Goal: Task Accomplishment & Management: Manage account settings

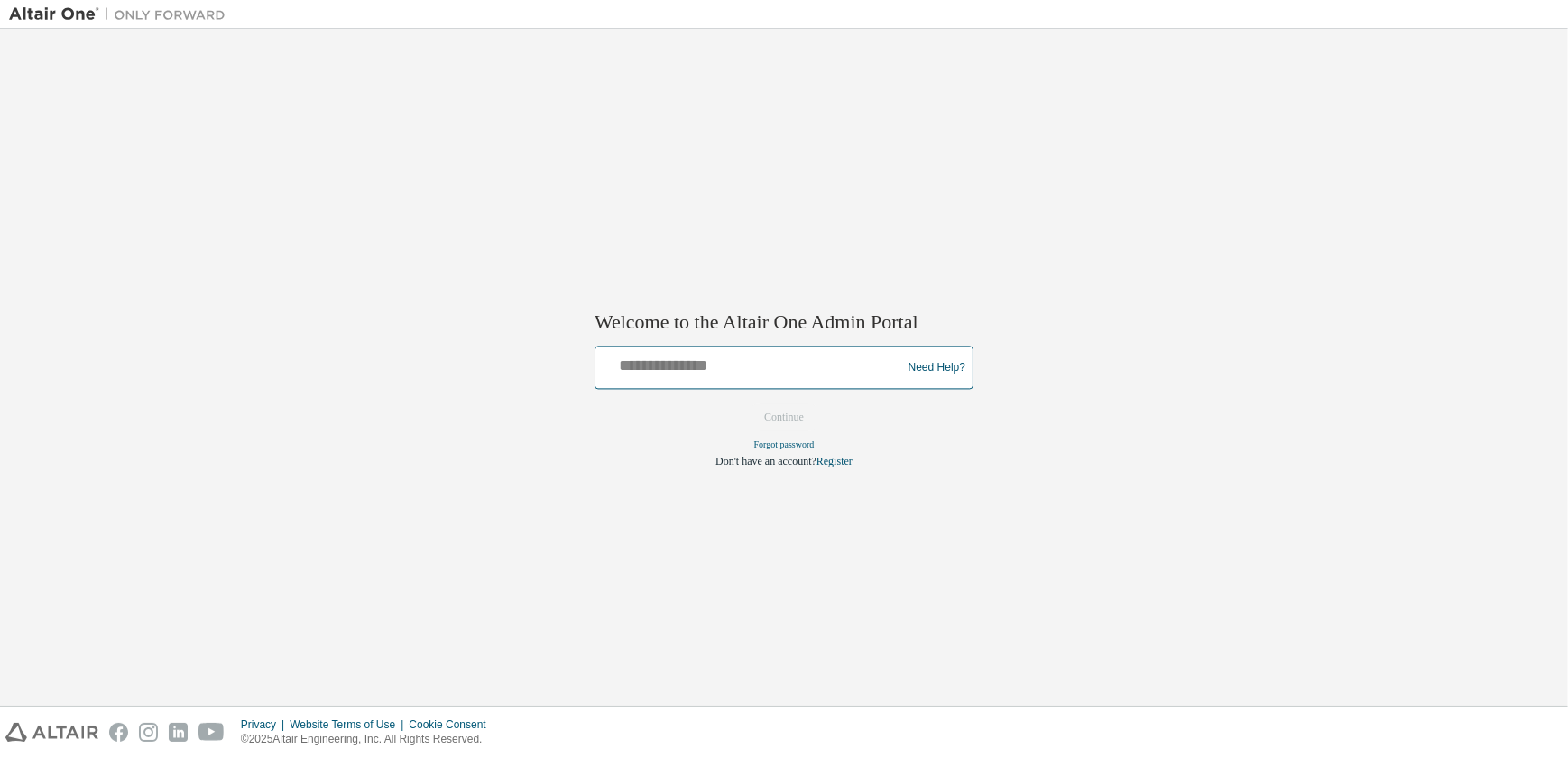
click at [734, 367] on input "text" at bounding box center [751, 364] width 297 height 27
type input "**********"
click at [801, 418] on button "Continue" at bounding box center [784, 418] width 78 height 28
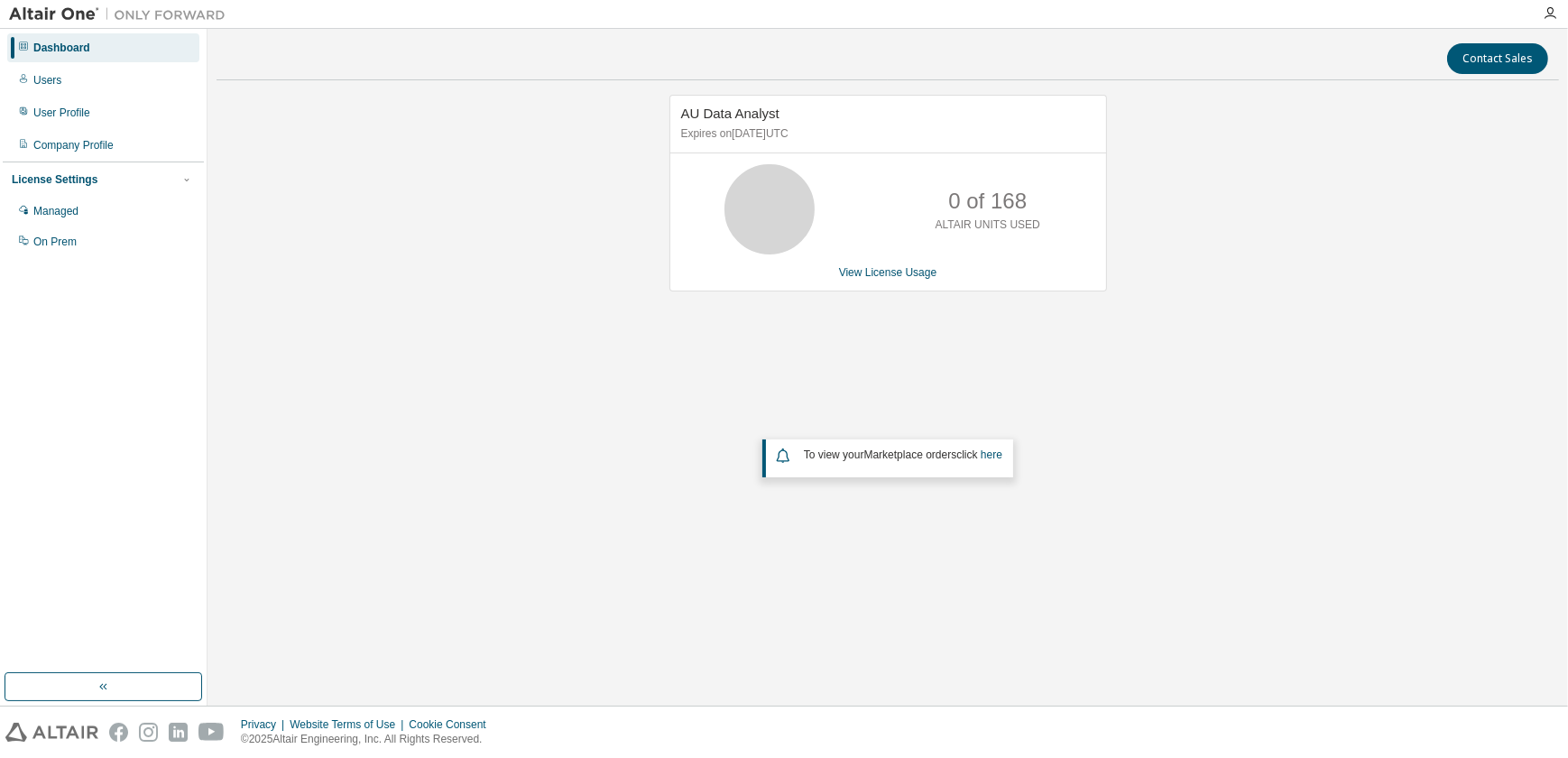
click at [38, 83] on div "Users" at bounding box center [47, 80] width 28 height 15
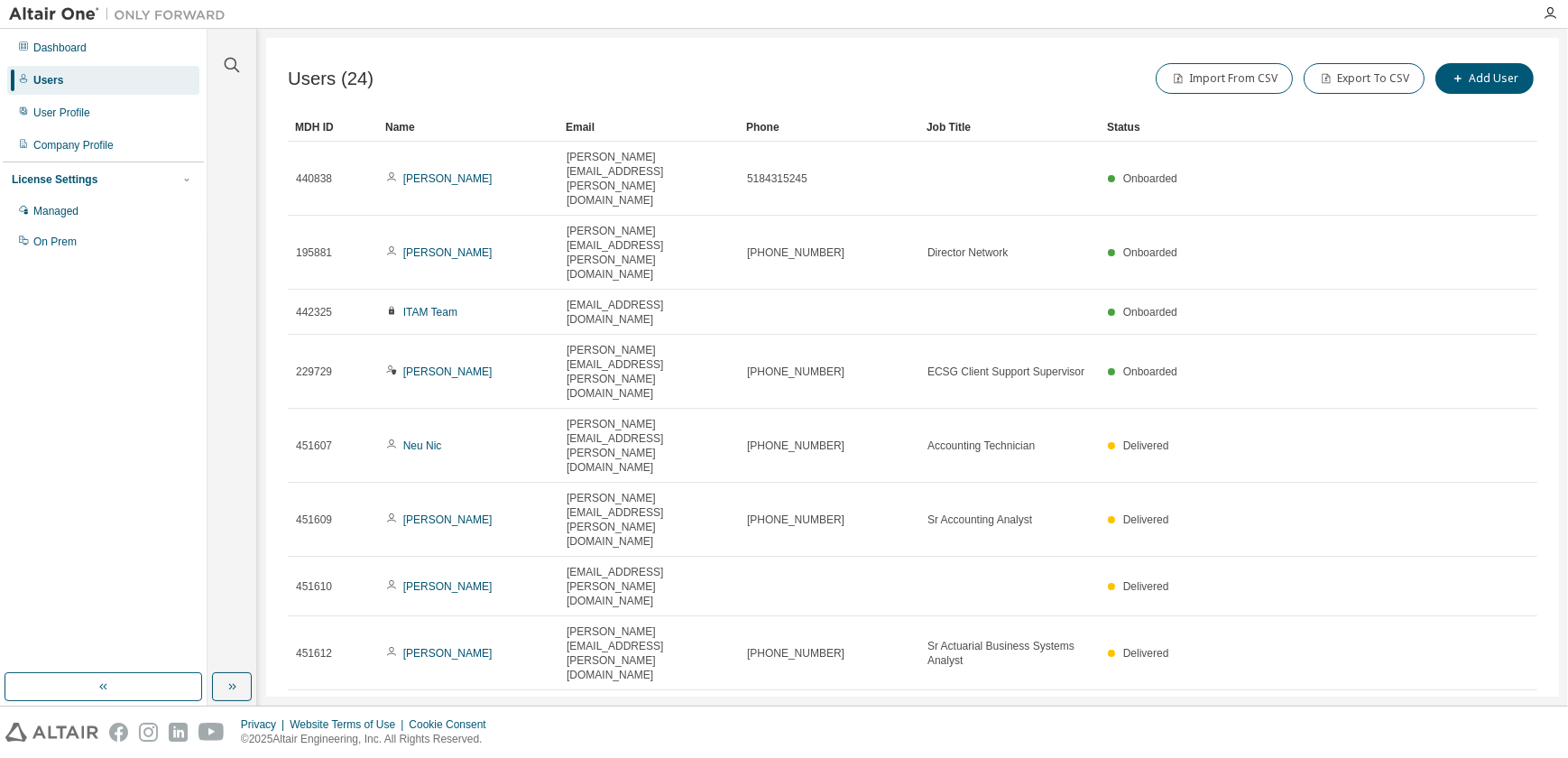
click at [1286, 563] on div "30" at bounding box center [1349, 568] width 145 height 22
click at [1337, 71] on button "Export To CSV" at bounding box center [1364, 78] width 121 height 30
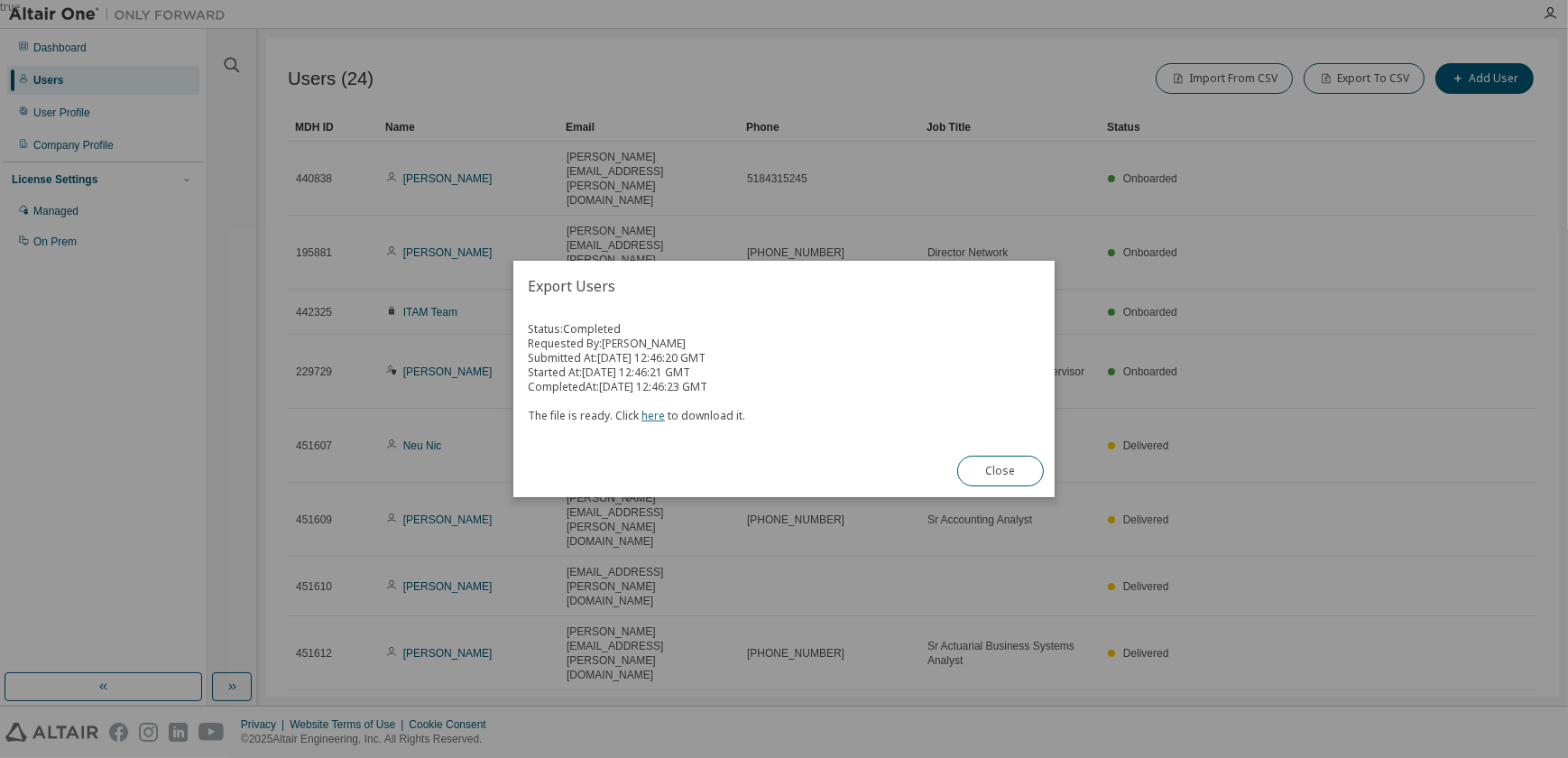
click at [653, 418] on link "here" at bounding box center [653, 416] width 24 height 16
click at [966, 472] on button "Close" at bounding box center [1001, 470] width 87 height 30
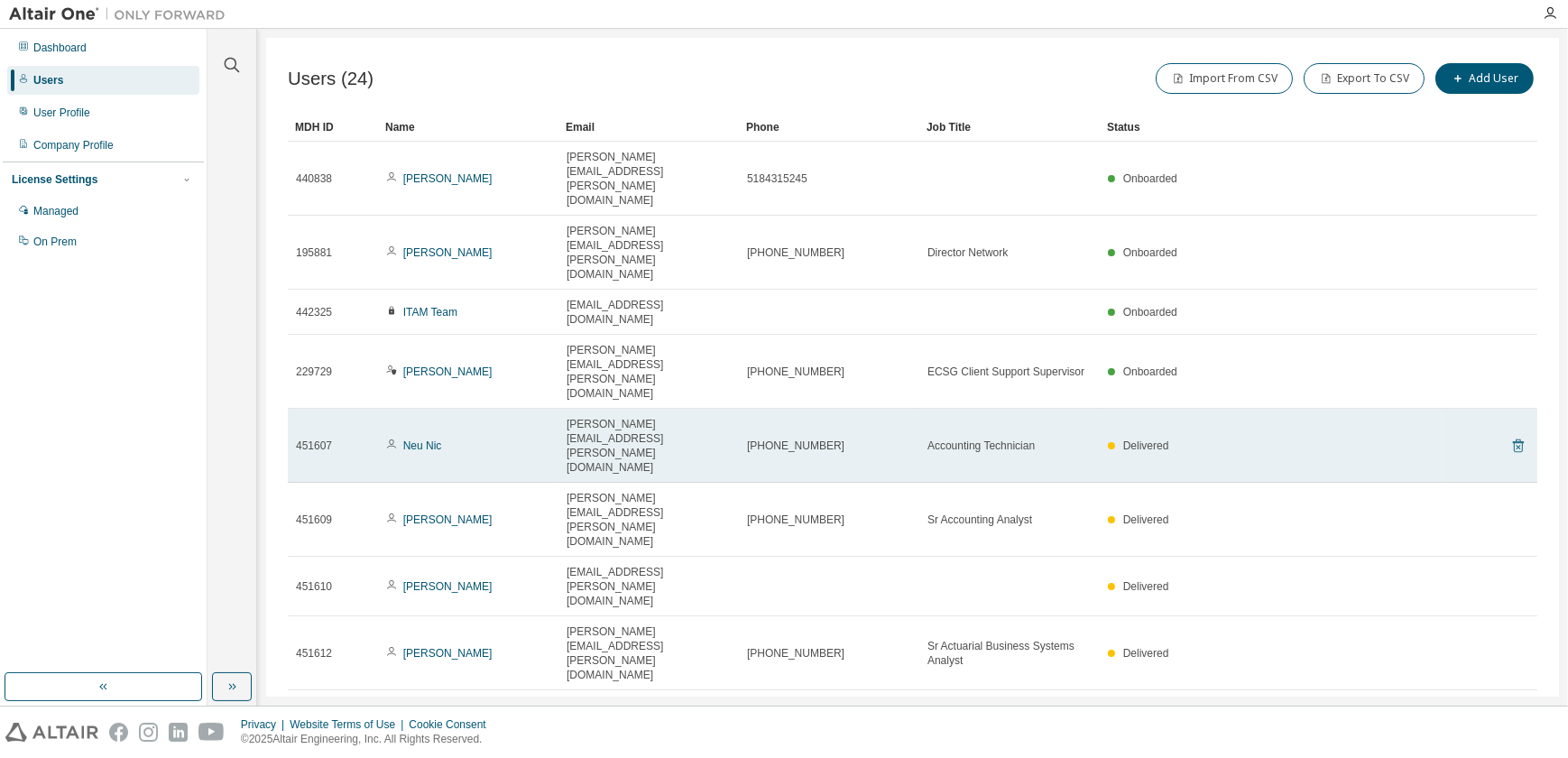
click at [1511, 435] on icon at bounding box center [1518, 445] width 17 height 22
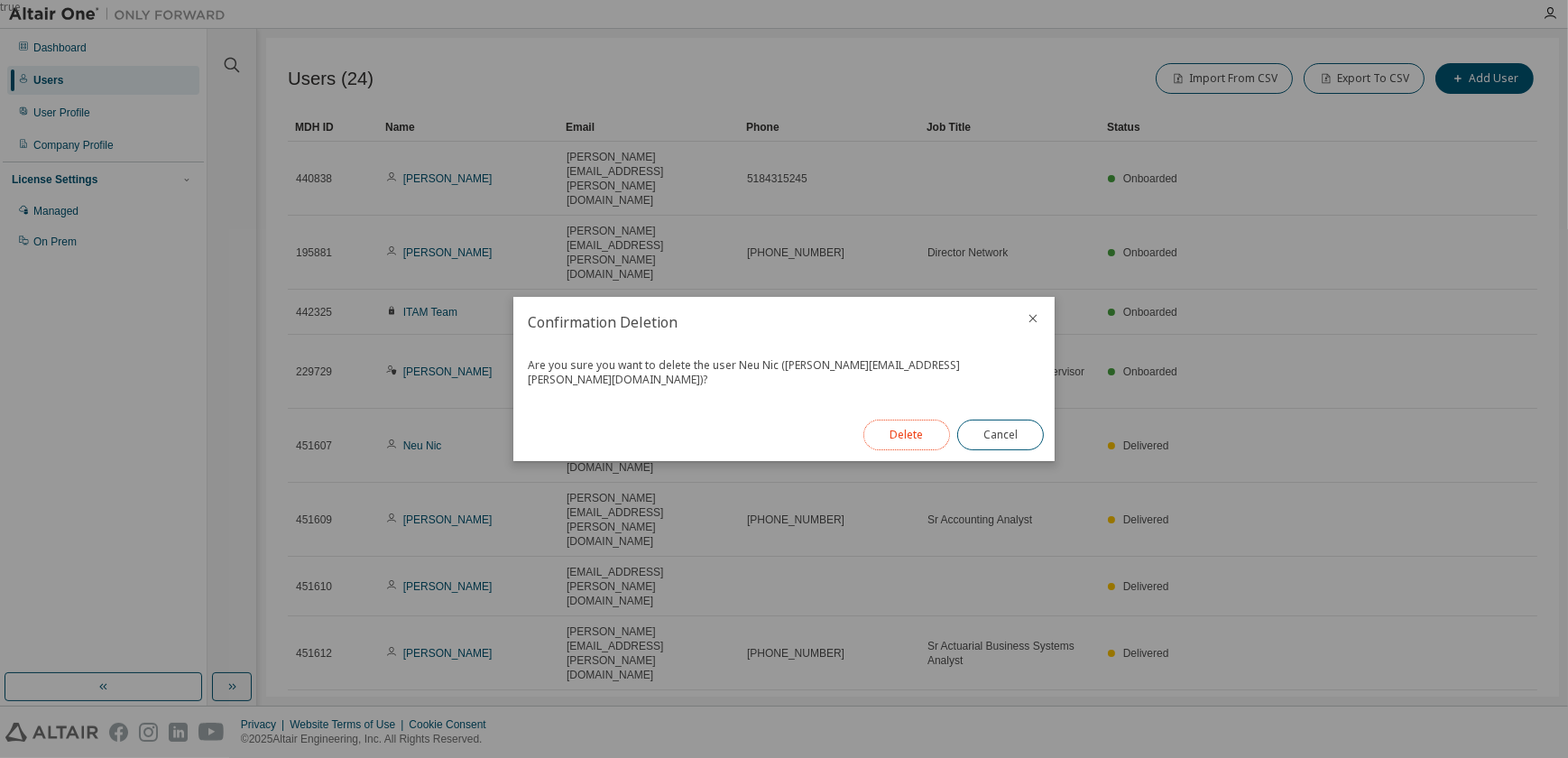
click at [916, 427] on button "Delete" at bounding box center [906, 435] width 87 height 30
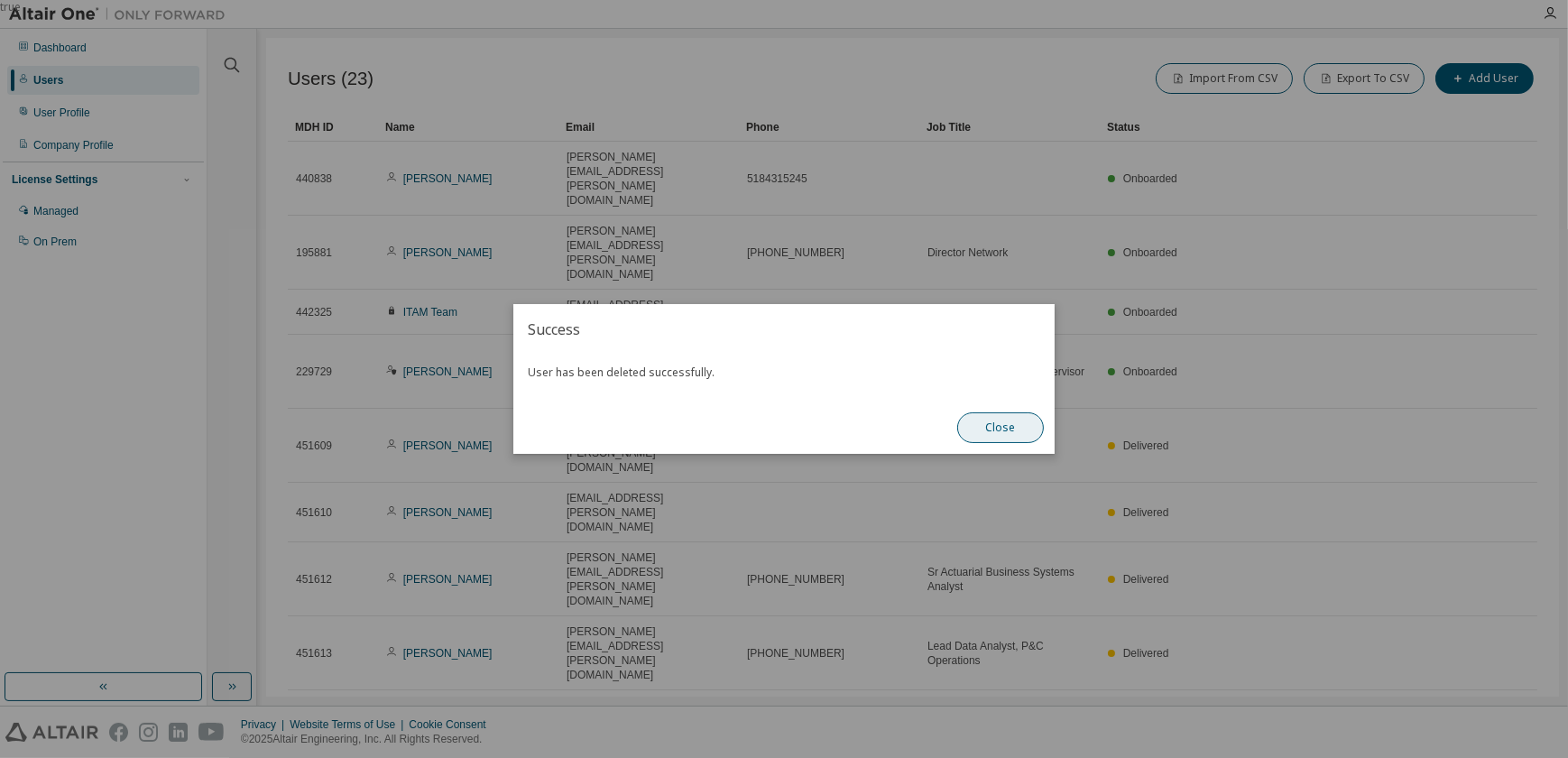
click at [1020, 424] on button "Close" at bounding box center [1001, 427] width 87 height 30
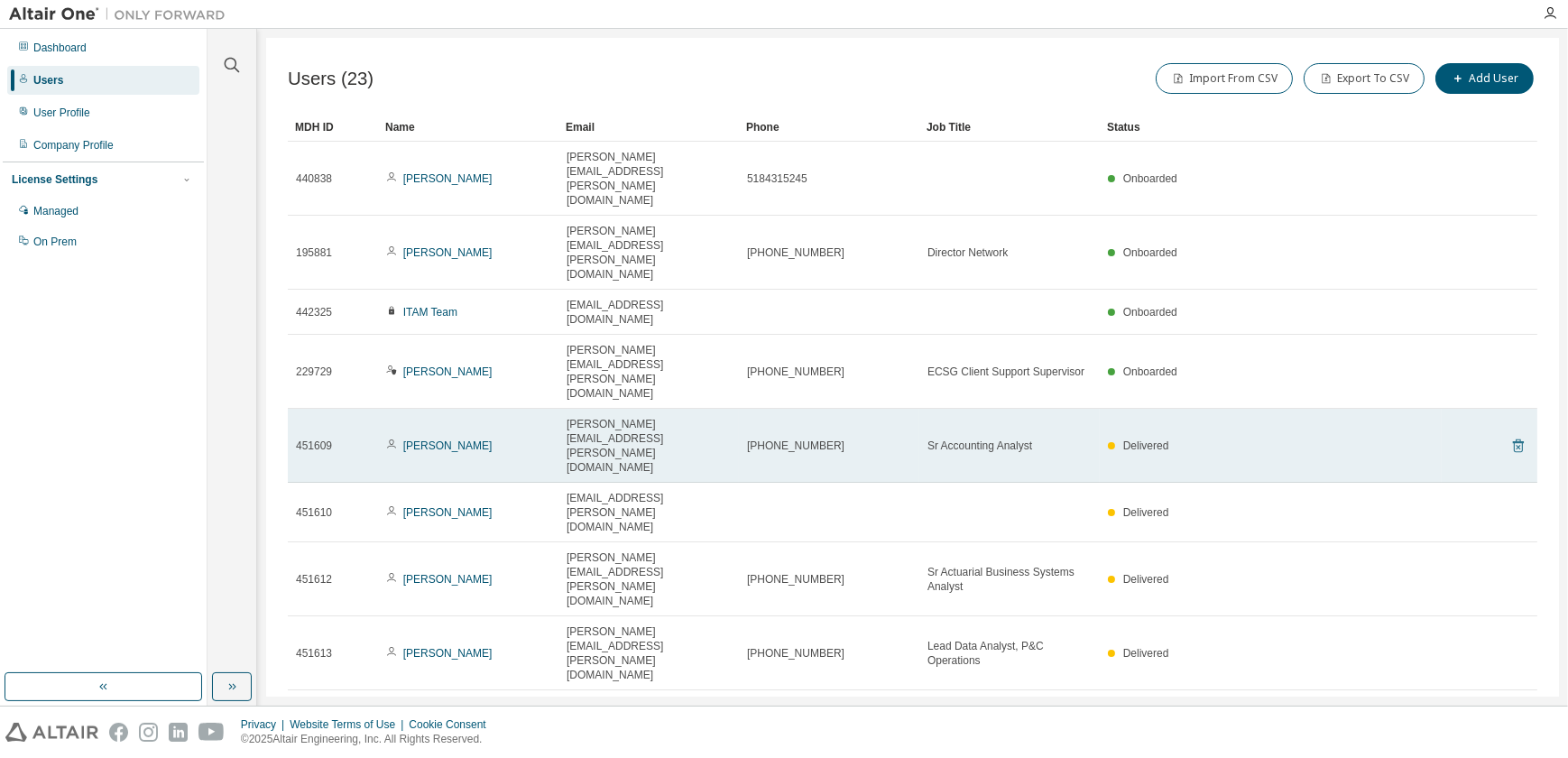
click at [1510, 435] on icon at bounding box center [1518, 445] width 17 height 22
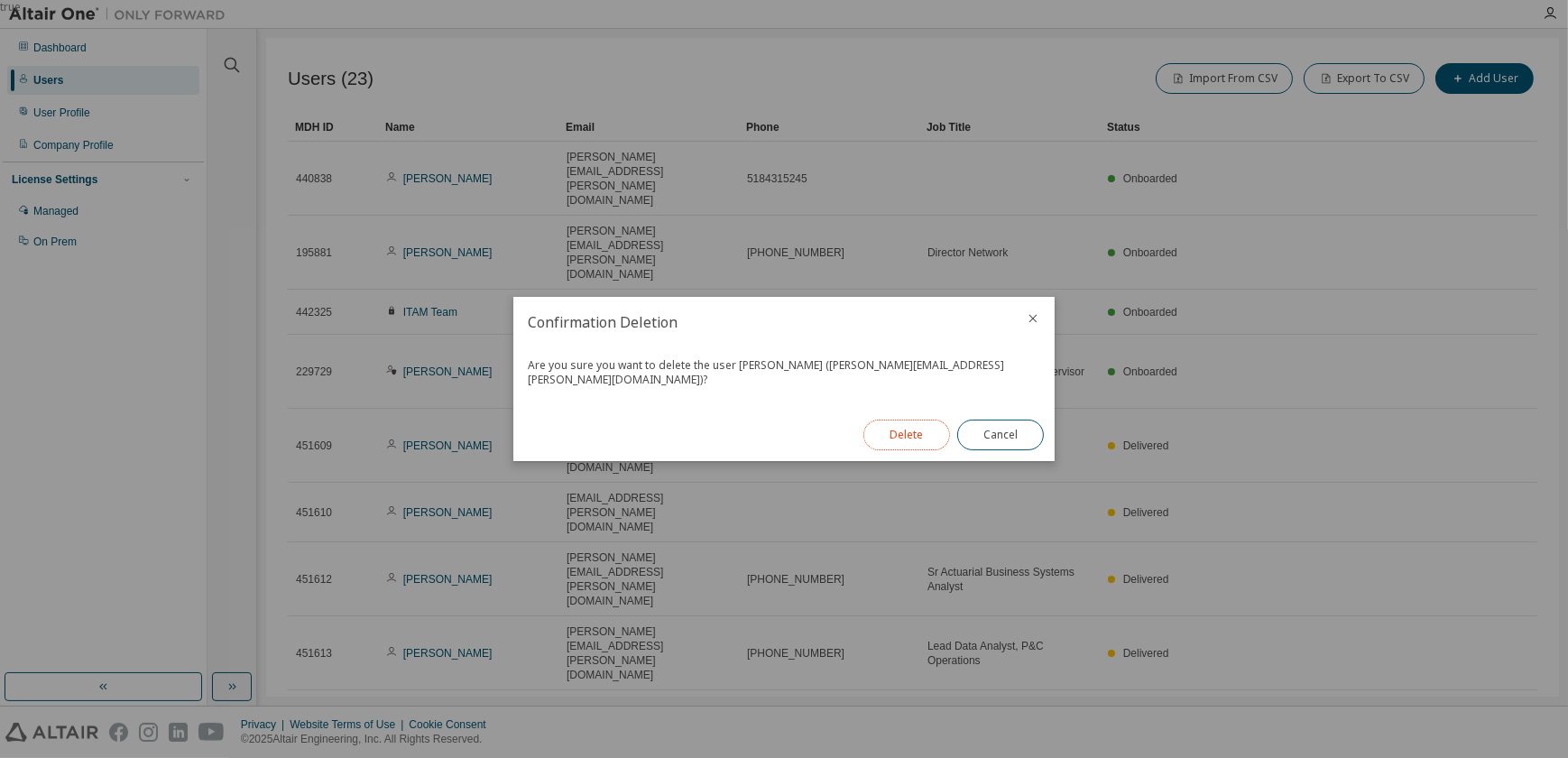
click at [914, 422] on button "Delete" at bounding box center [906, 435] width 87 height 30
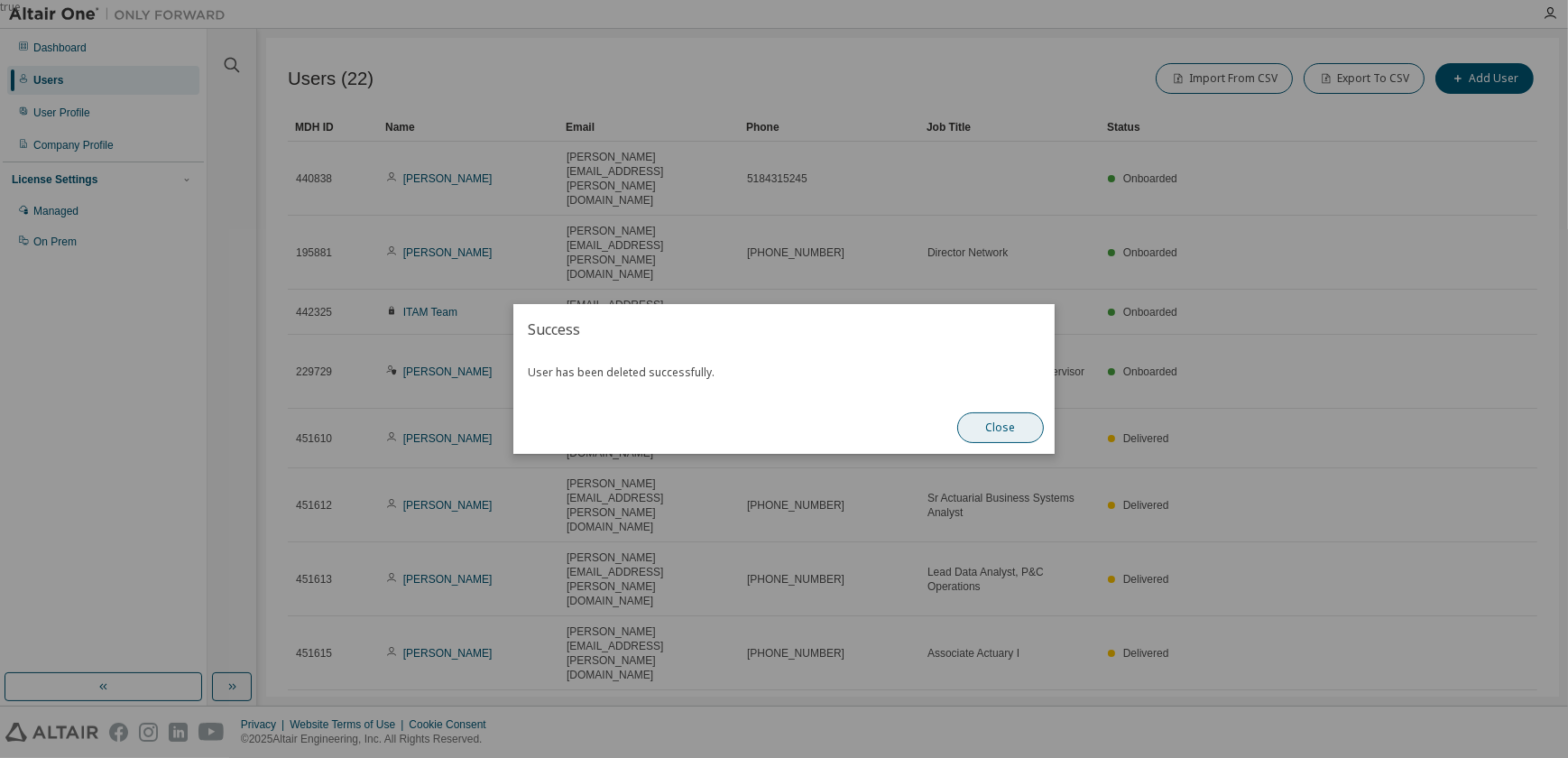
click at [993, 425] on button "Close" at bounding box center [1001, 427] width 87 height 30
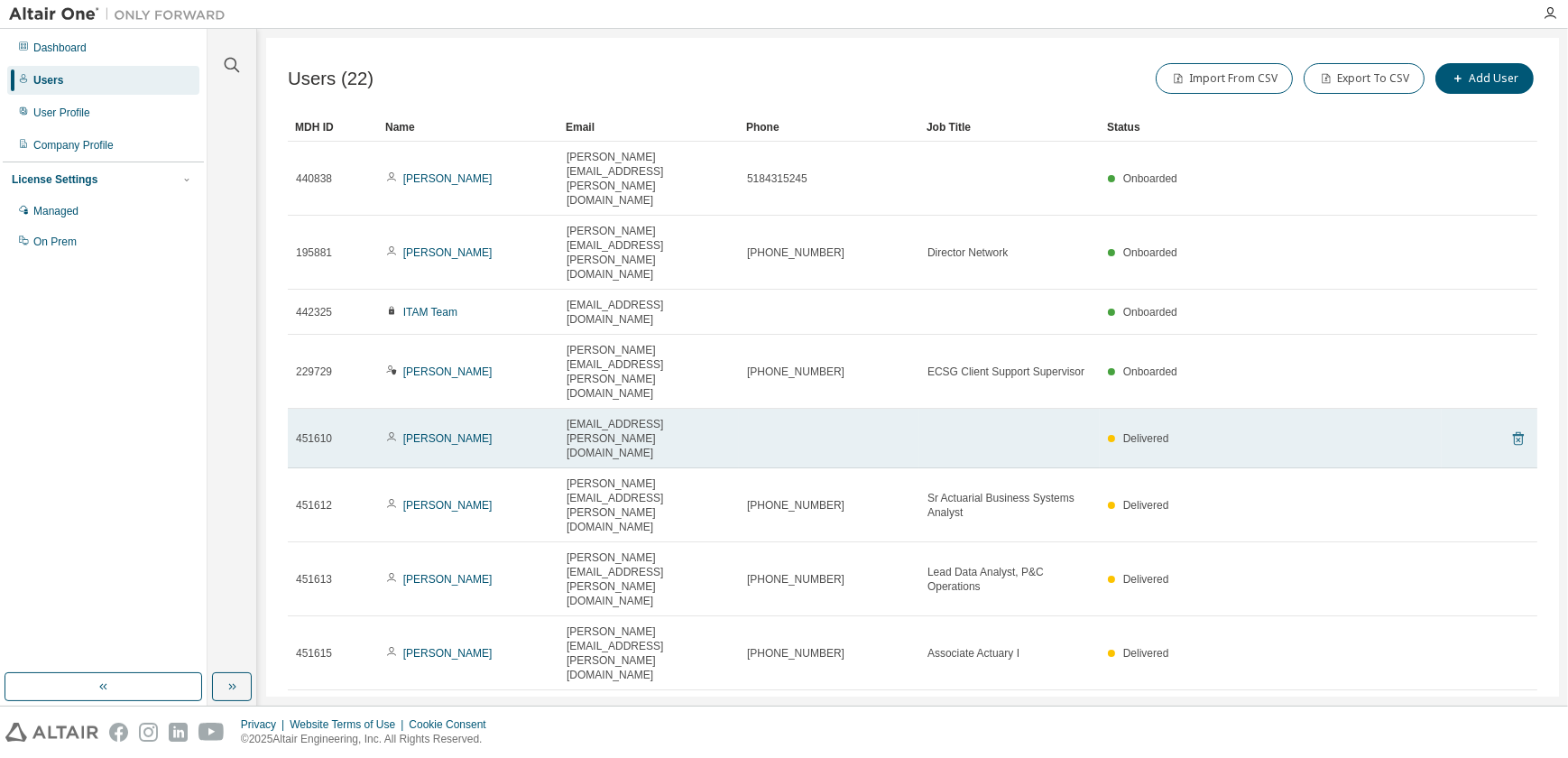
click at [1514, 433] on icon at bounding box center [1518, 439] width 11 height 14
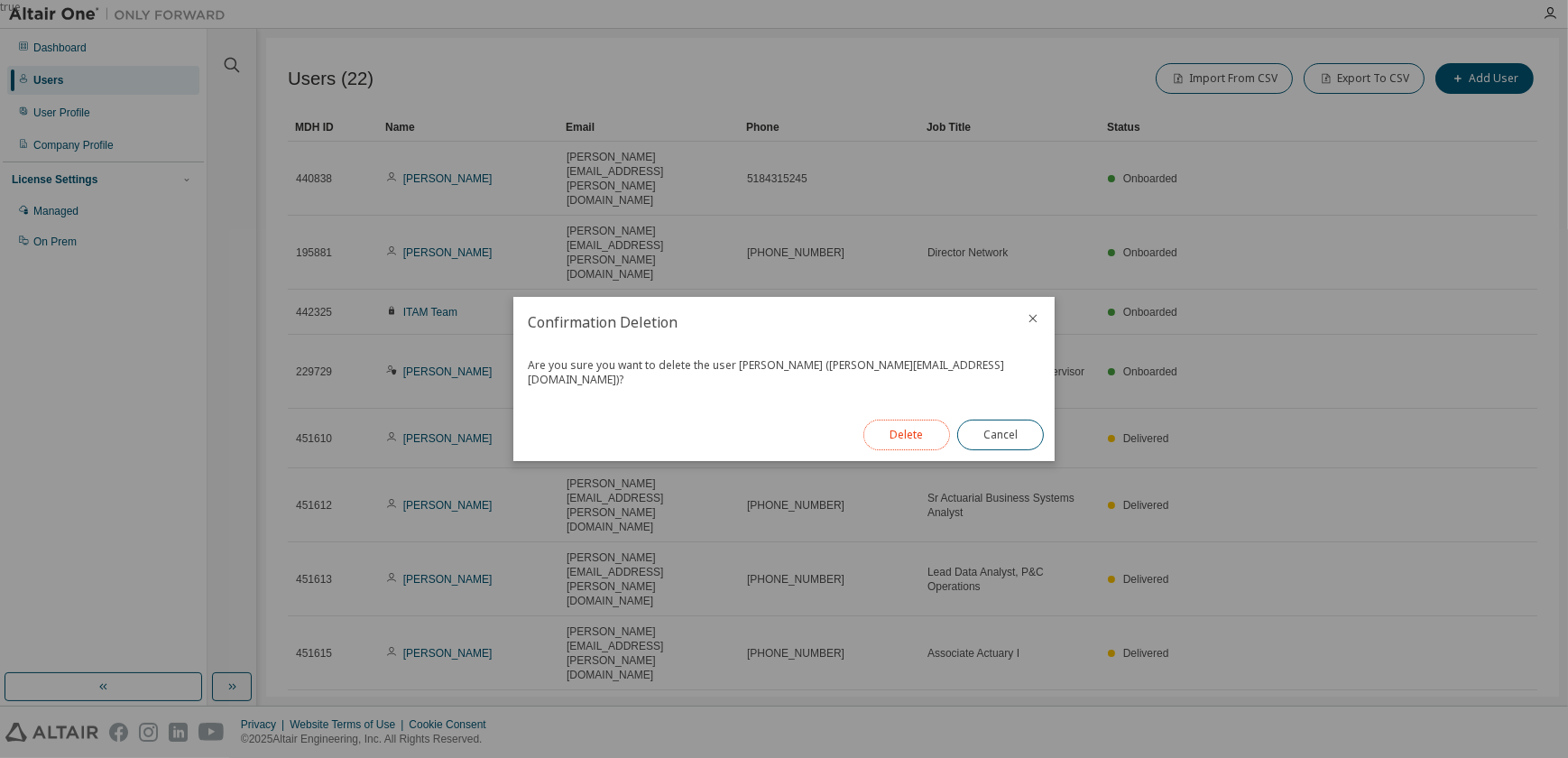
click at [929, 433] on button "Delete" at bounding box center [906, 435] width 87 height 30
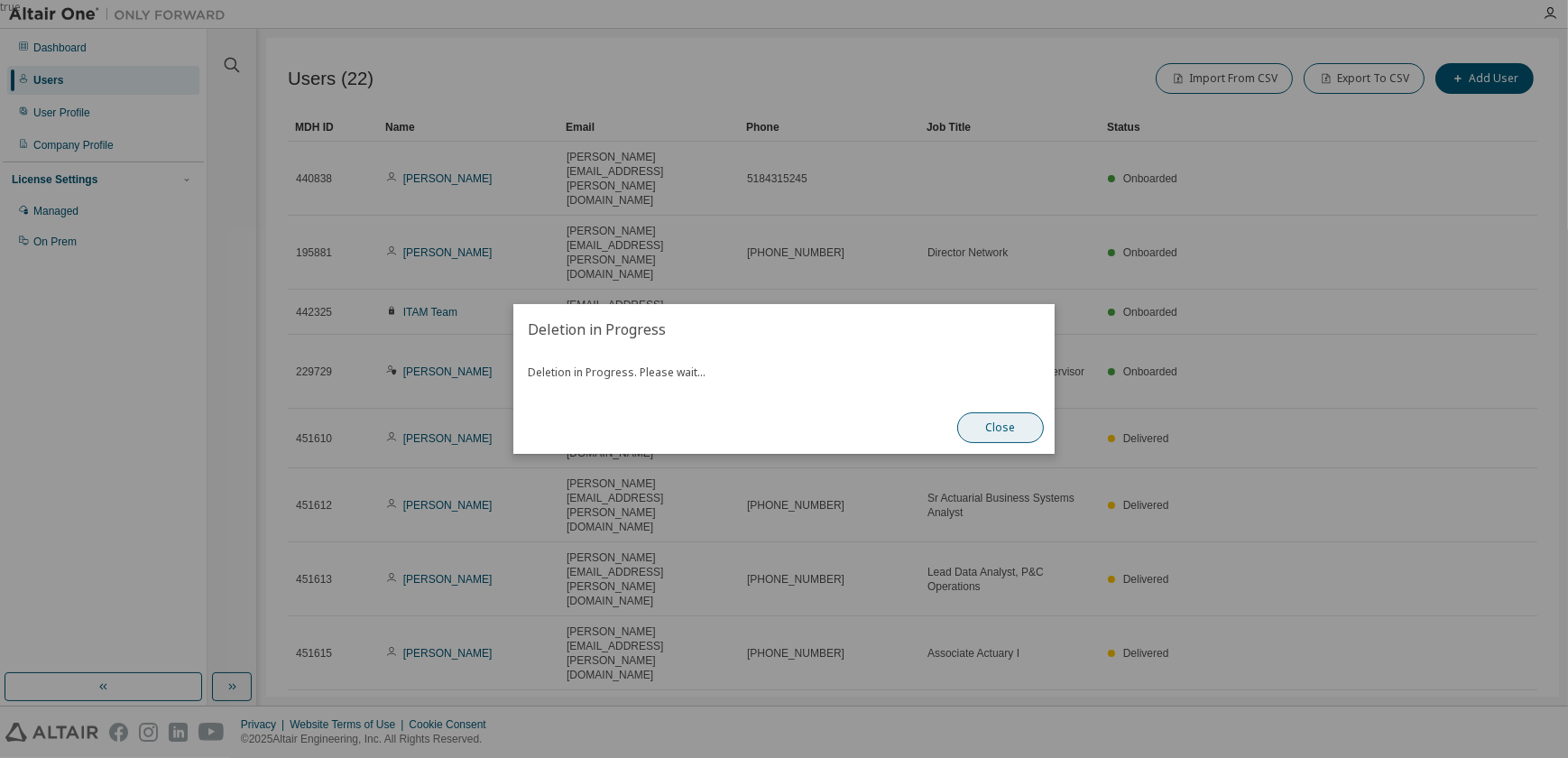
click at [1027, 427] on button "Close" at bounding box center [1001, 427] width 87 height 30
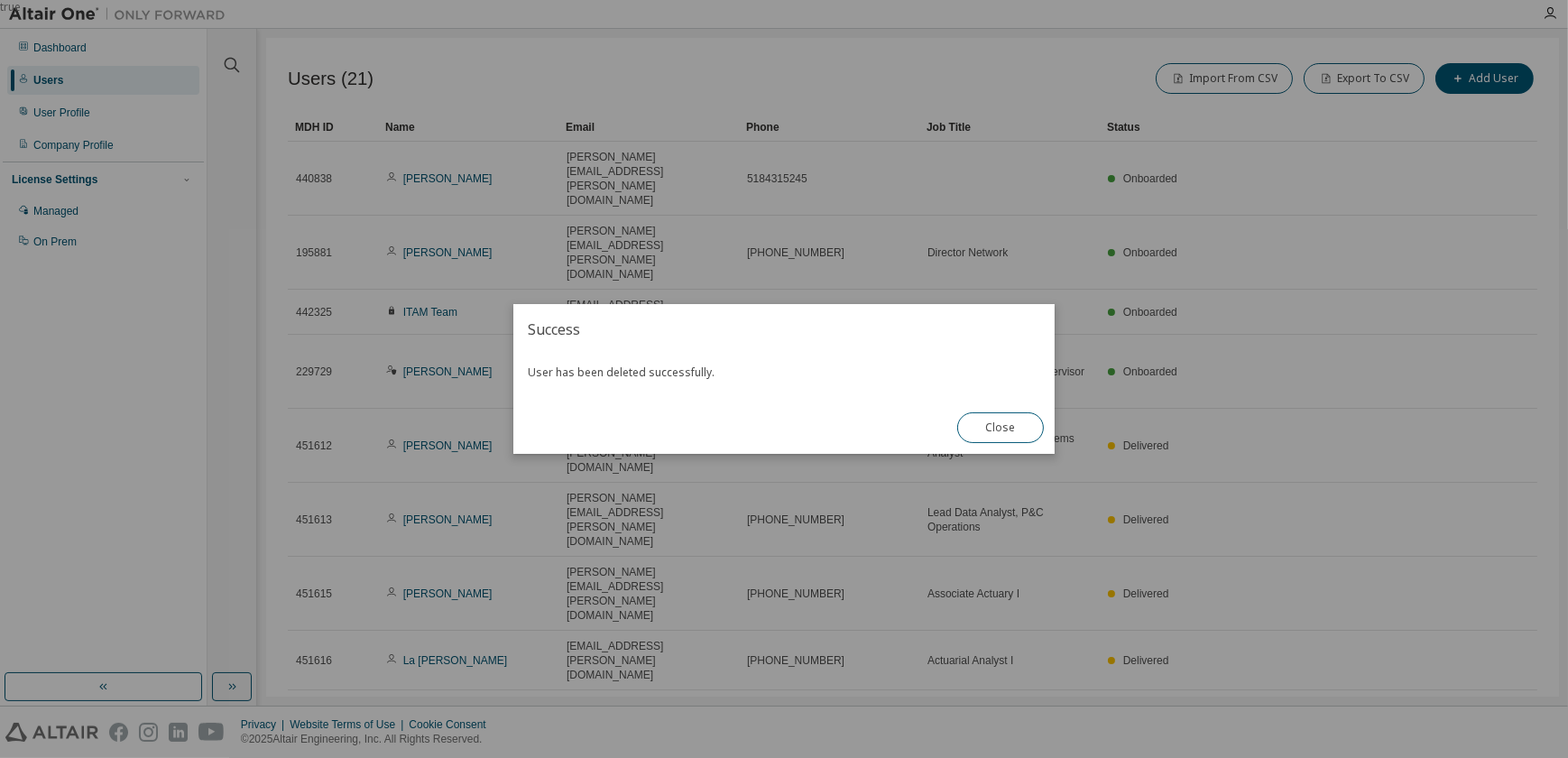
click at [1036, 442] on div "Close" at bounding box center [1001, 427] width 108 height 52
click at [1028, 435] on button "Close" at bounding box center [1001, 427] width 87 height 30
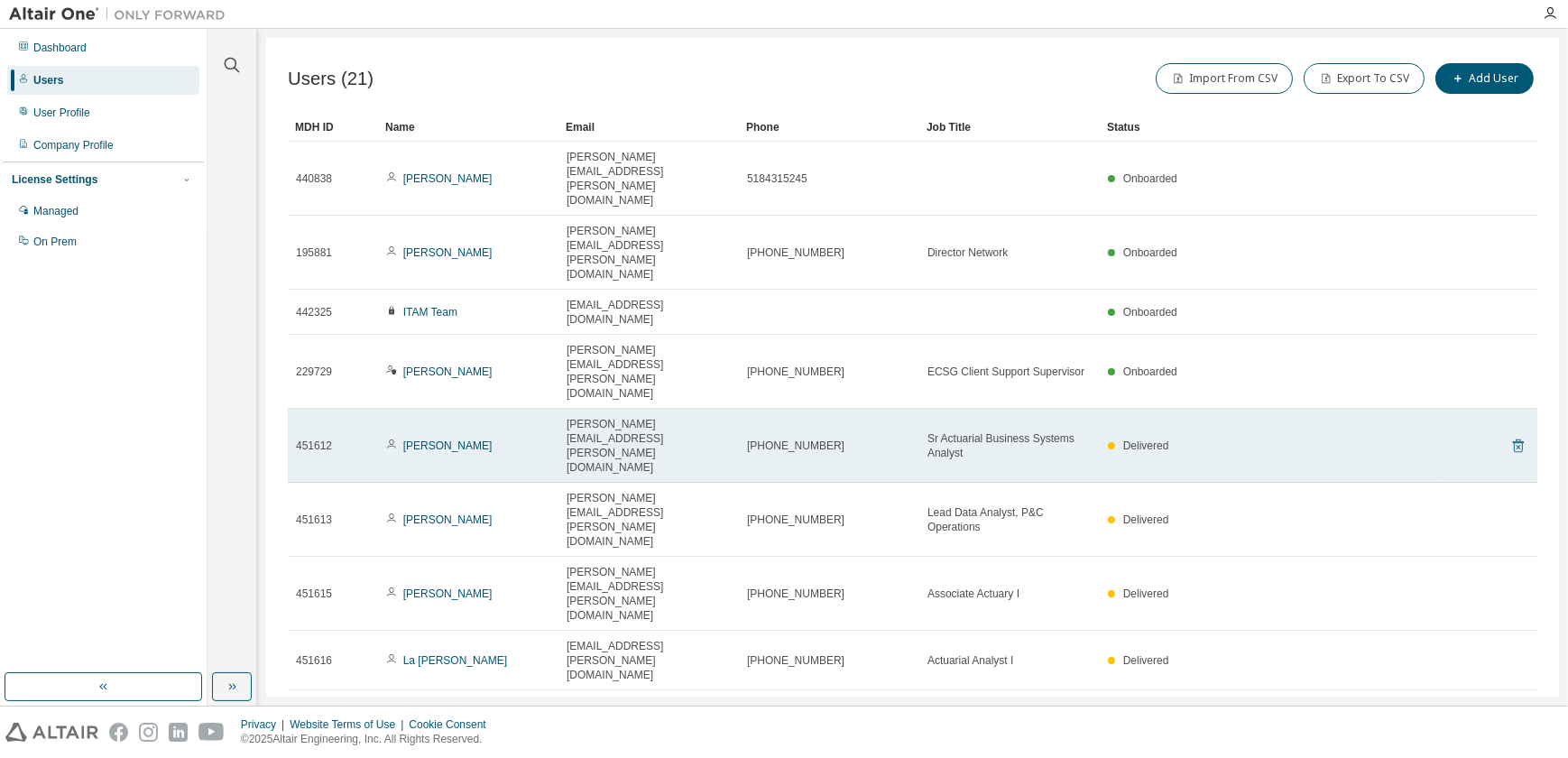
click at [1512, 435] on icon at bounding box center [1518, 445] width 17 height 22
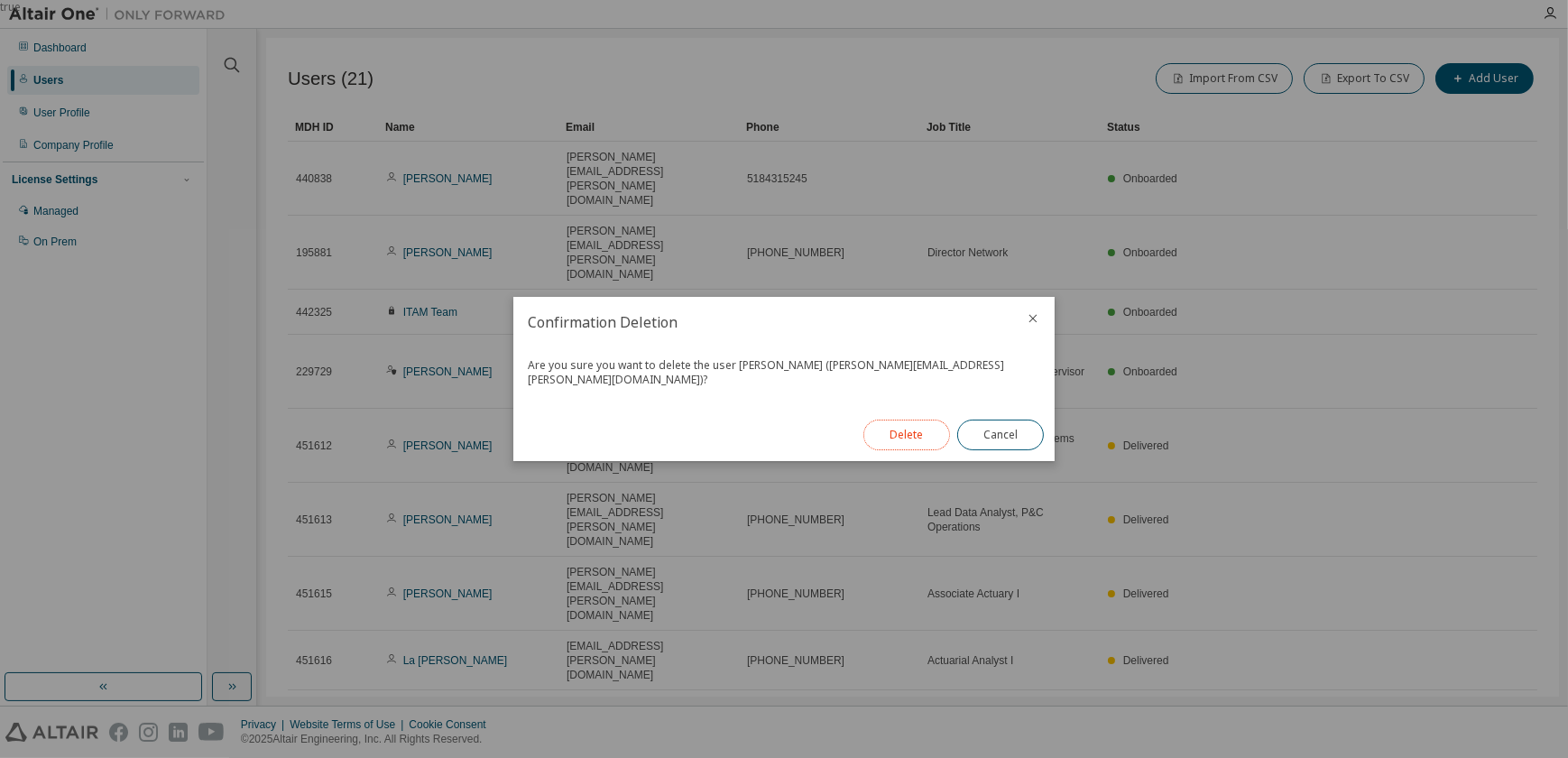
click at [903, 435] on button "Delete" at bounding box center [906, 435] width 87 height 30
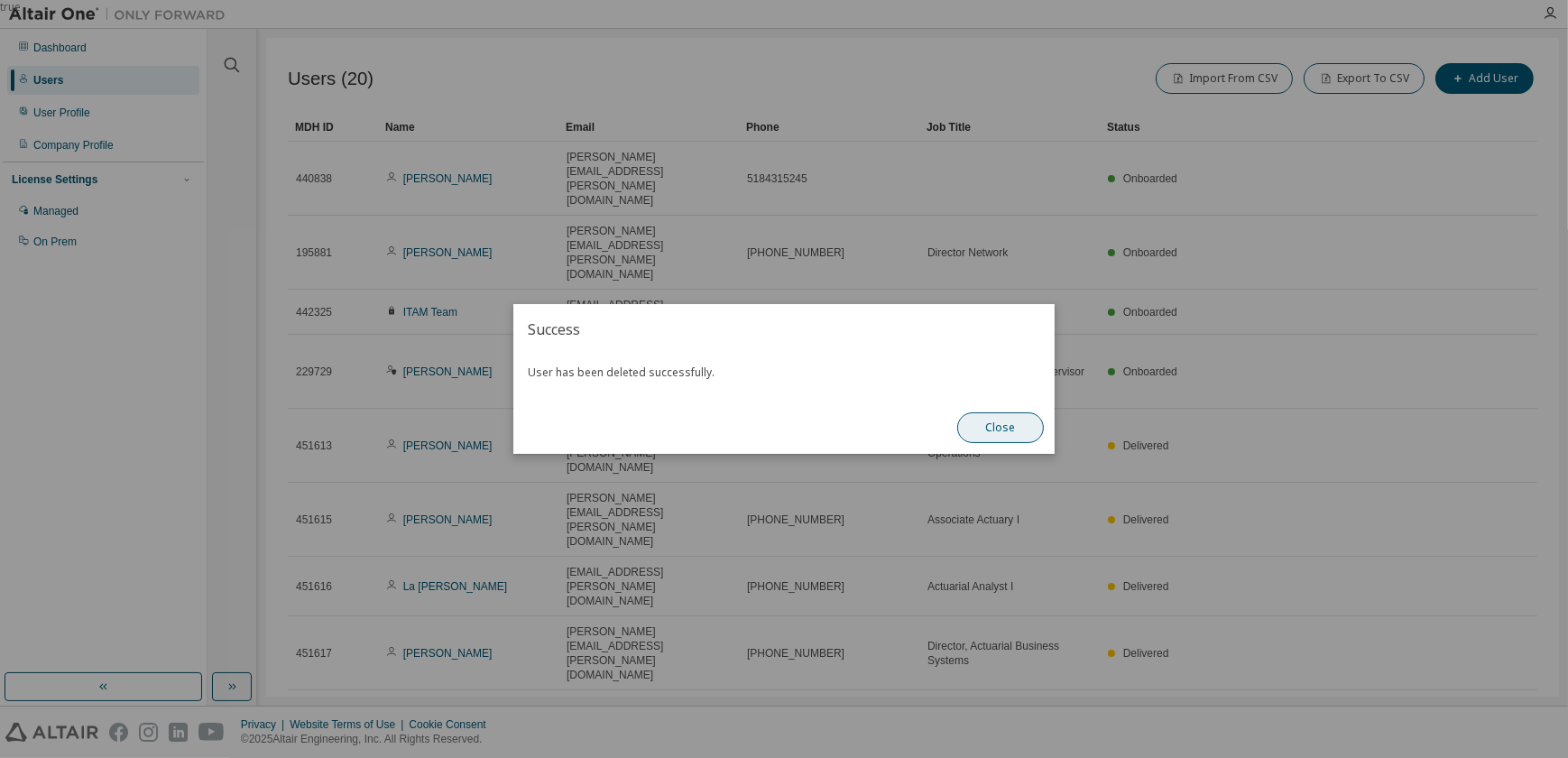
click at [1008, 430] on button "Close" at bounding box center [1001, 427] width 87 height 30
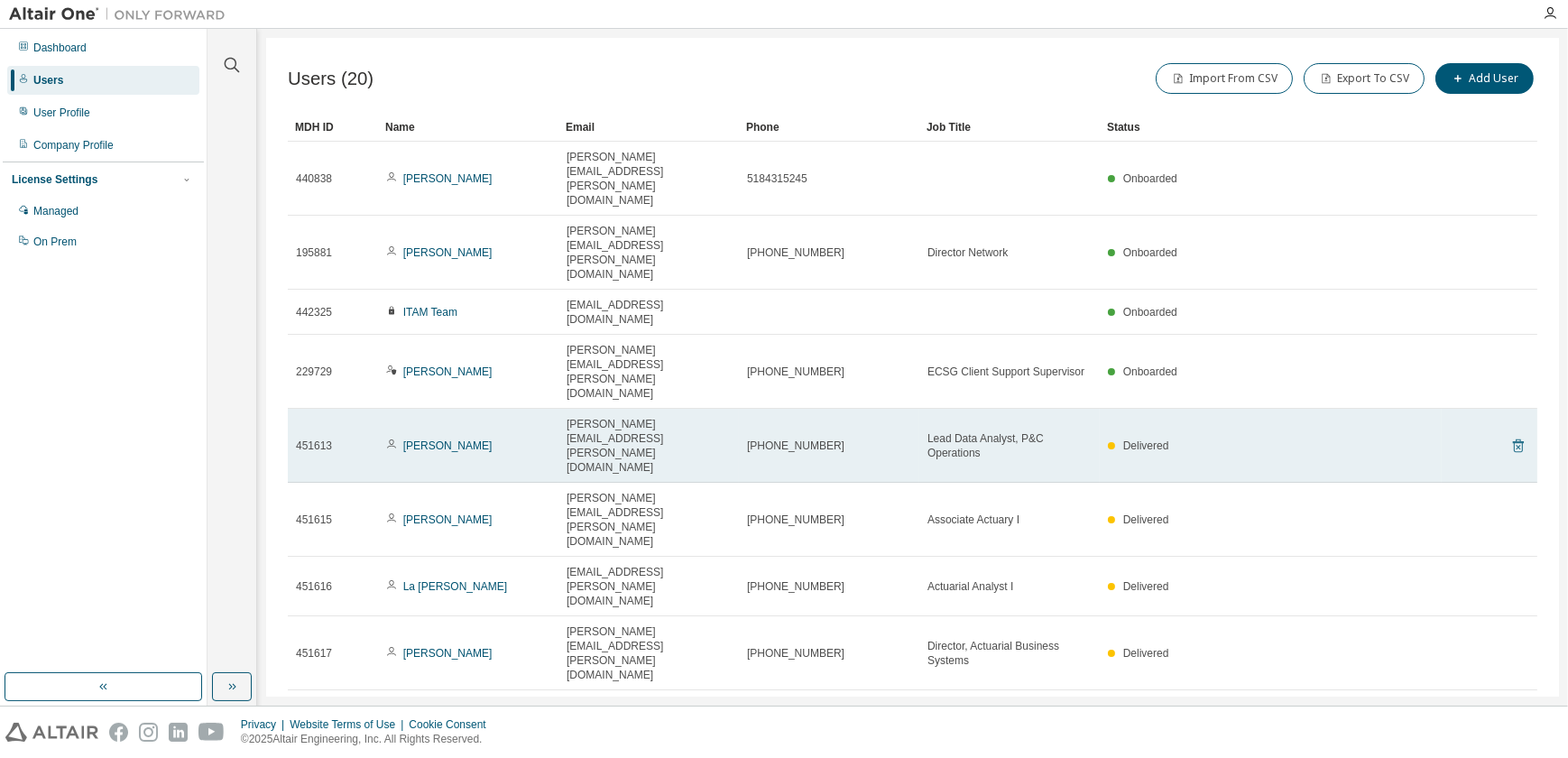
click at [1511, 435] on icon at bounding box center [1518, 445] width 17 height 22
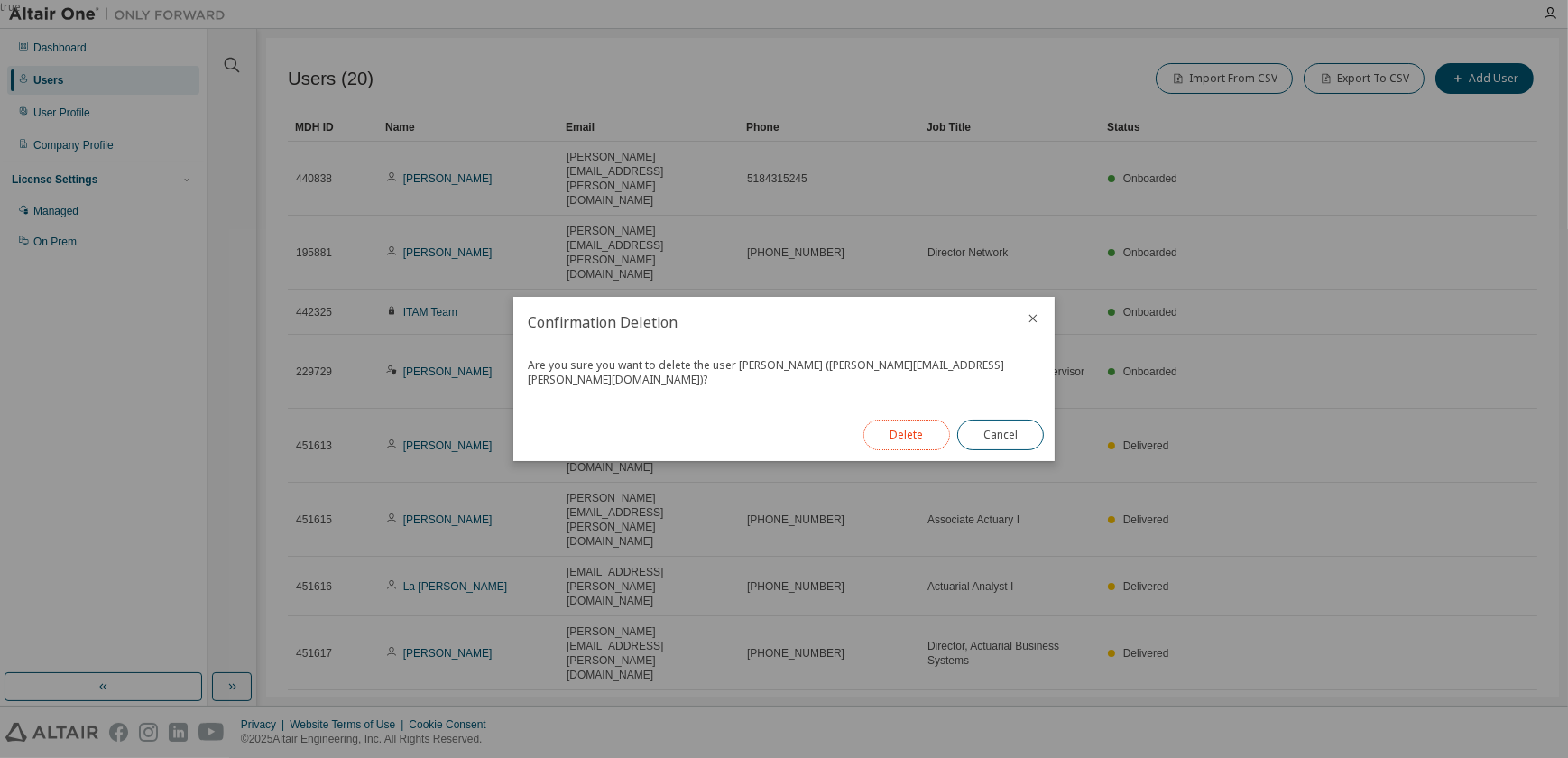
click at [895, 433] on button "Delete" at bounding box center [906, 435] width 87 height 30
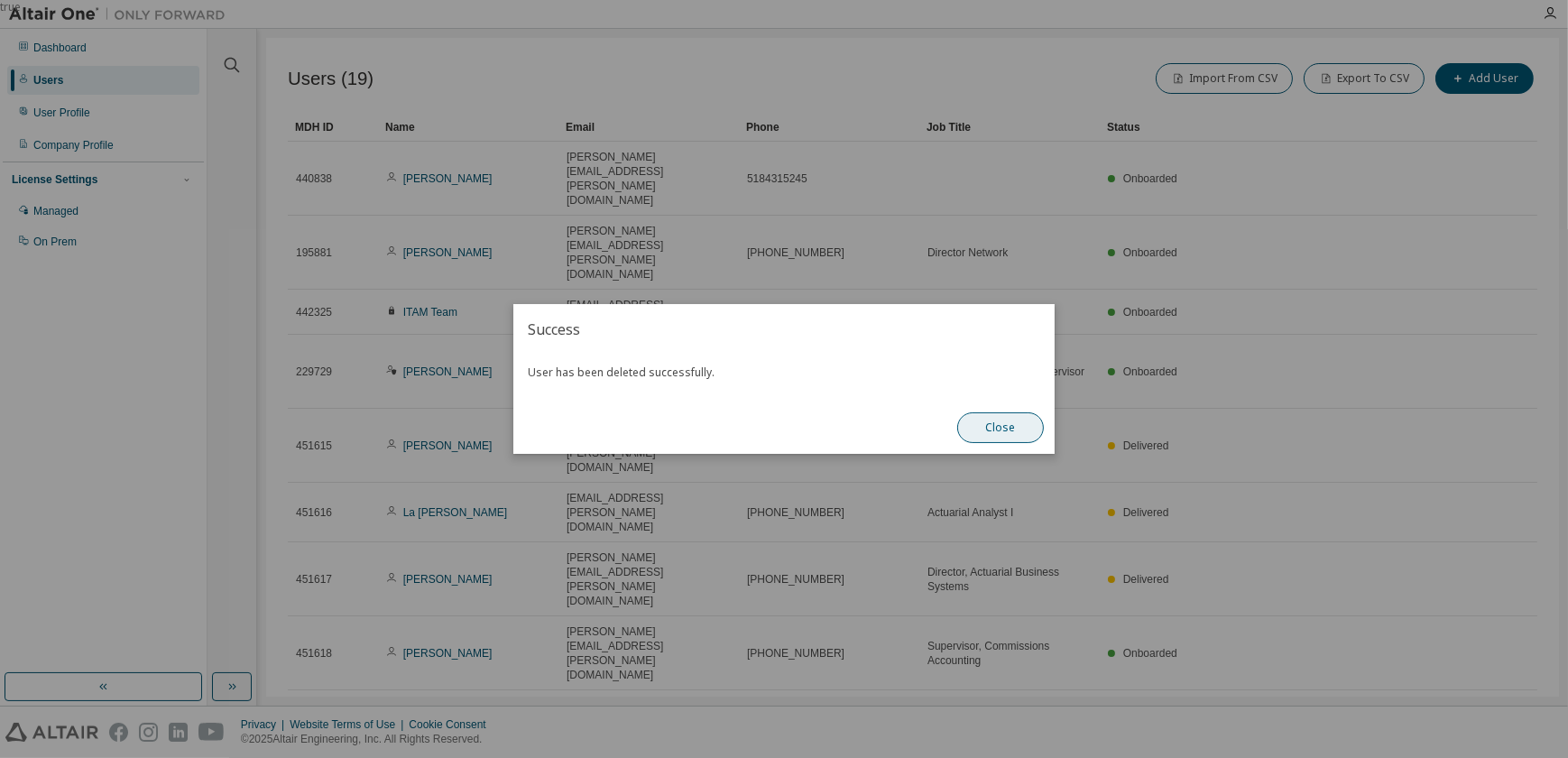
click at [983, 426] on button "Close" at bounding box center [1001, 427] width 87 height 30
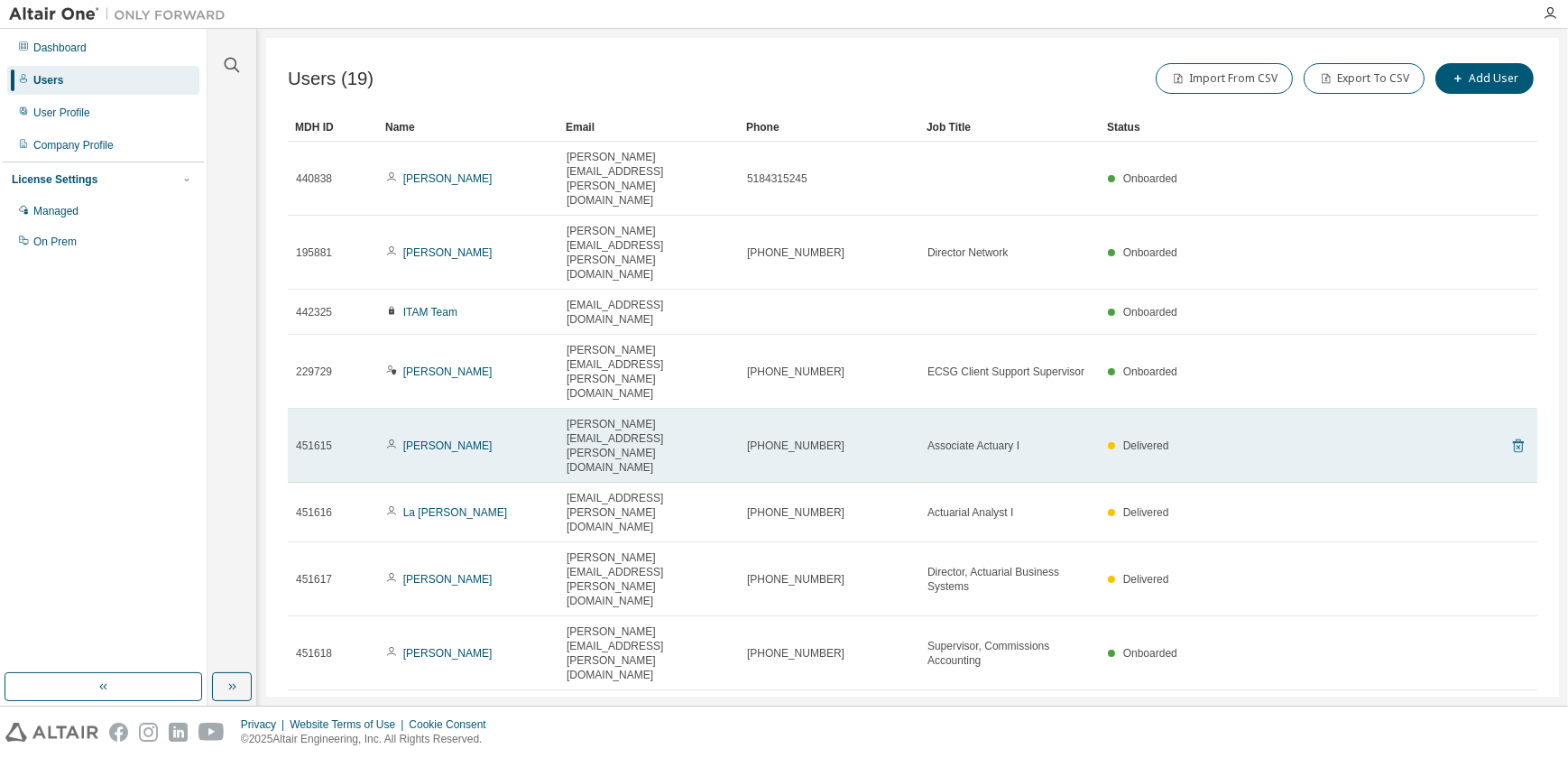
click at [1510, 435] on icon at bounding box center [1518, 445] width 17 height 22
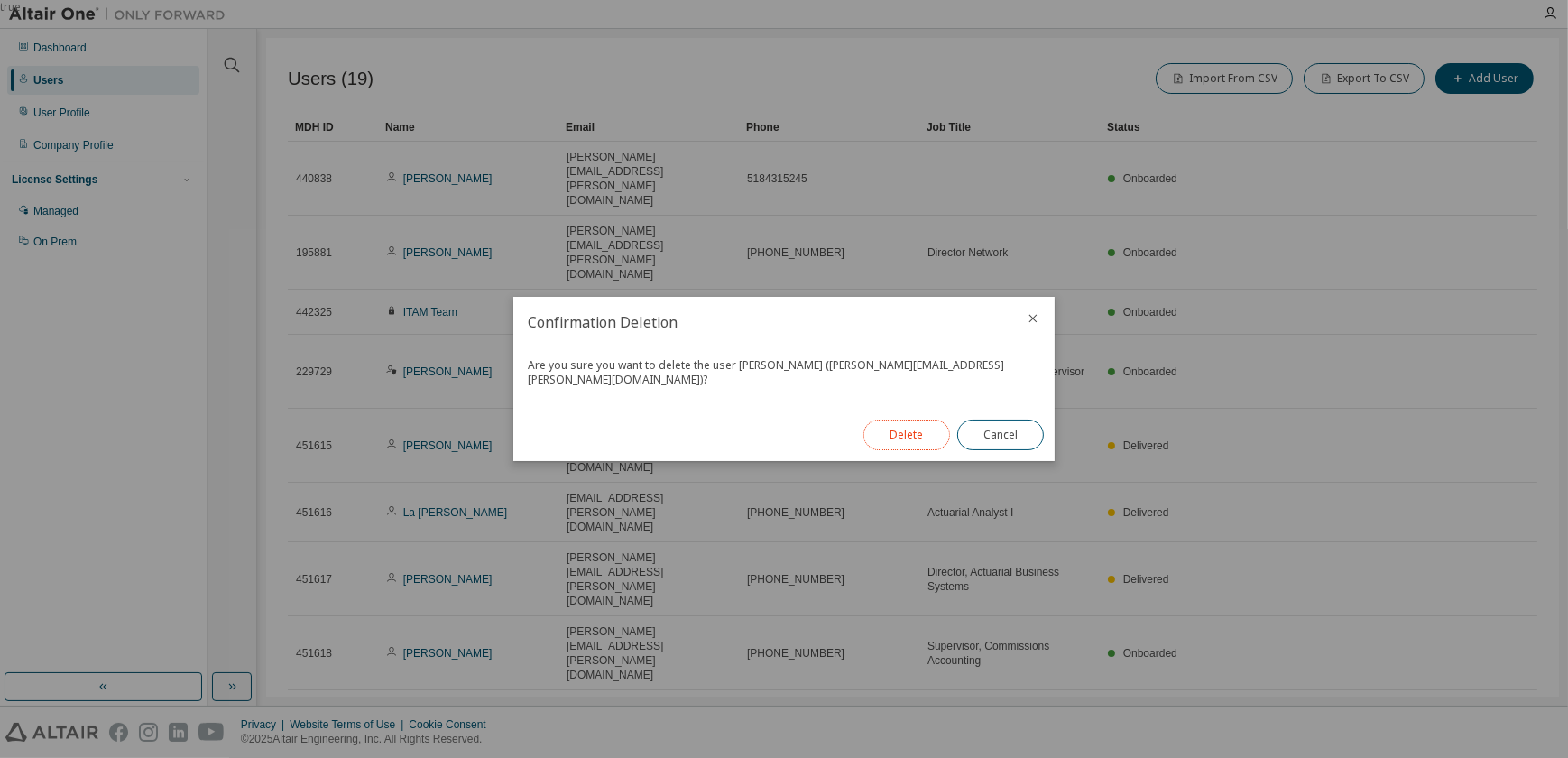
click at [874, 436] on button "Delete" at bounding box center [906, 435] width 87 height 30
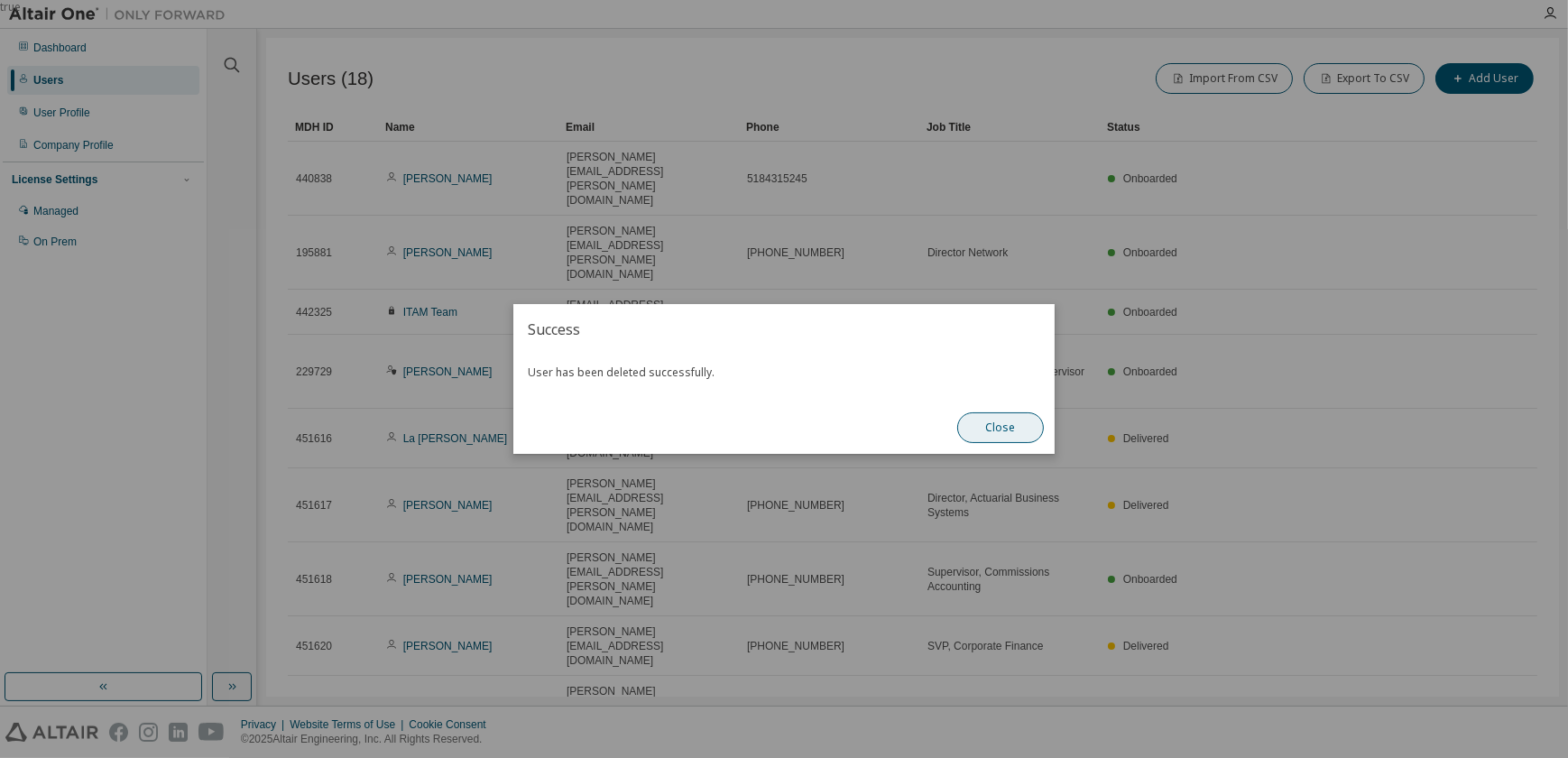
click at [995, 435] on button "Close" at bounding box center [1001, 427] width 87 height 30
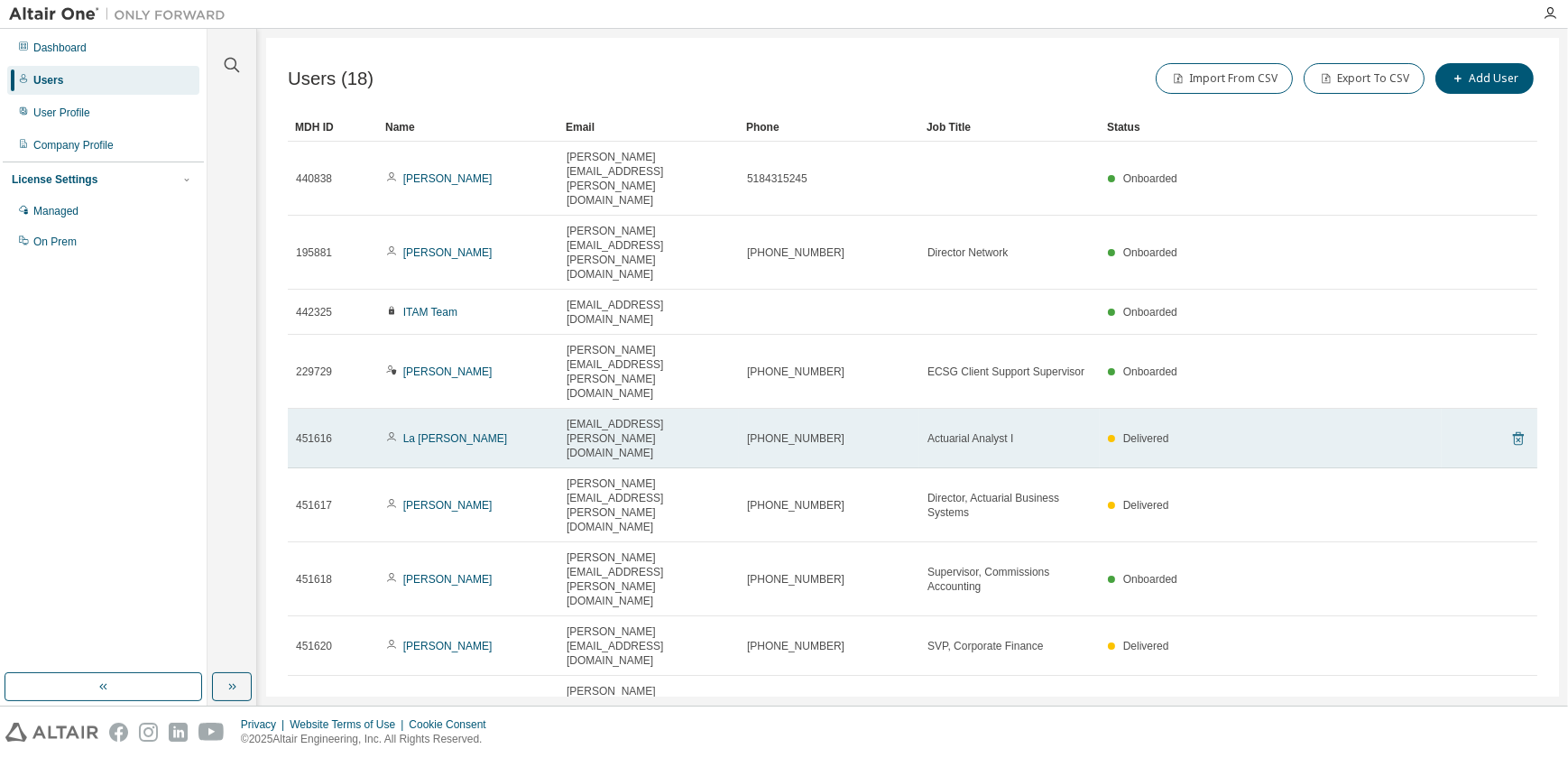
click at [1516, 437] on icon at bounding box center [1518, 439] width 5 height 5
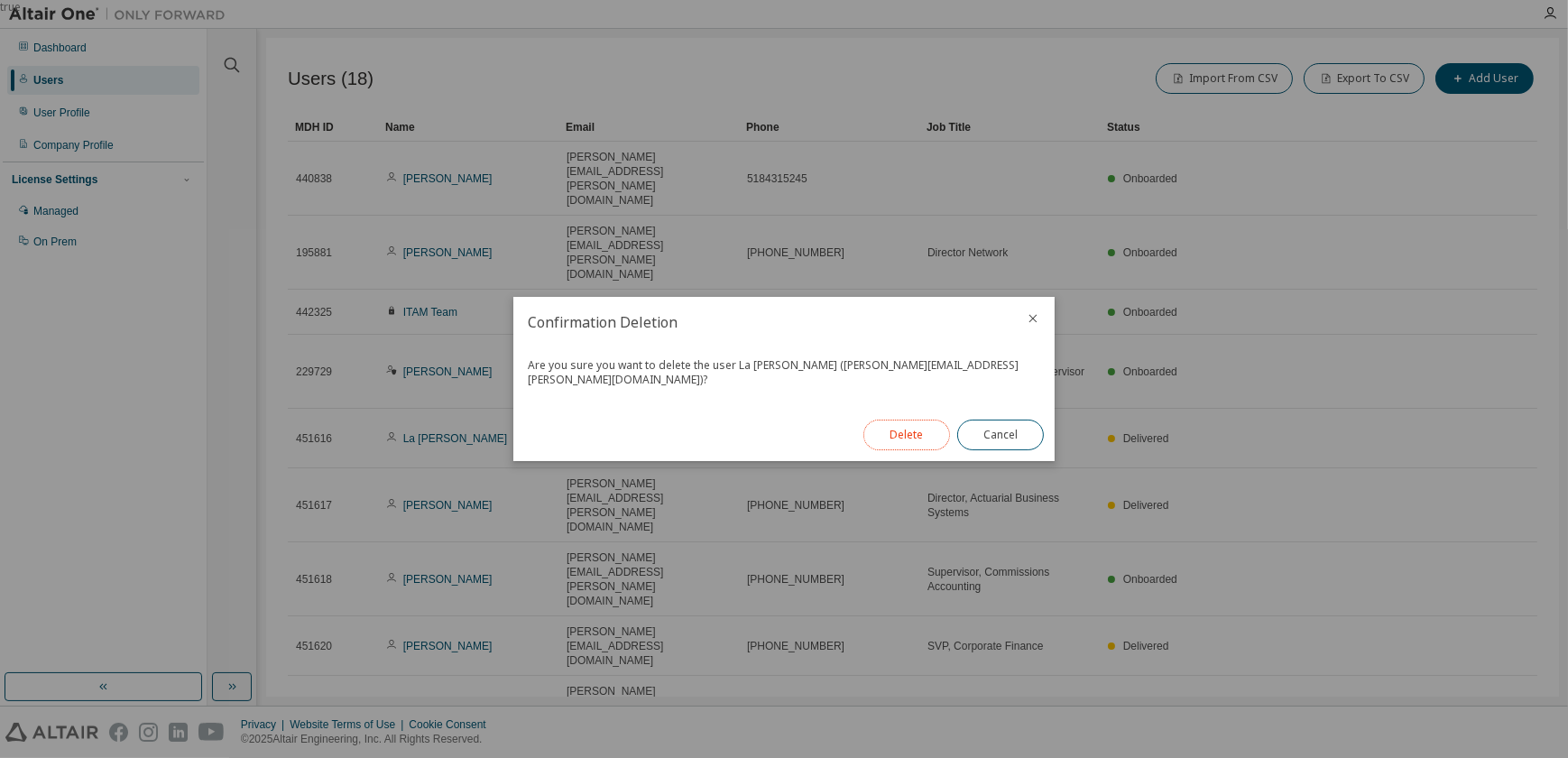
click at [892, 422] on button "Delete" at bounding box center [906, 435] width 87 height 30
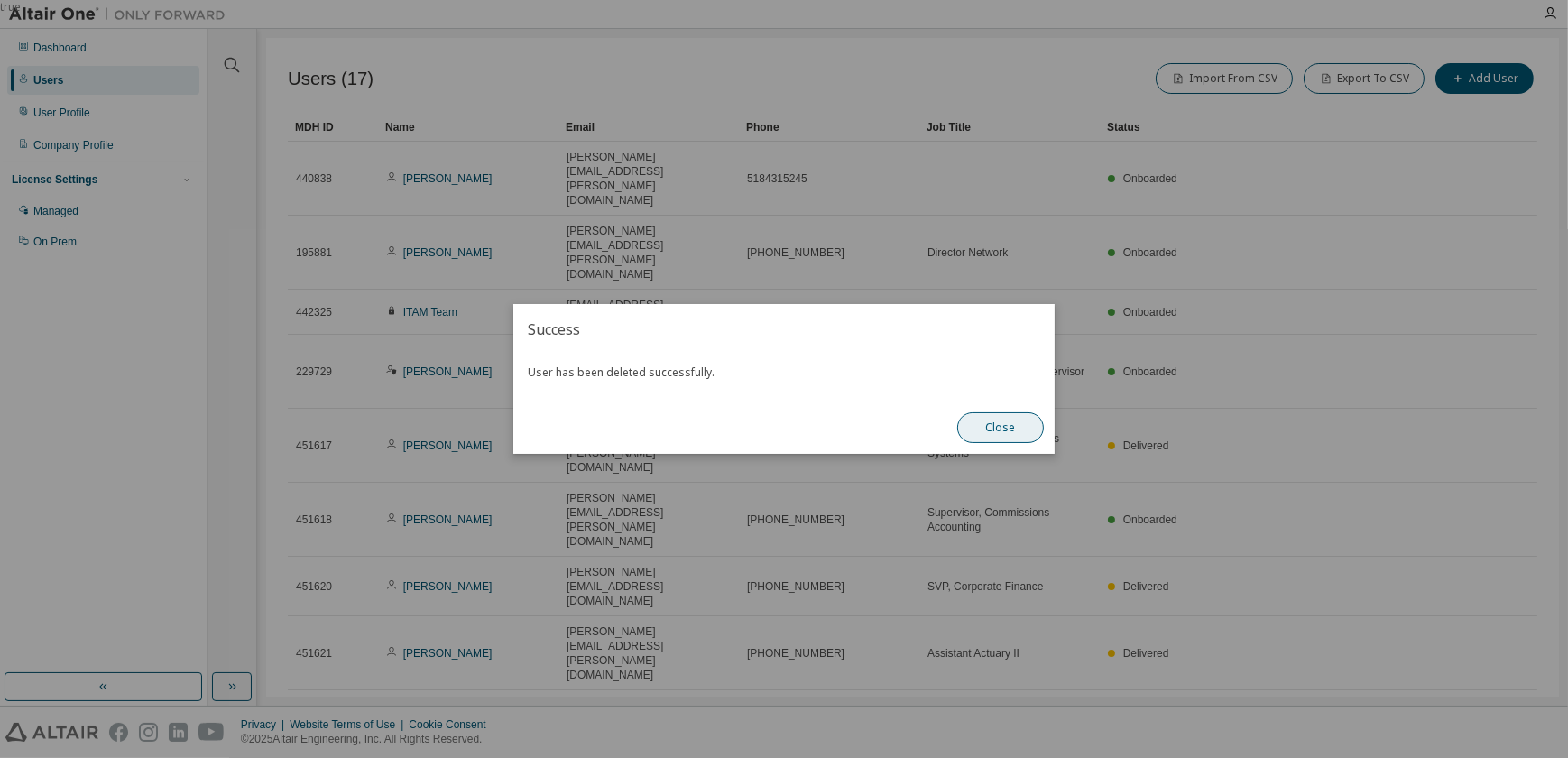
click at [992, 430] on button "Close" at bounding box center [1001, 427] width 87 height 30
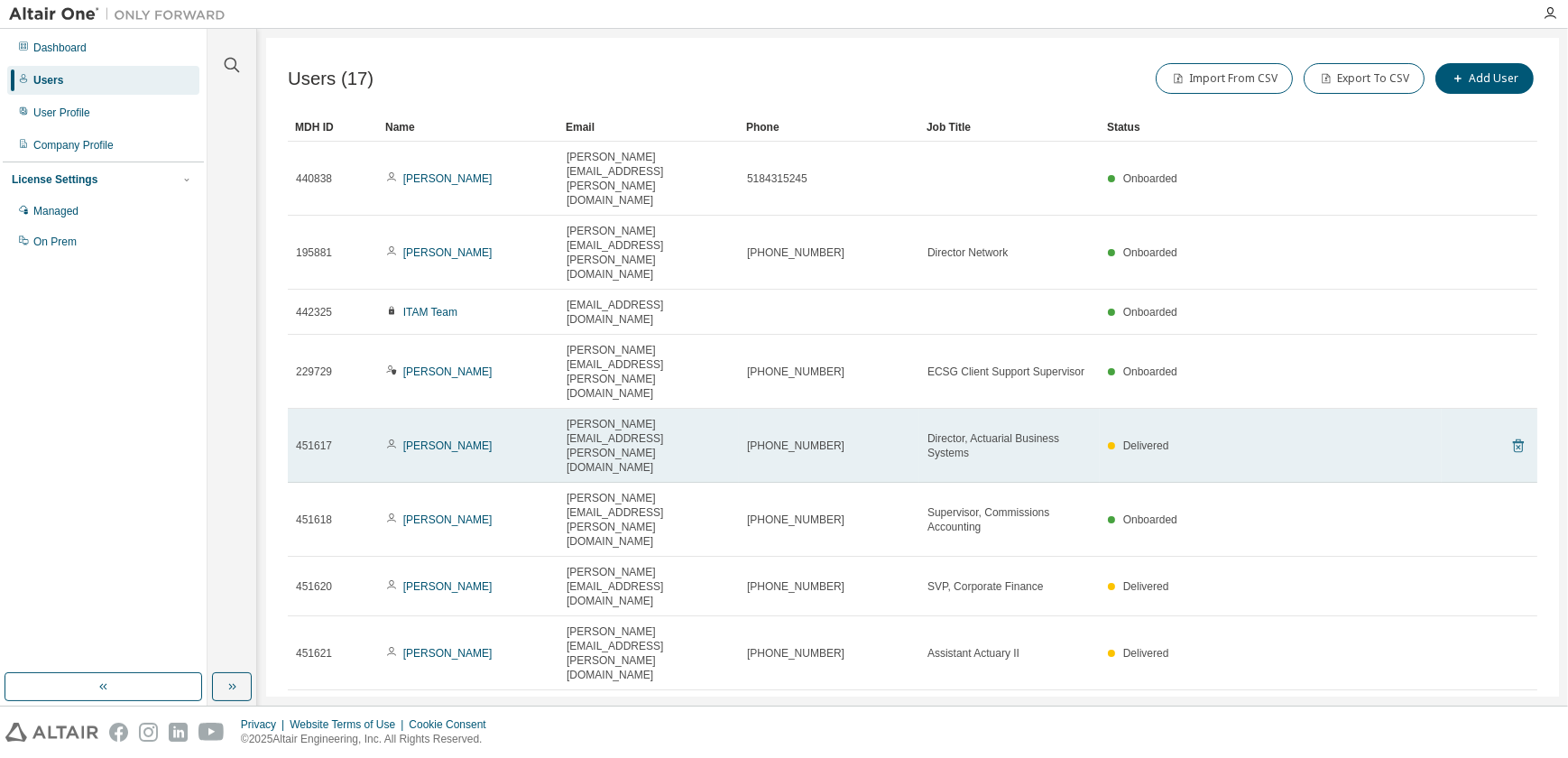
click at [1511, 435] on icon at bounding box center [1518, 445] width 17 height 22
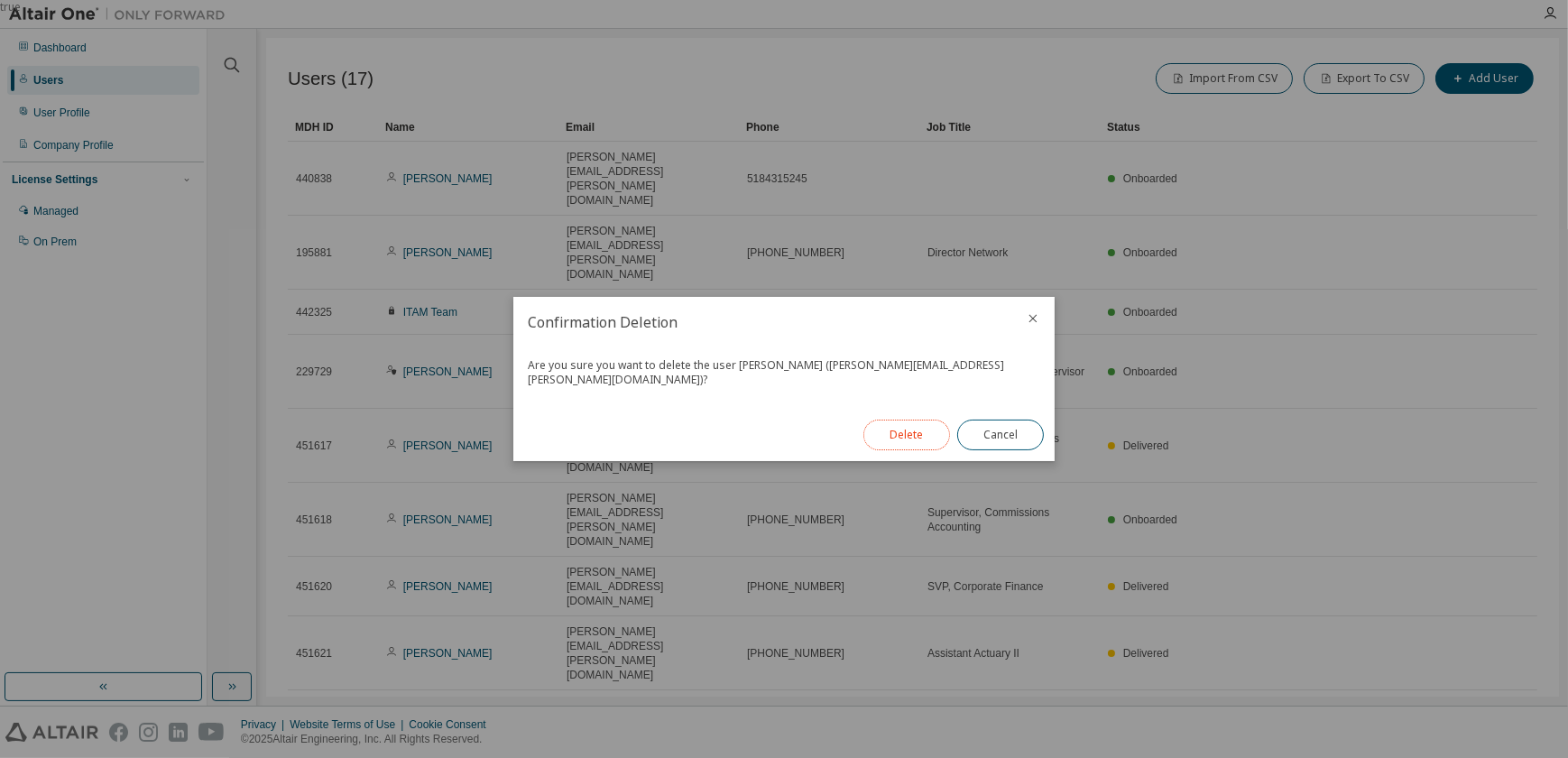
click at [907, 429] on button "Delete" at bounding box center [906, 435] width 87 height 30
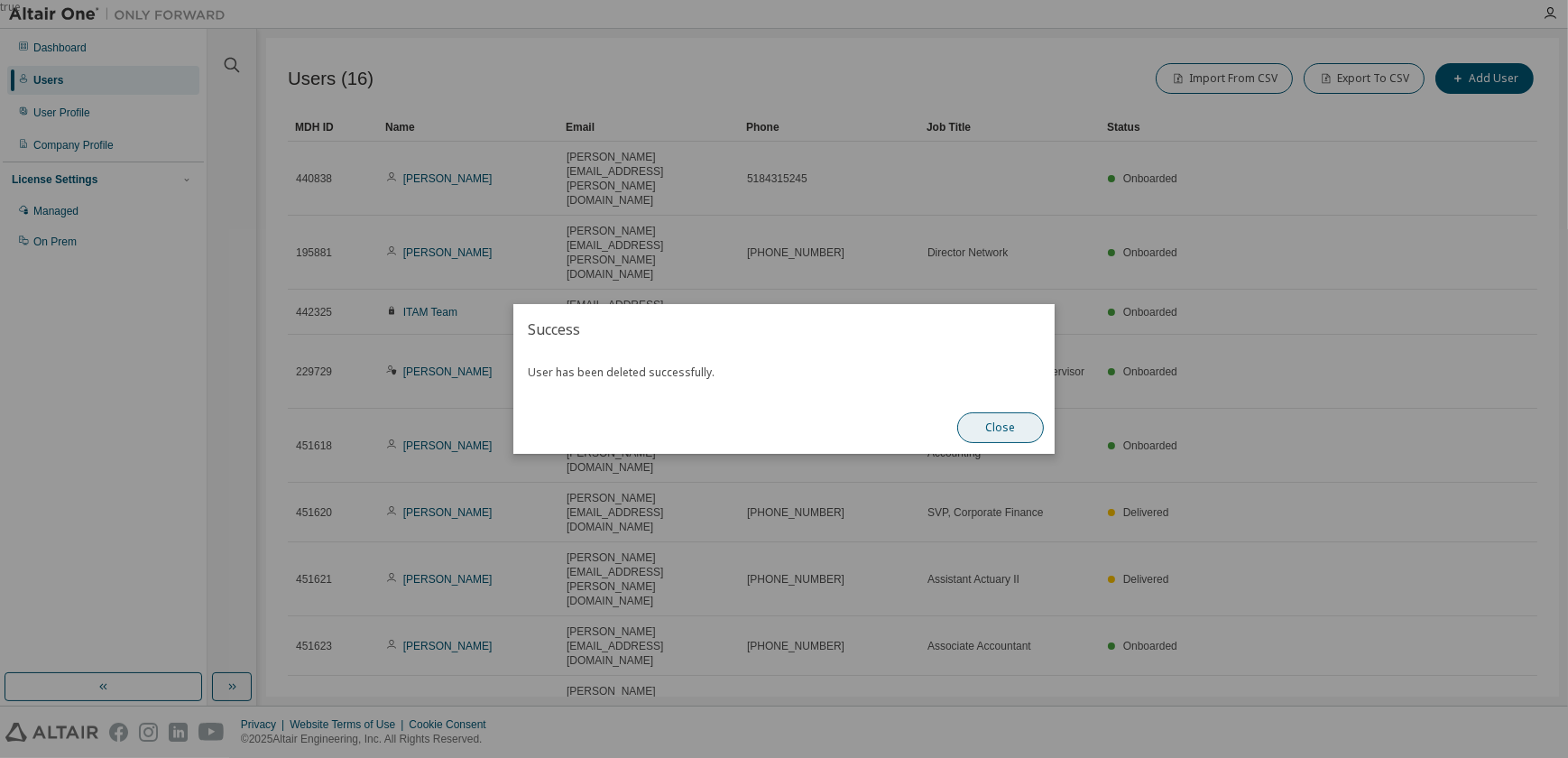
click at [1004, 431] on button "Close" at bounding box center [1001, 427] width 87 height 30
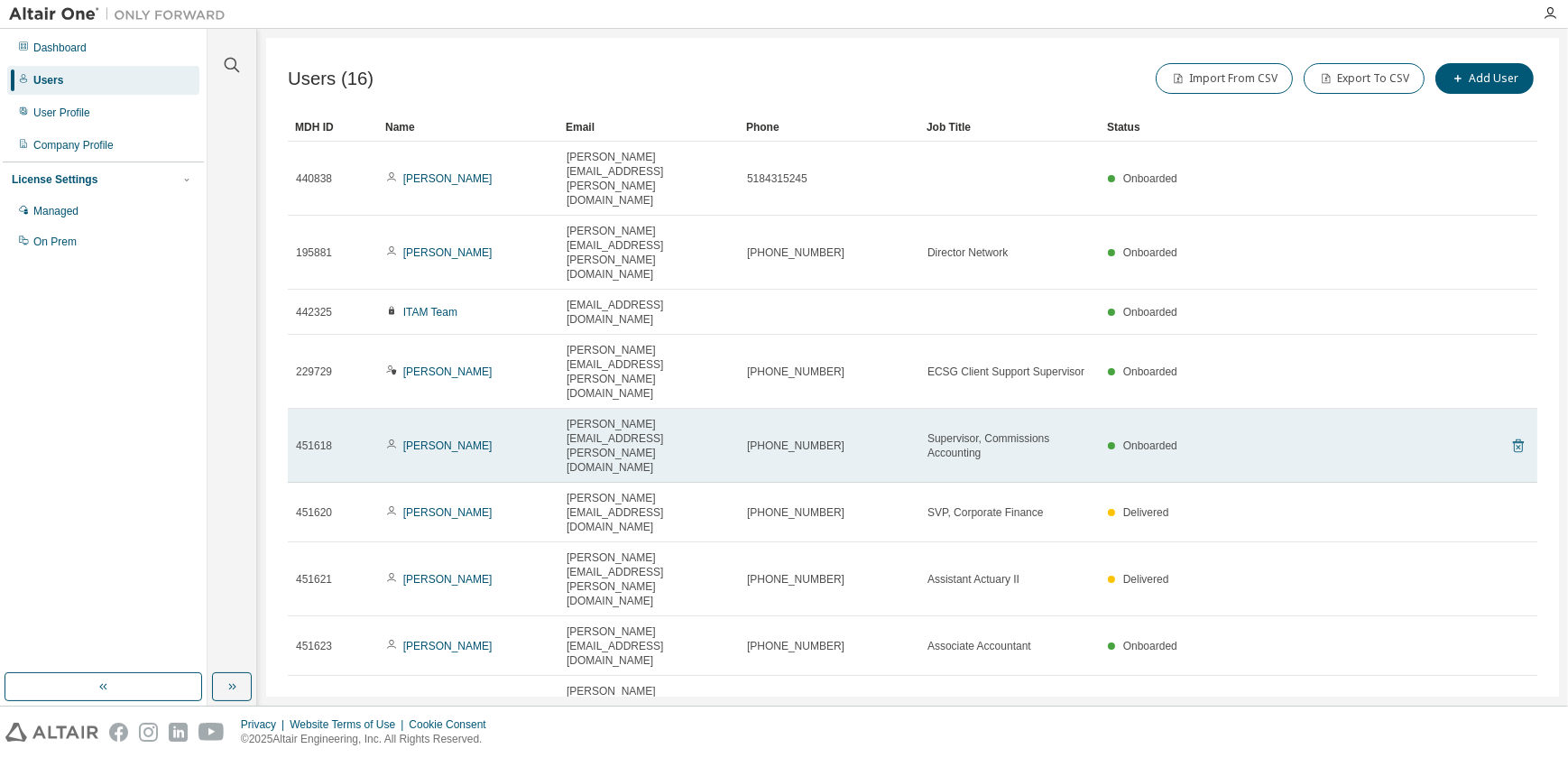
click at [1516, 444] on icon at bounding box center [1518, 446] width 5 height 5
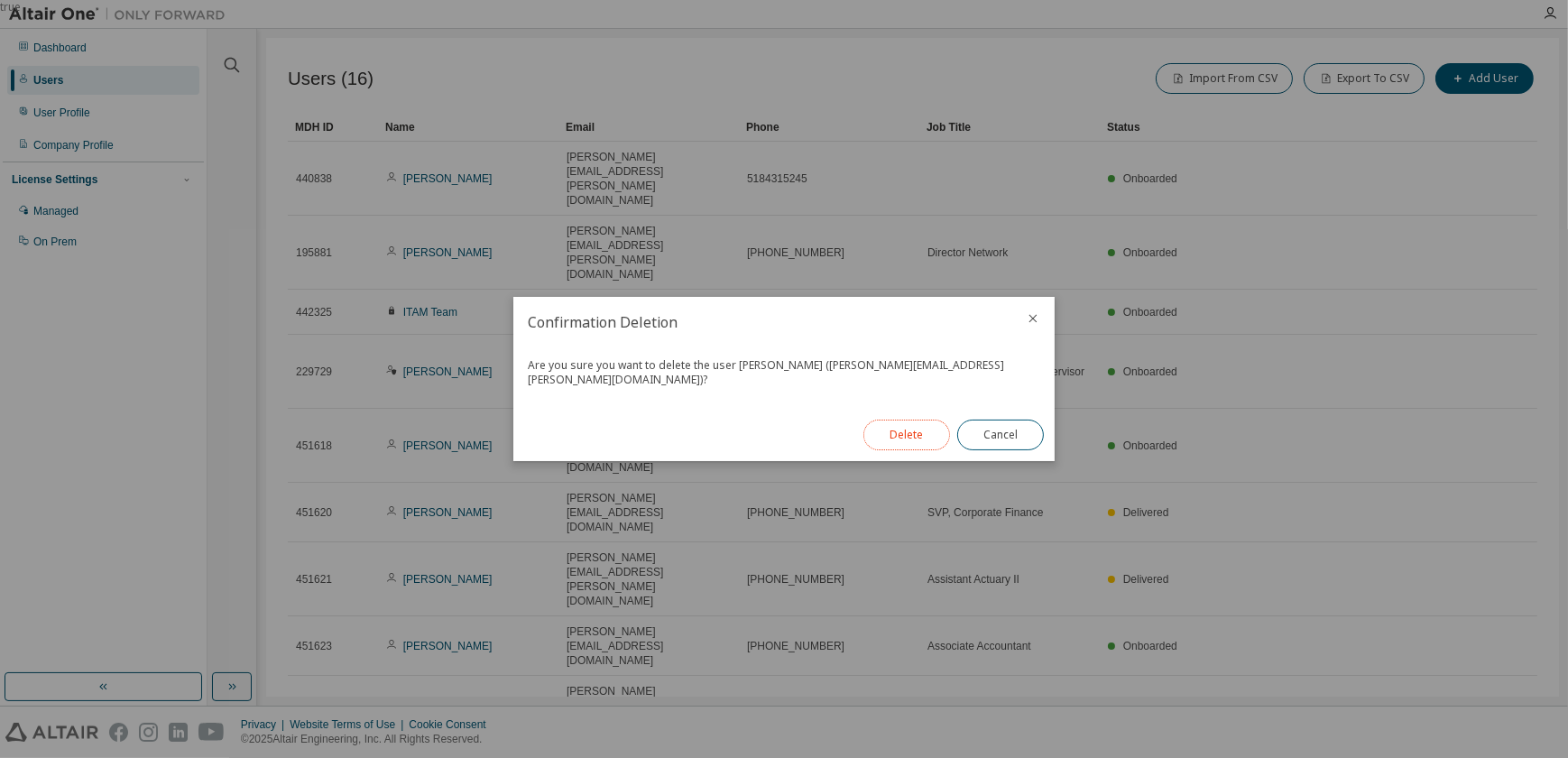
click at [911, 430] on button "Delete" at bounding box center [906, 435] width 87 height 30
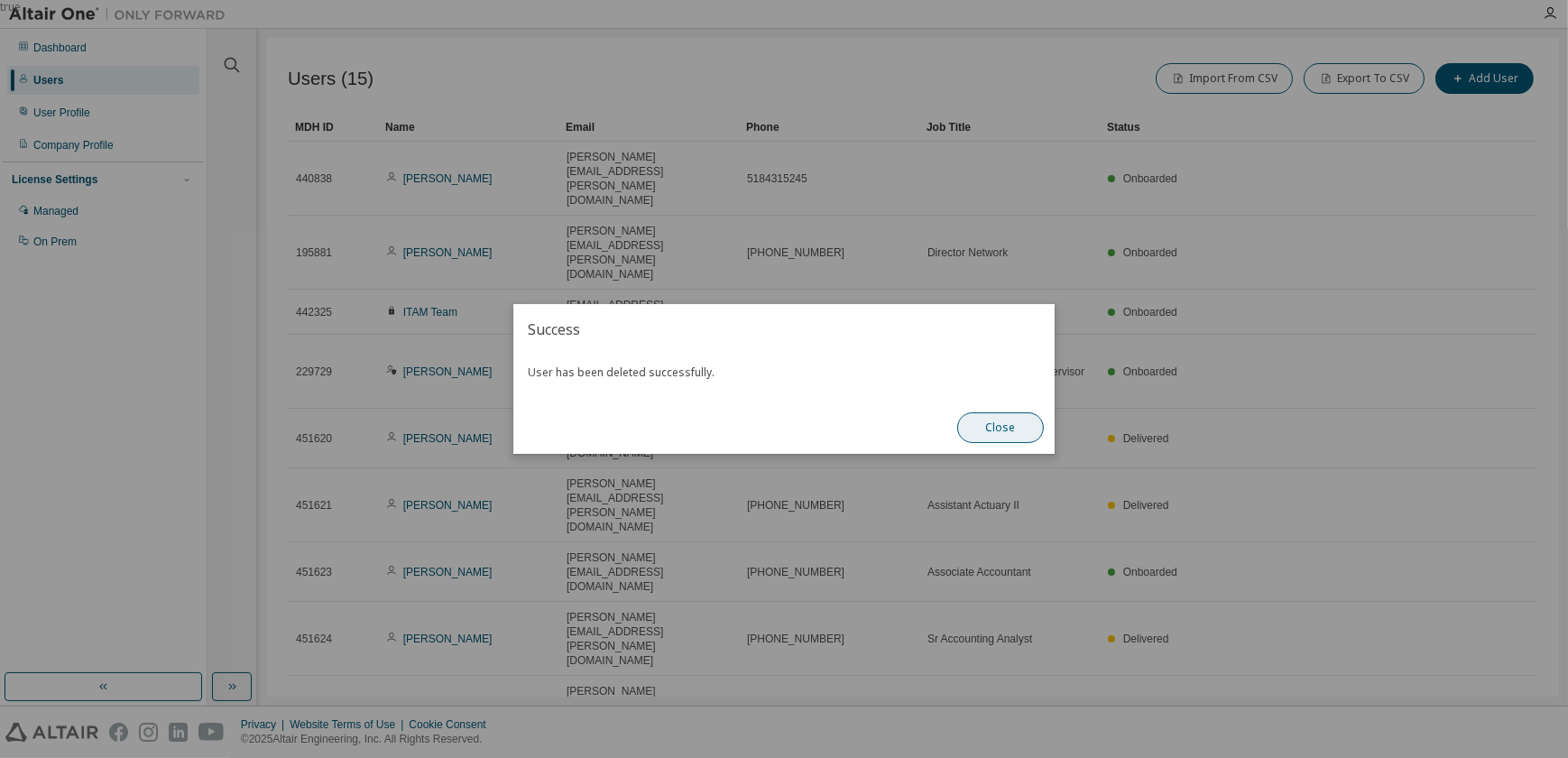
click at [984, 432] on button "Close" at bounding box center [1001, 427] width 87 height 30
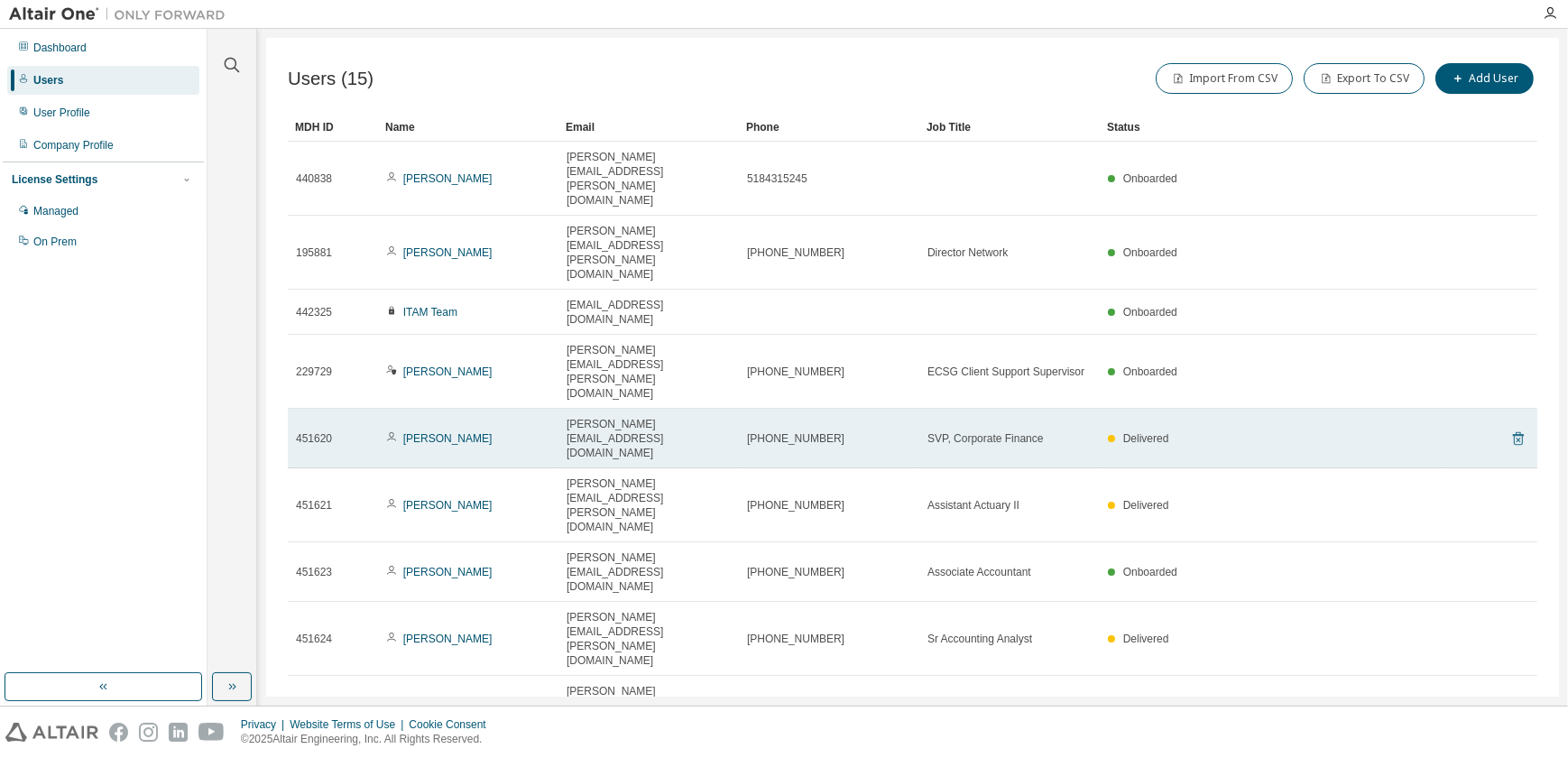
click at [1510, 428] on icon at bounding box center [1518, 438] width 17 height 22
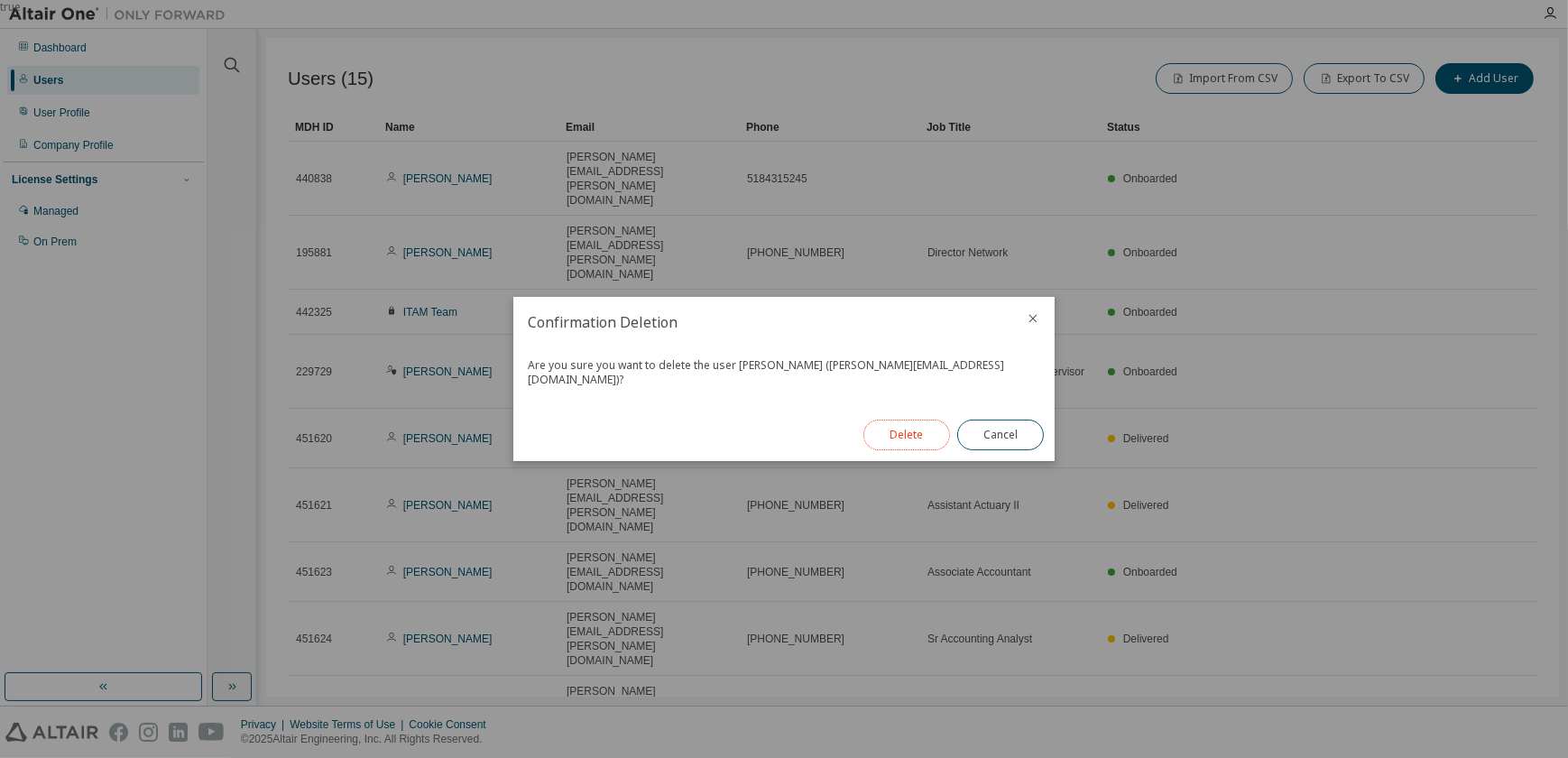
click at [924, 429] on button "Delete" at bounding box center [906, 435] width 87 height 30
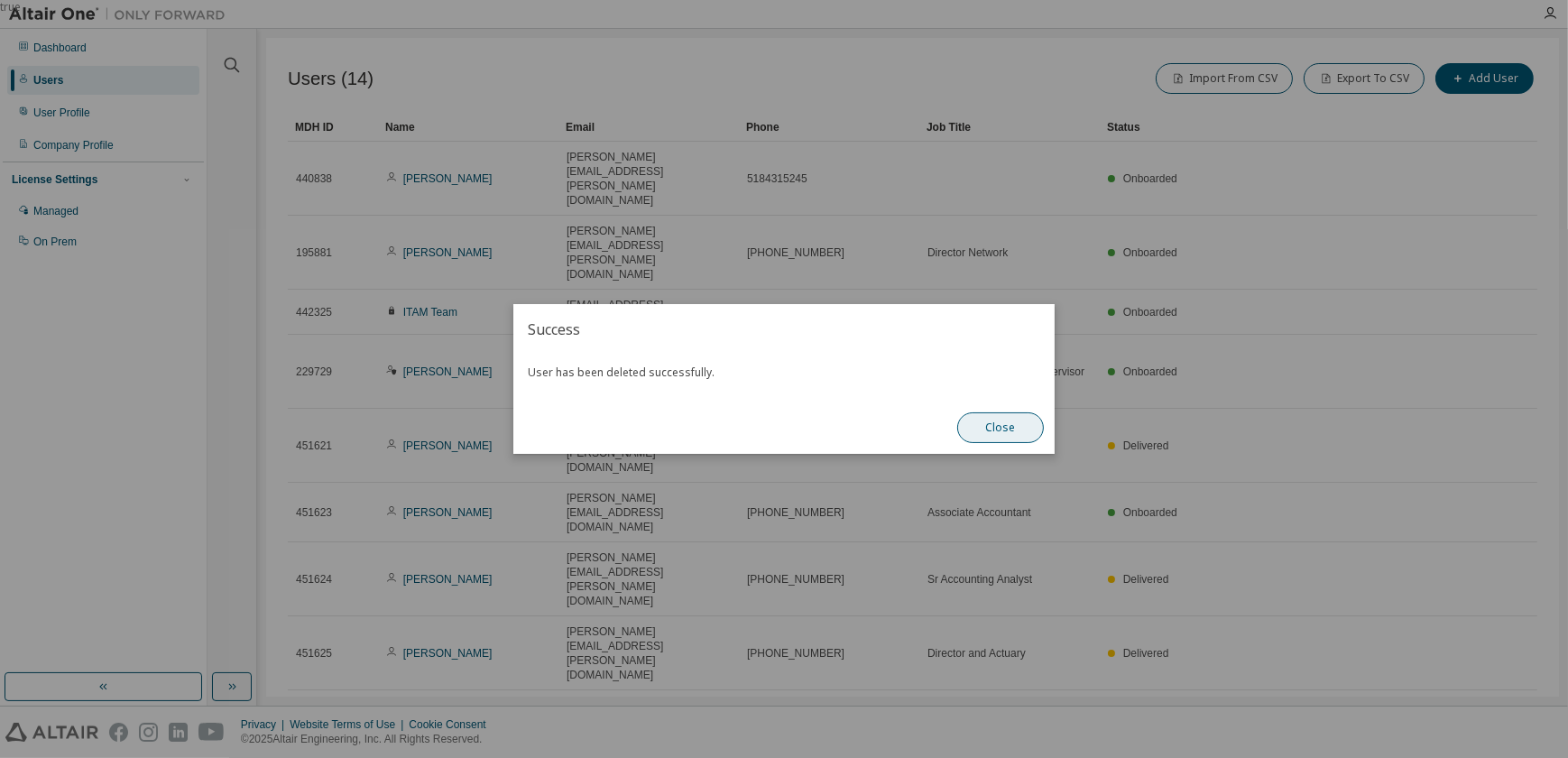
click at [1011, 433] on button "Close" at bounding box center [1001, 427] width 87 height 30
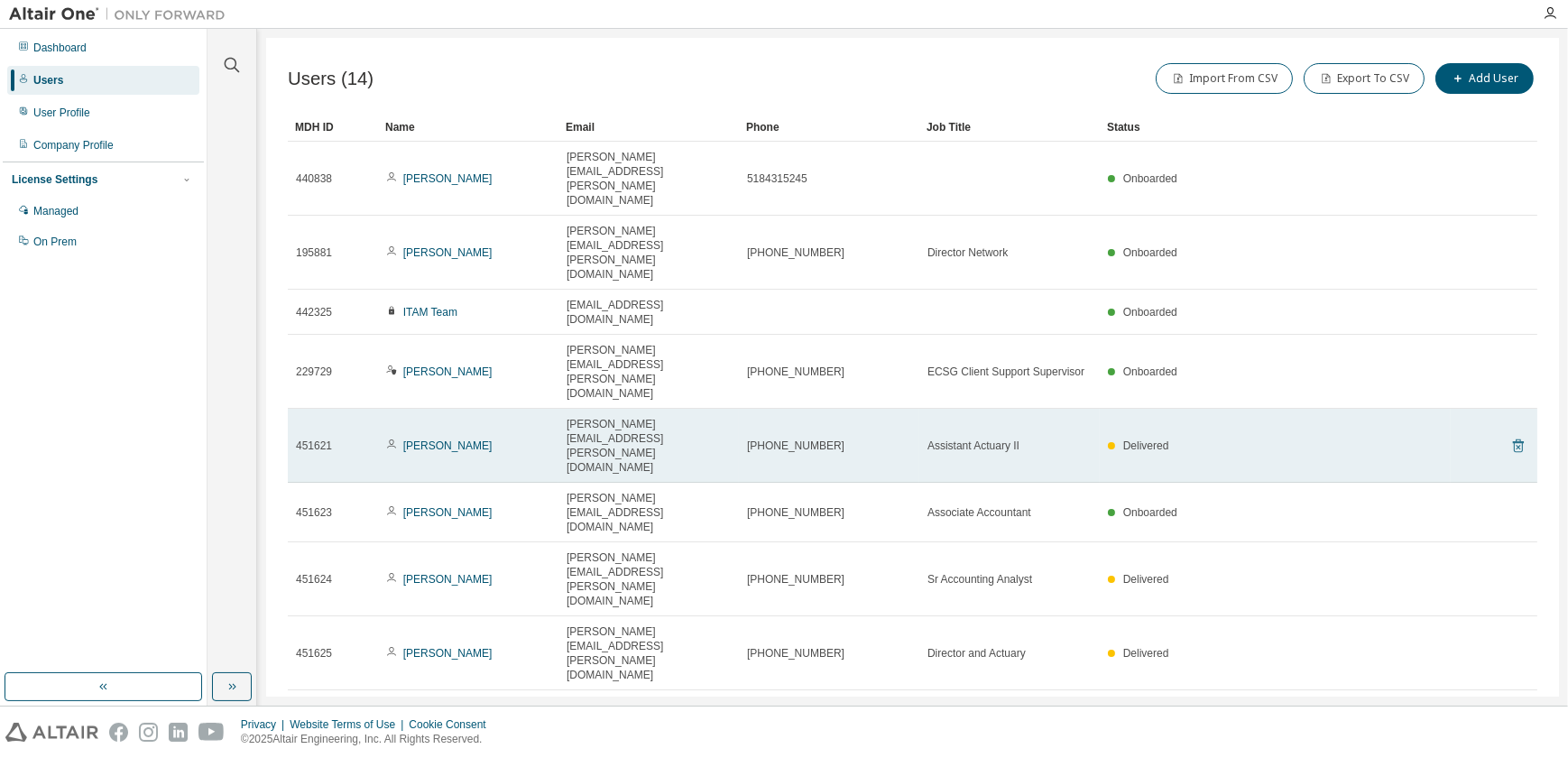
click at [1516, 435] on icon at bounding box center [1518, 445] width 17 height 22
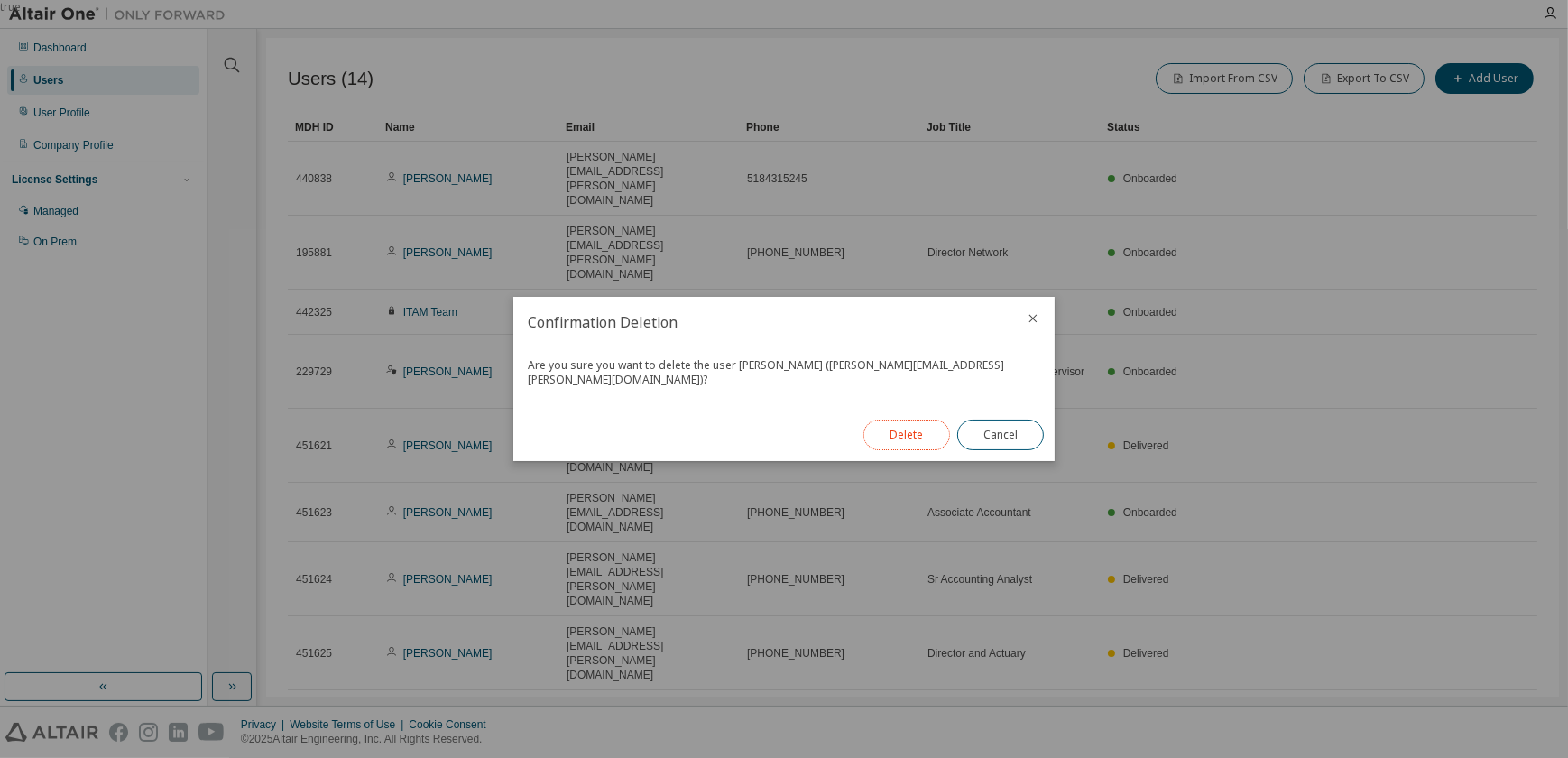
click at [891, 433] on button "Delete" at bounding box center [906, 435] width 87 height 30
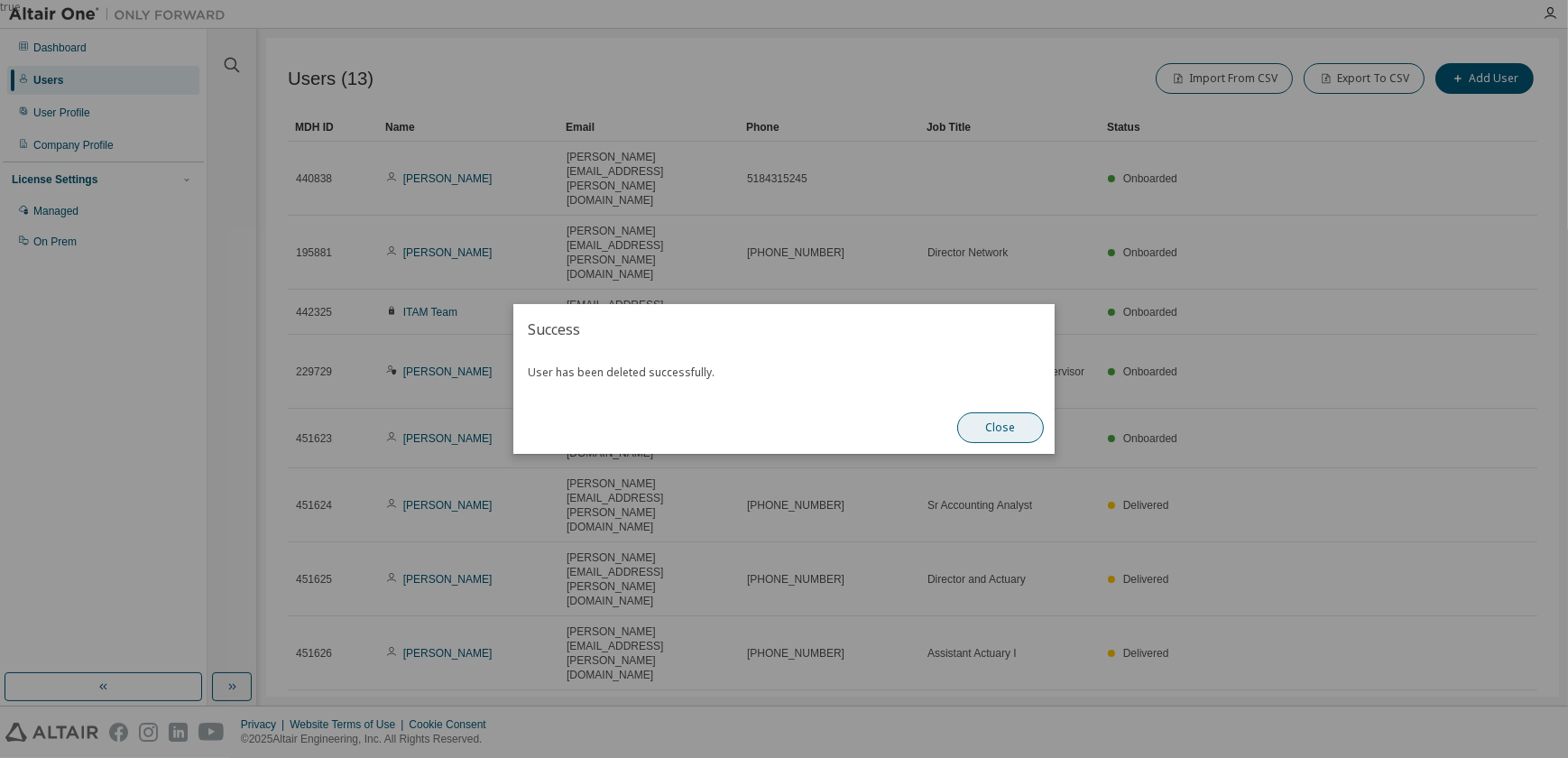
click at [1009, 436] on button "Close" at bounding box center [1001, 427] width 87 height 30
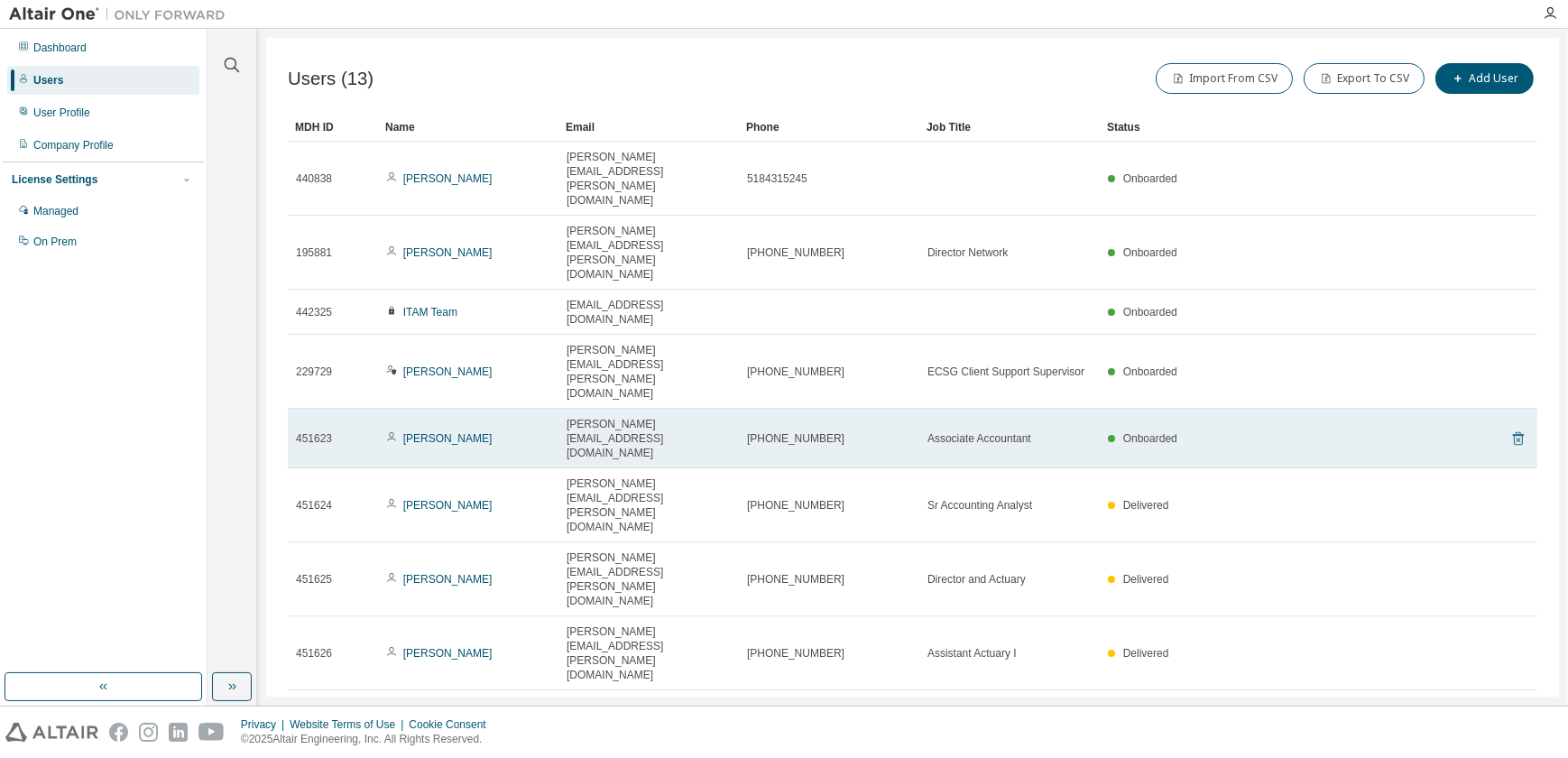
click at [1517, 433] on icon at bounding box center [1518, 439] width 11 height 14
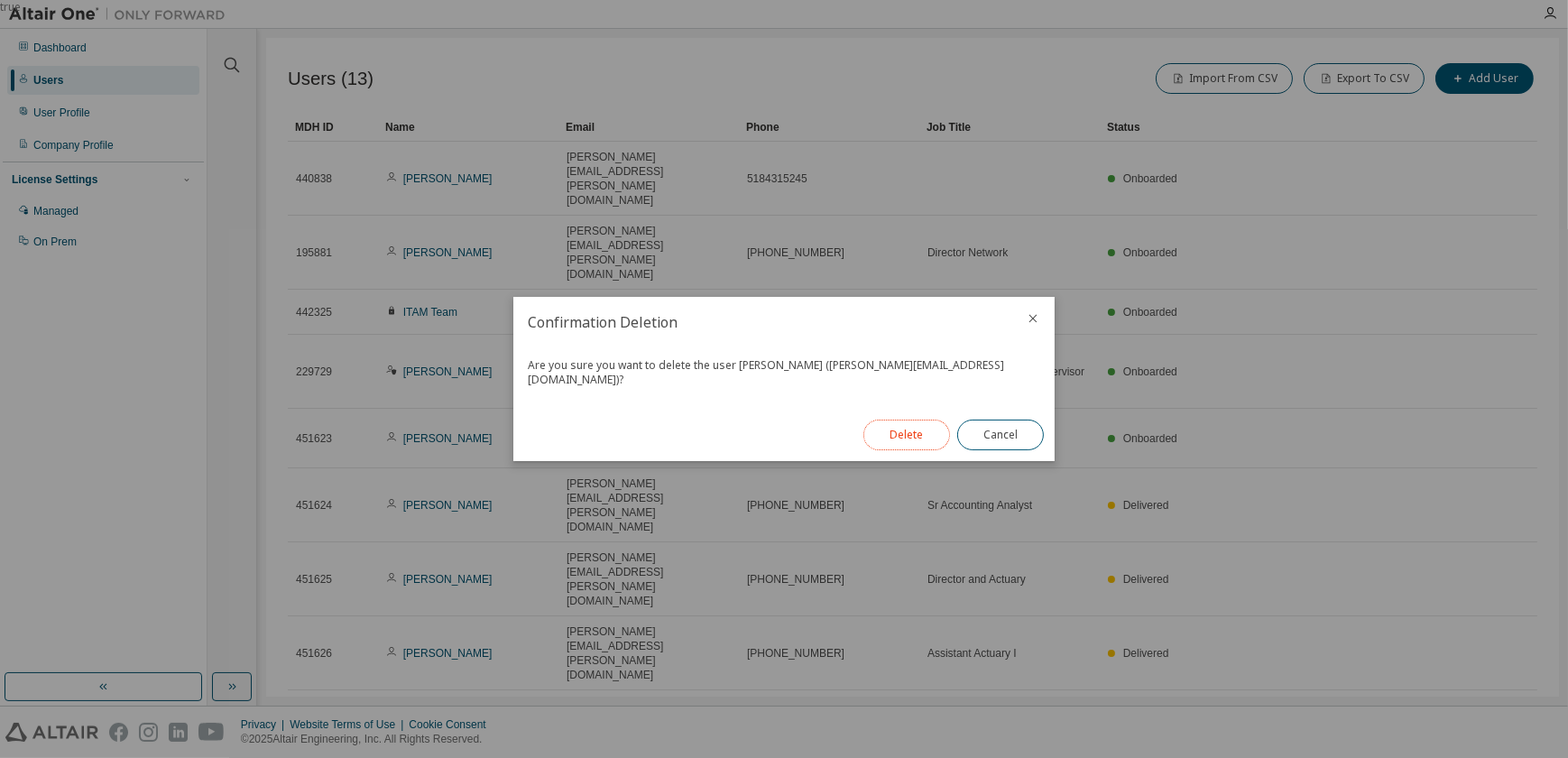
click at [878, 431] on button "Delete" at bounding box center [906, 435] width 87 height 30
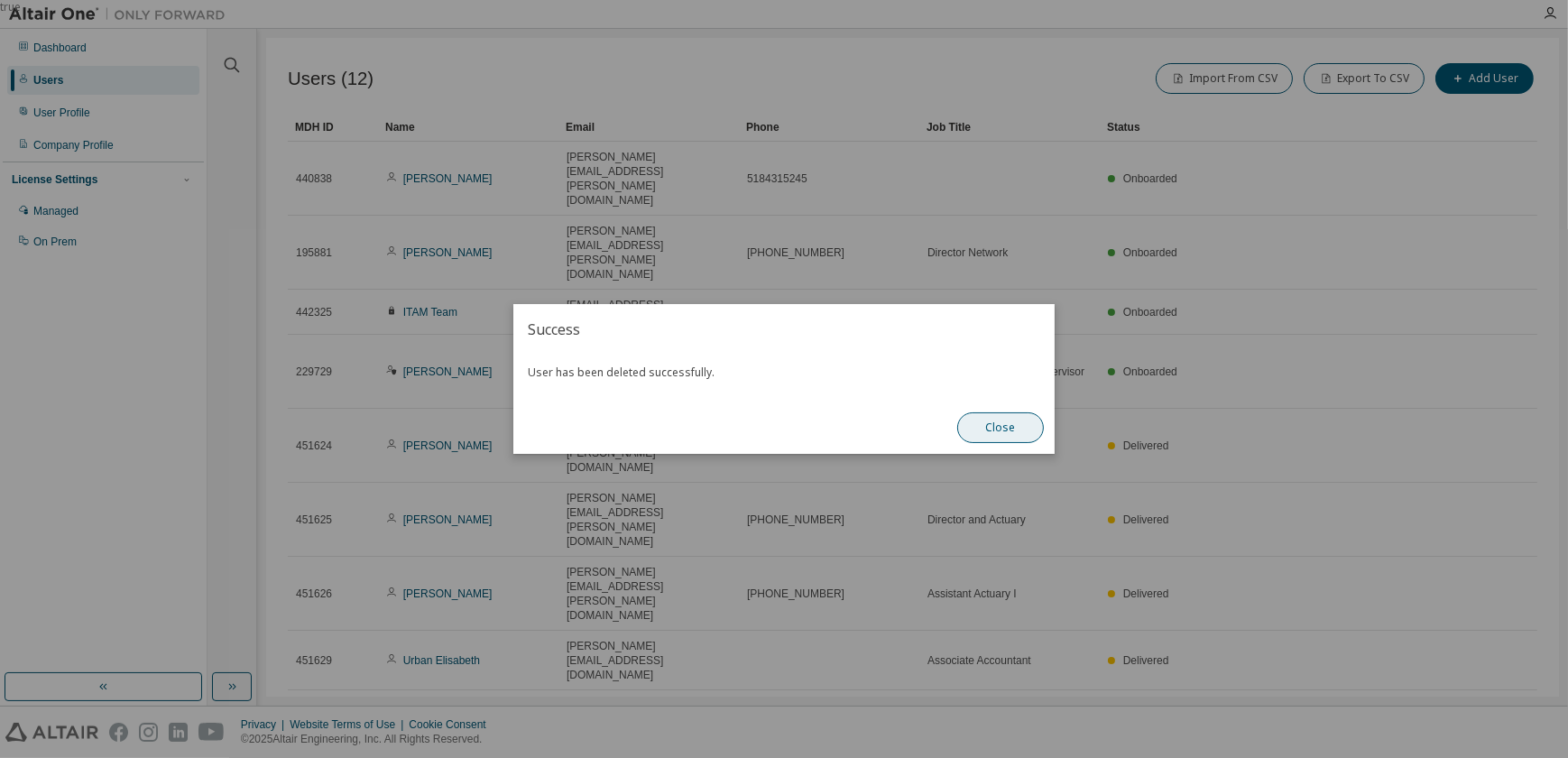
click at [1006, 429] on button "Close" at bounding box center [1001, 427] width 87 height 30
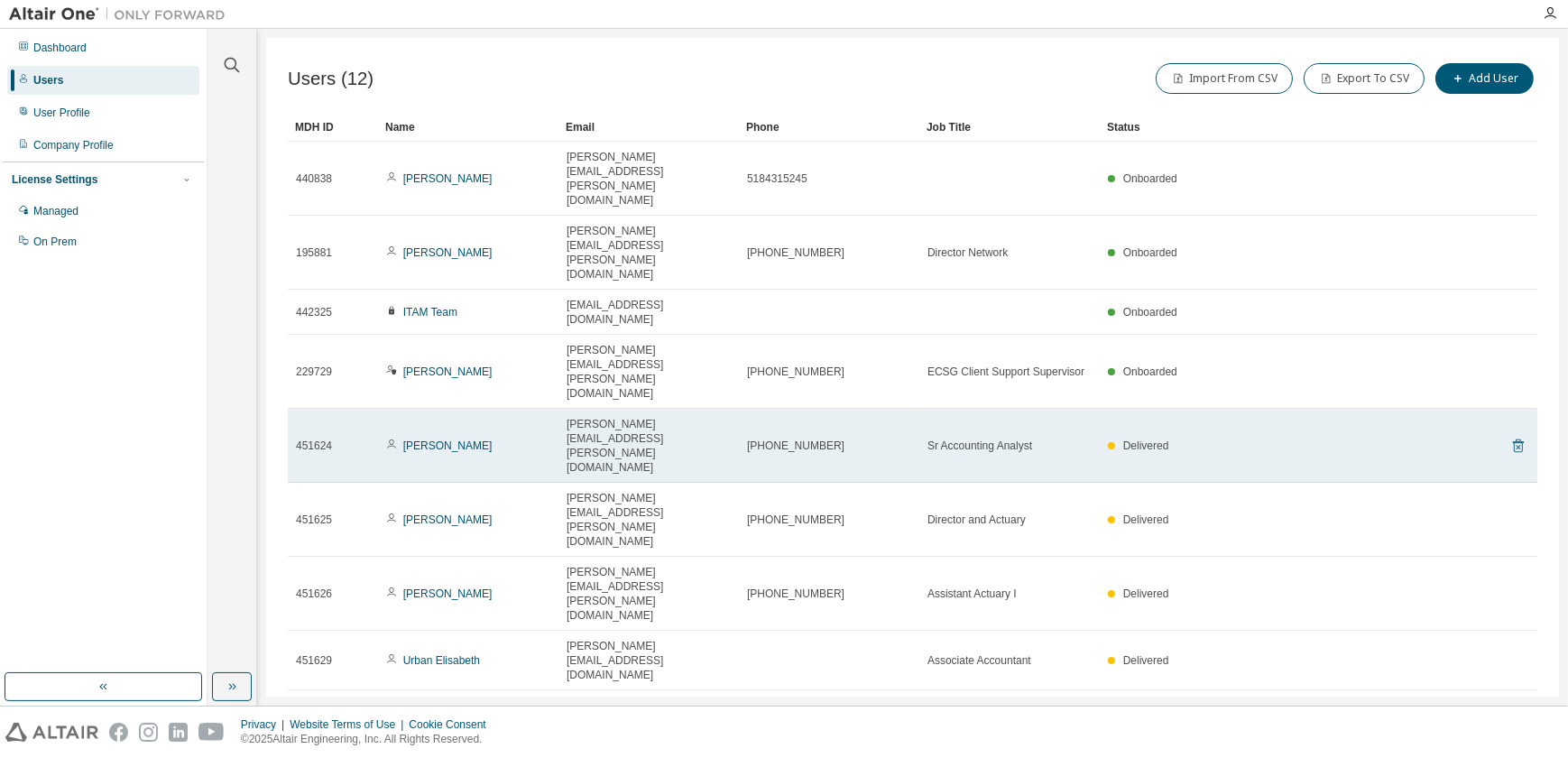
click at [1516, 439] on icon at bounding box center [1518, 446] width 11 height 14
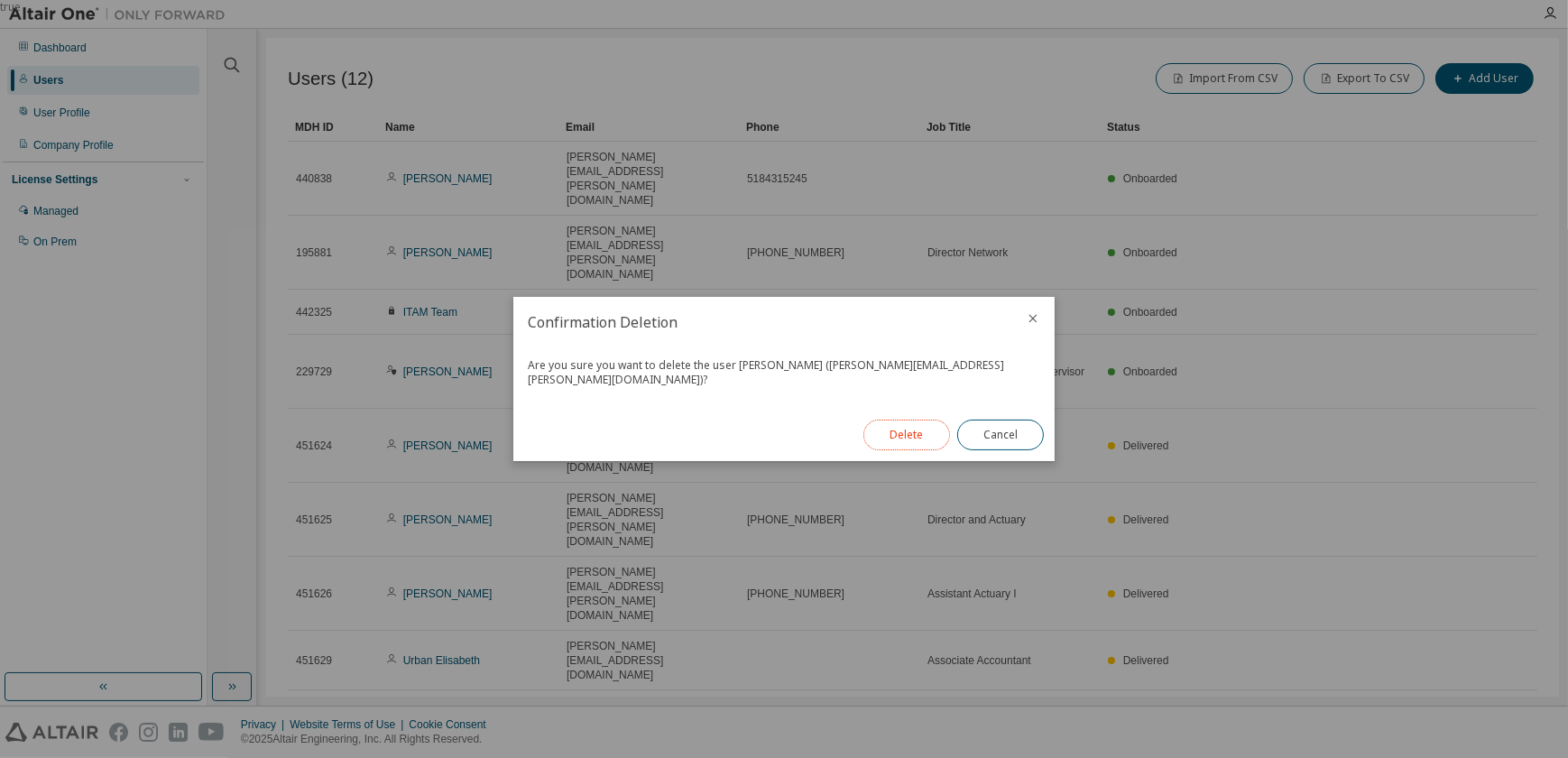
click at [913, 439] on button "Delete" at bounding box center [906, 435] width 87 height 30
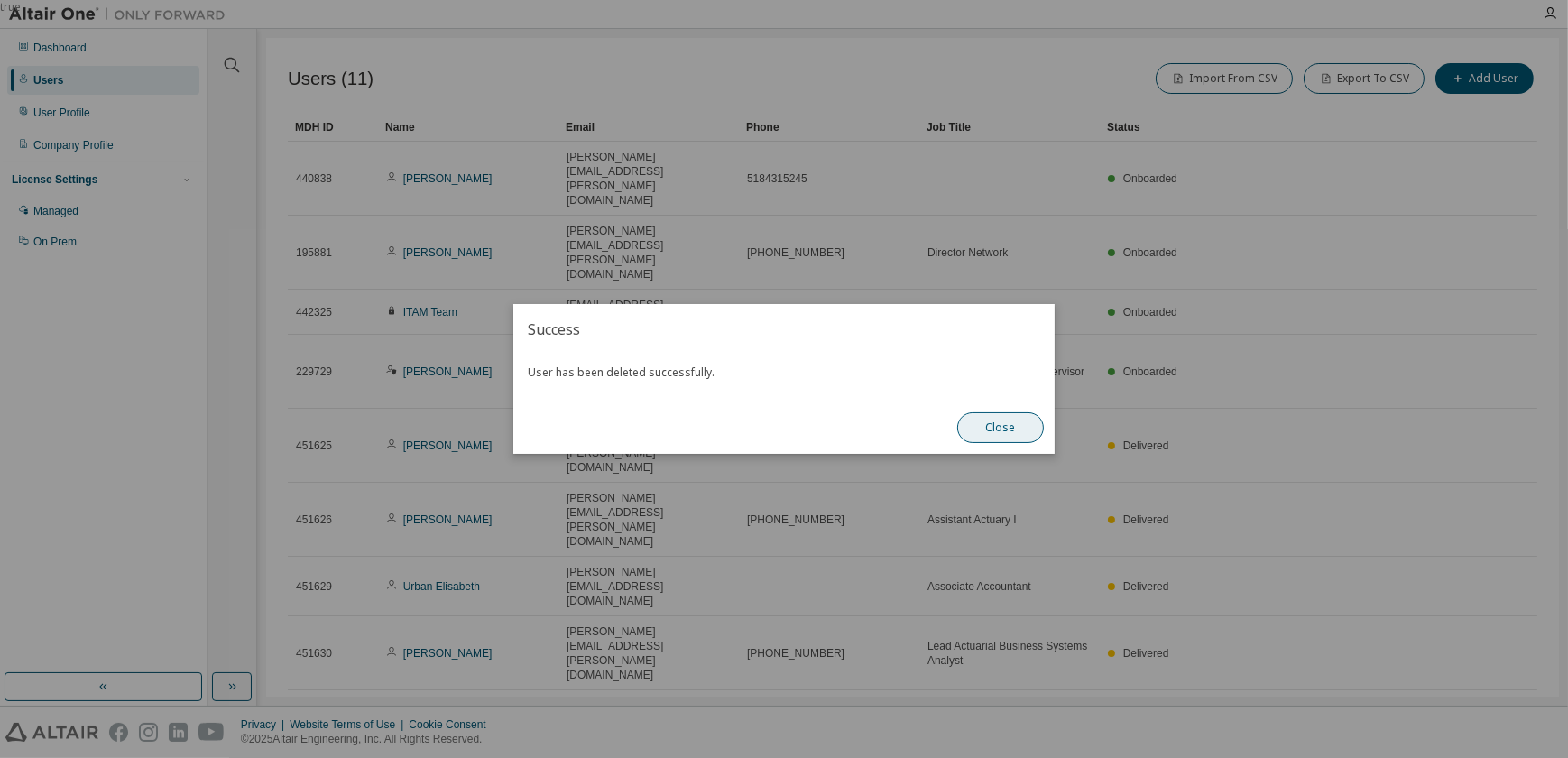
click at [987, 430] on button "Close" at bounding box center [1001, 427] width 87 height 30
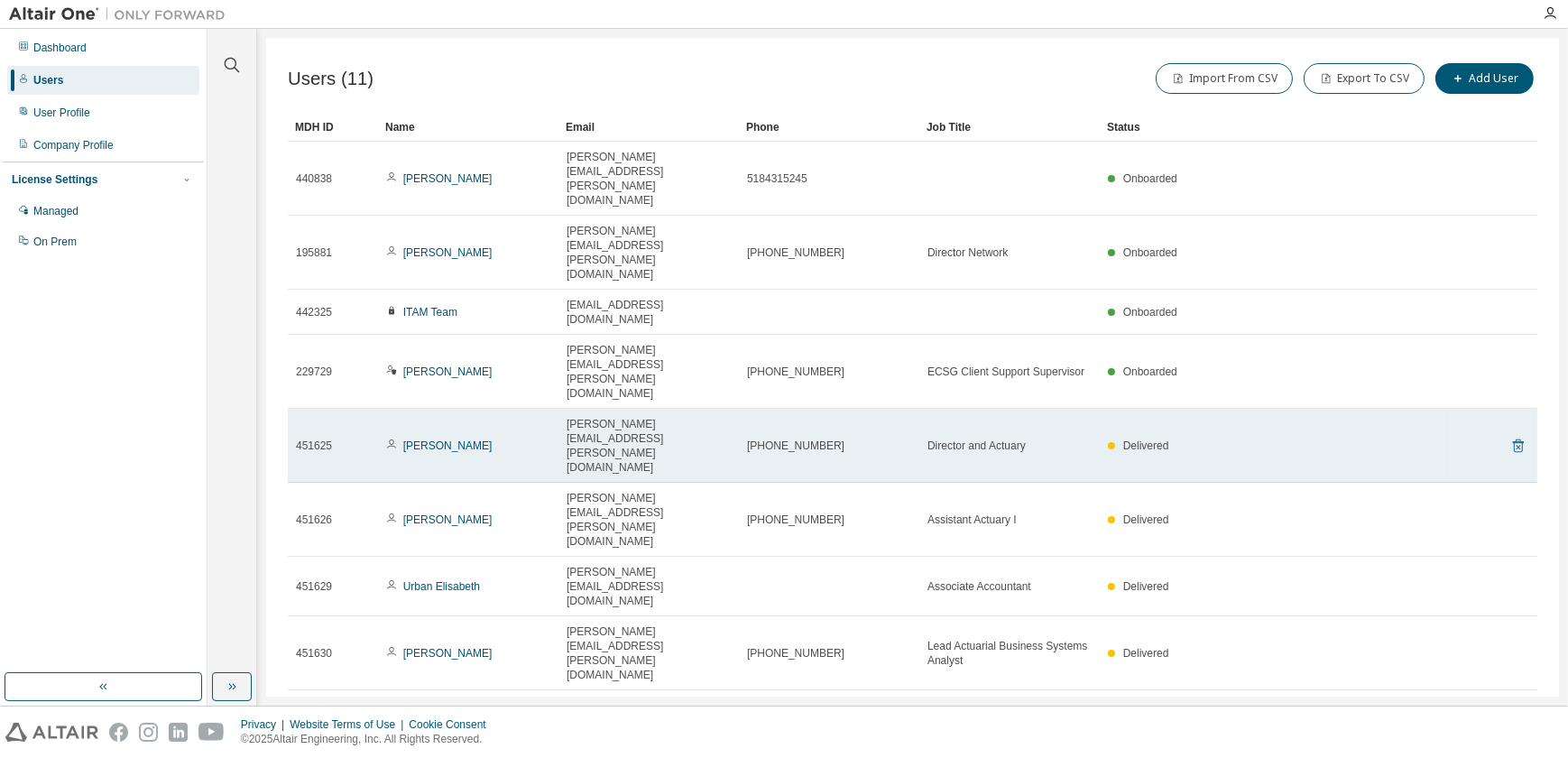
click at [1517, 435] on icon at bounding box center [1518, 445] width 17 height 22
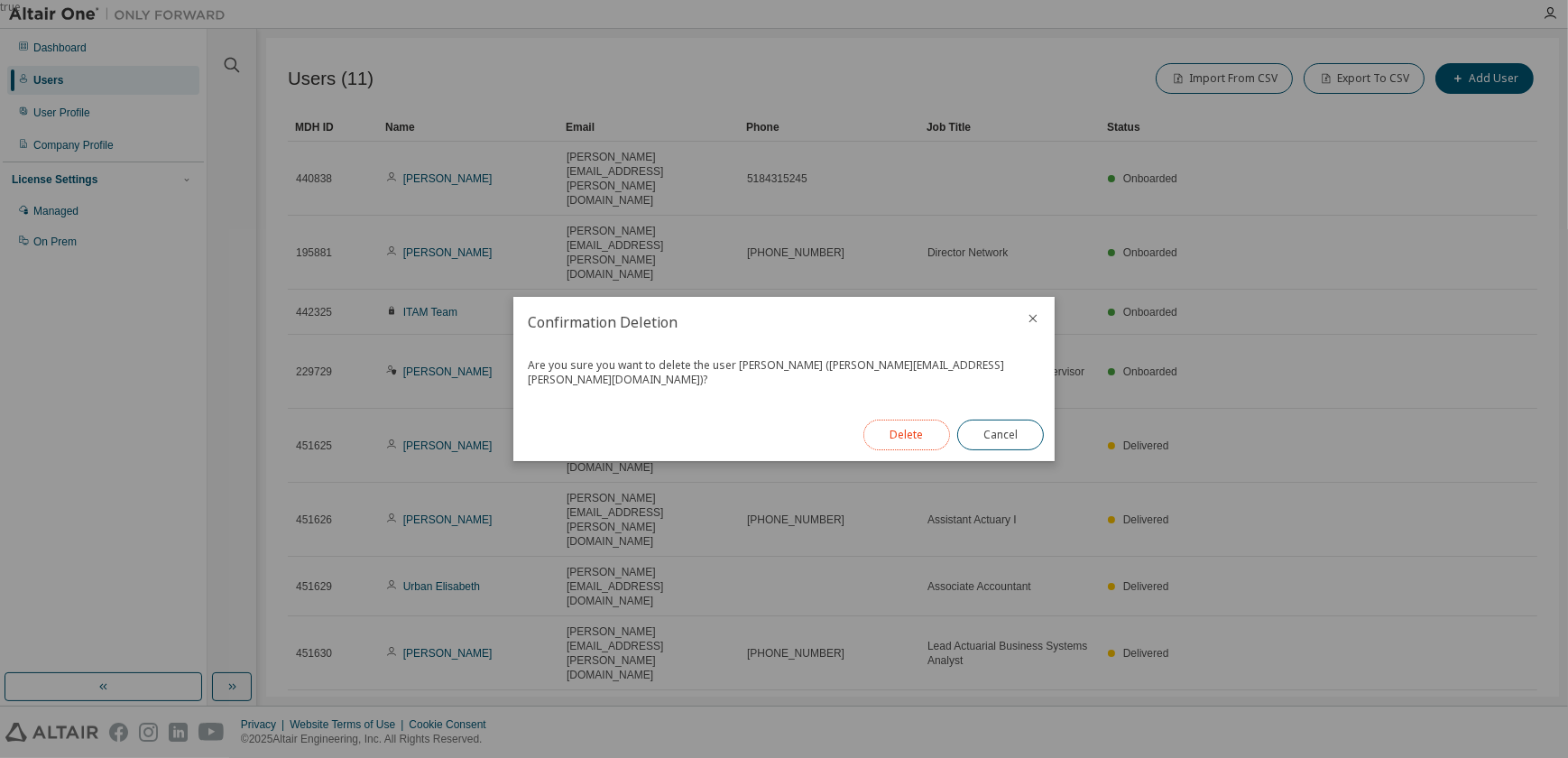
click at [887, 433] on button "Delete" at bounding box center [906, 435] width 87 height 30
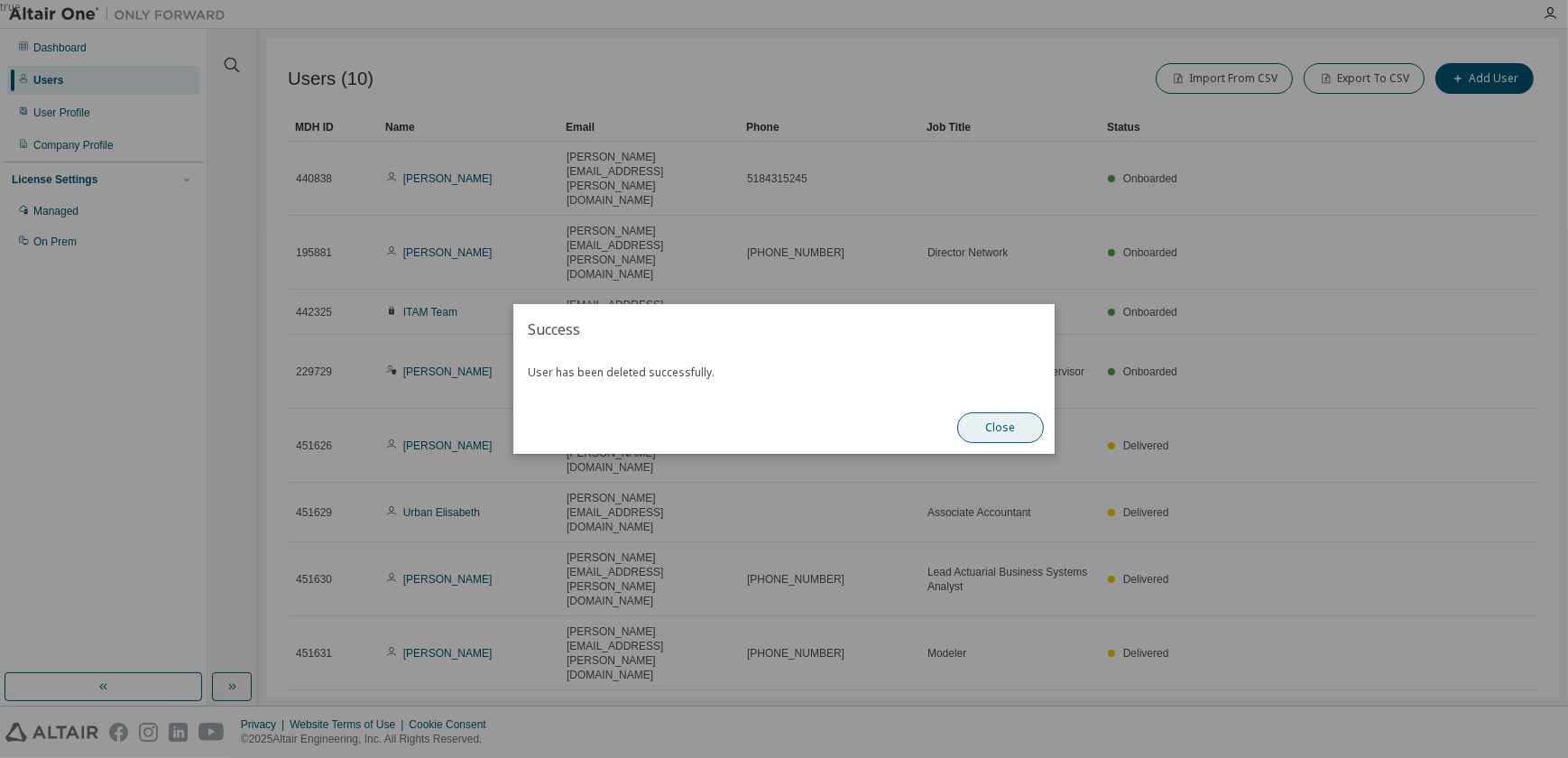
click at [1004, 430] on button "Close" at bounding box center [1001, 427] width 87 height 30
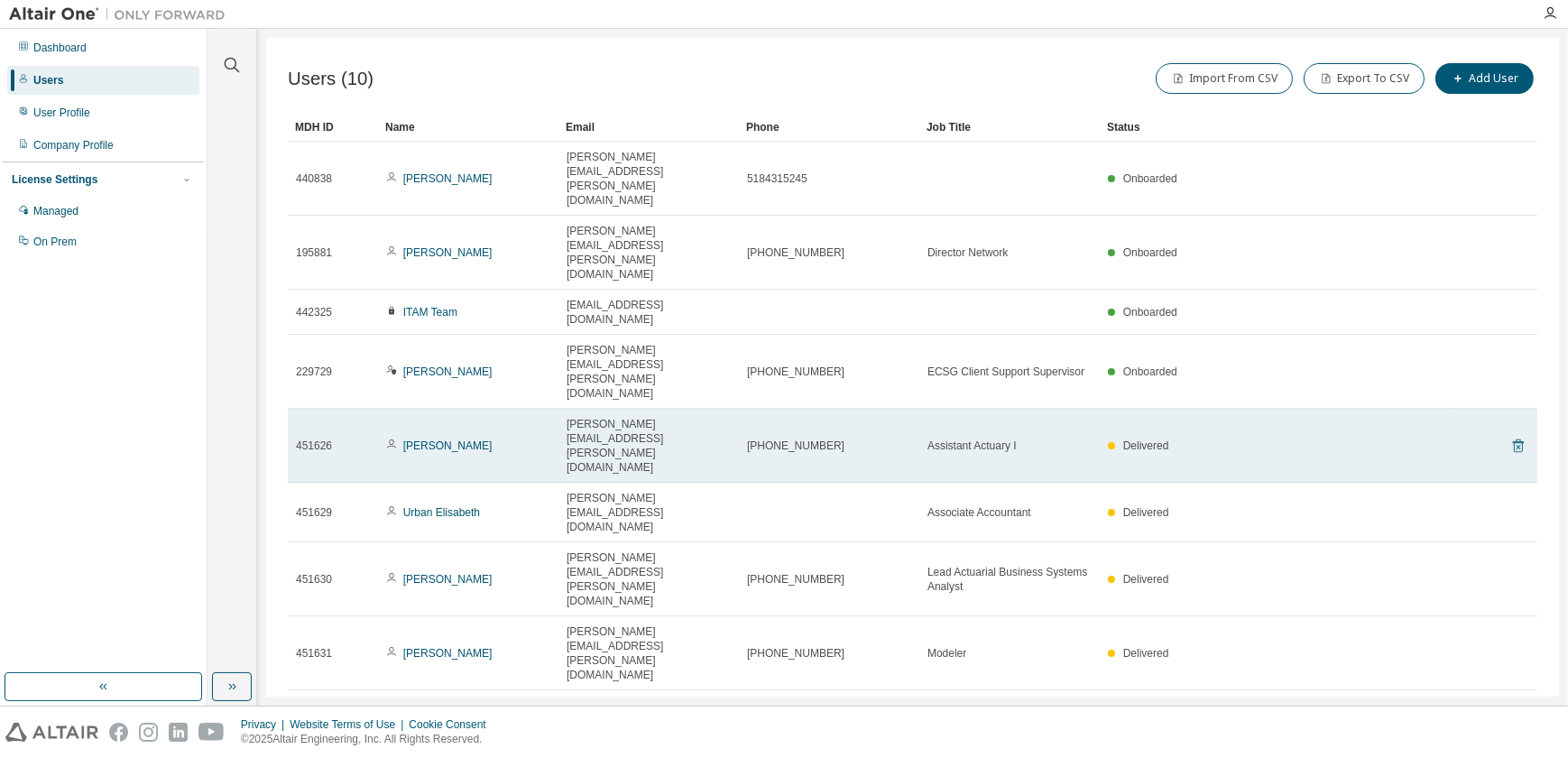
click at [1517, 435] on icon at bounding box center [1518, 445] width 17 height 22
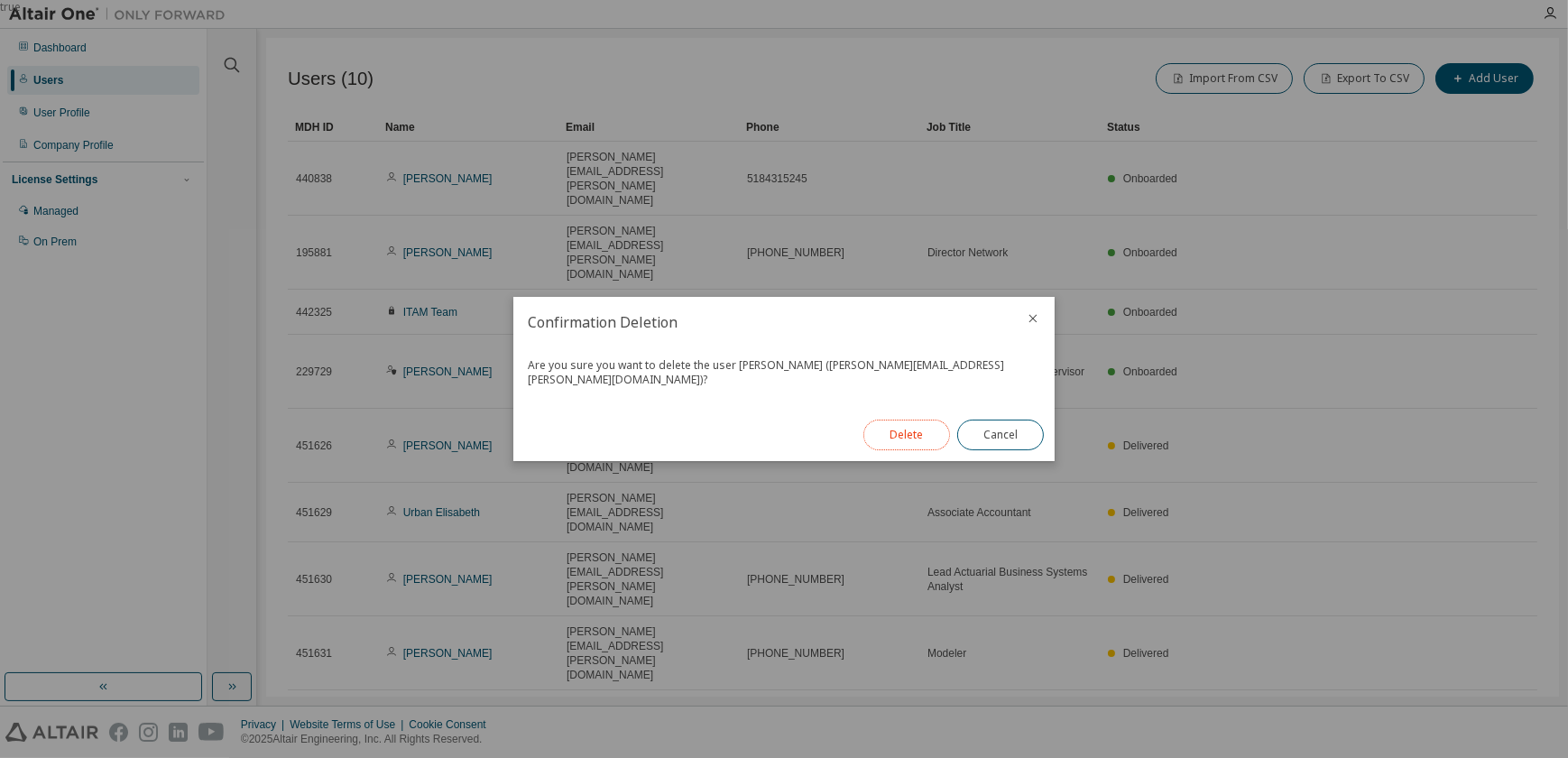
click at [902, 427] on button "Delete" at bounding box center [906, 435] width 87 height 30
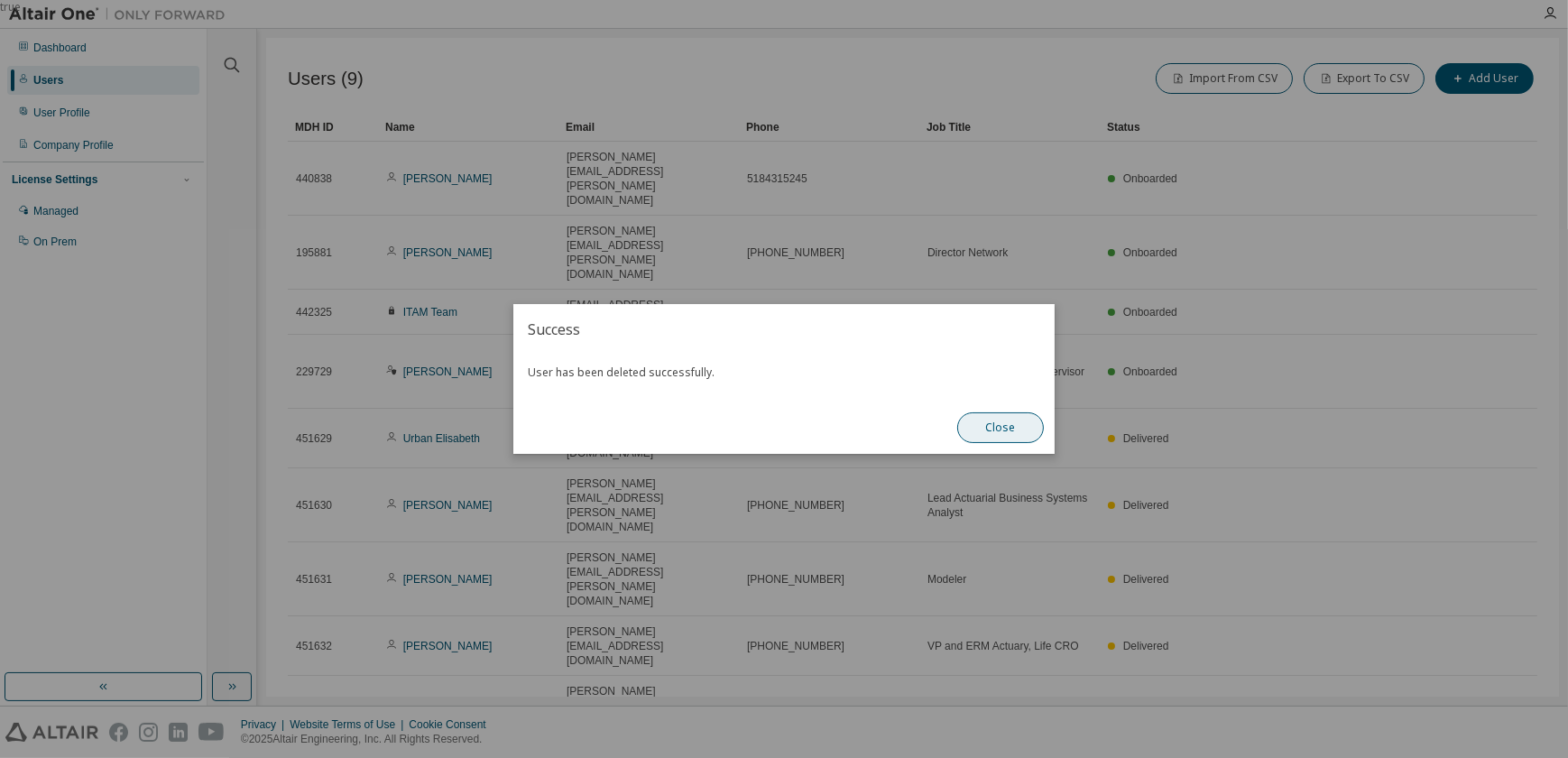
click at [1004, 427] on button "Close" at bounding box center [1001, 427] width 87 height 30
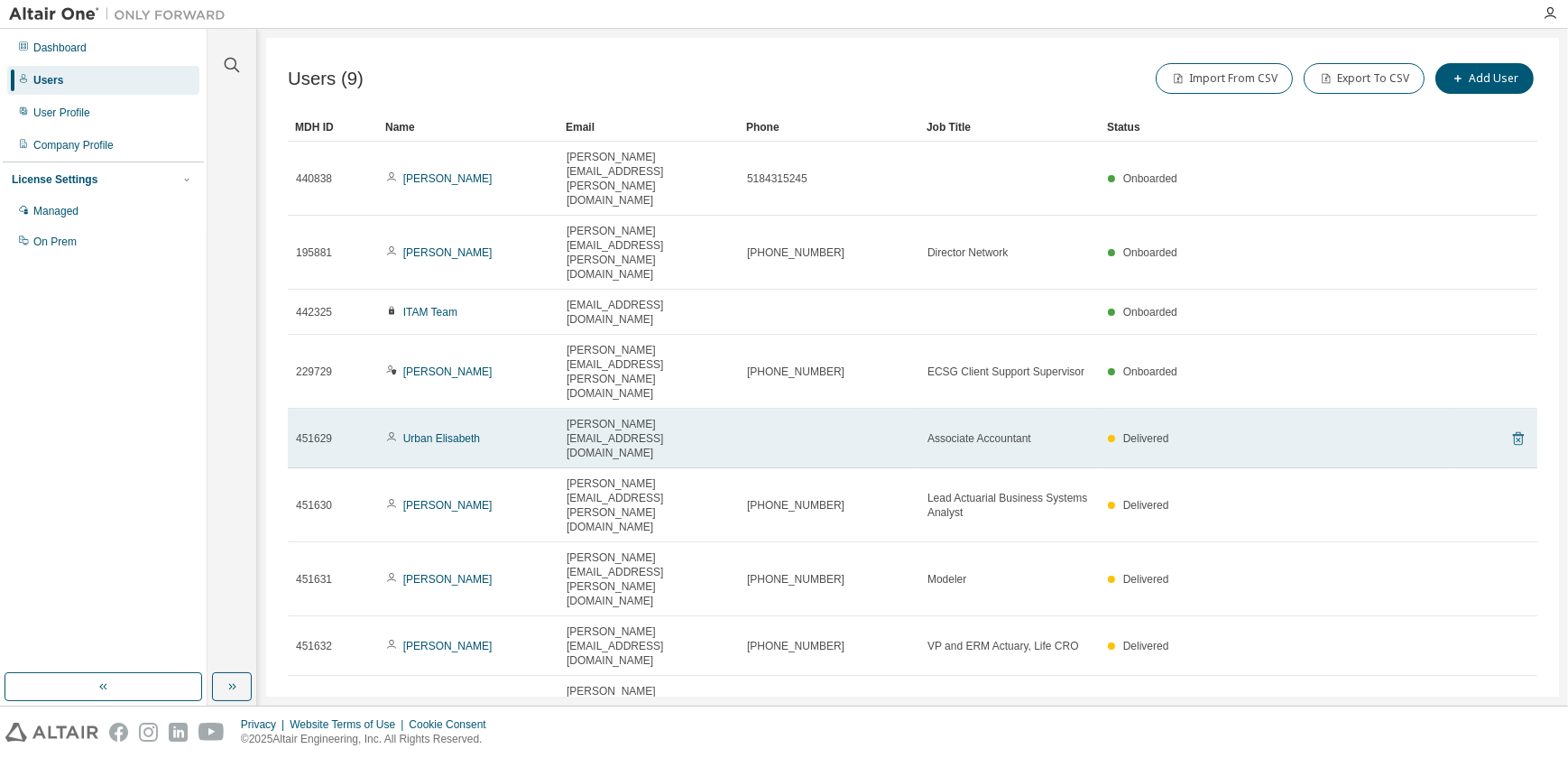
click at [1517, 428] on icon at bounding box center [1518, 438] width 17 height 22
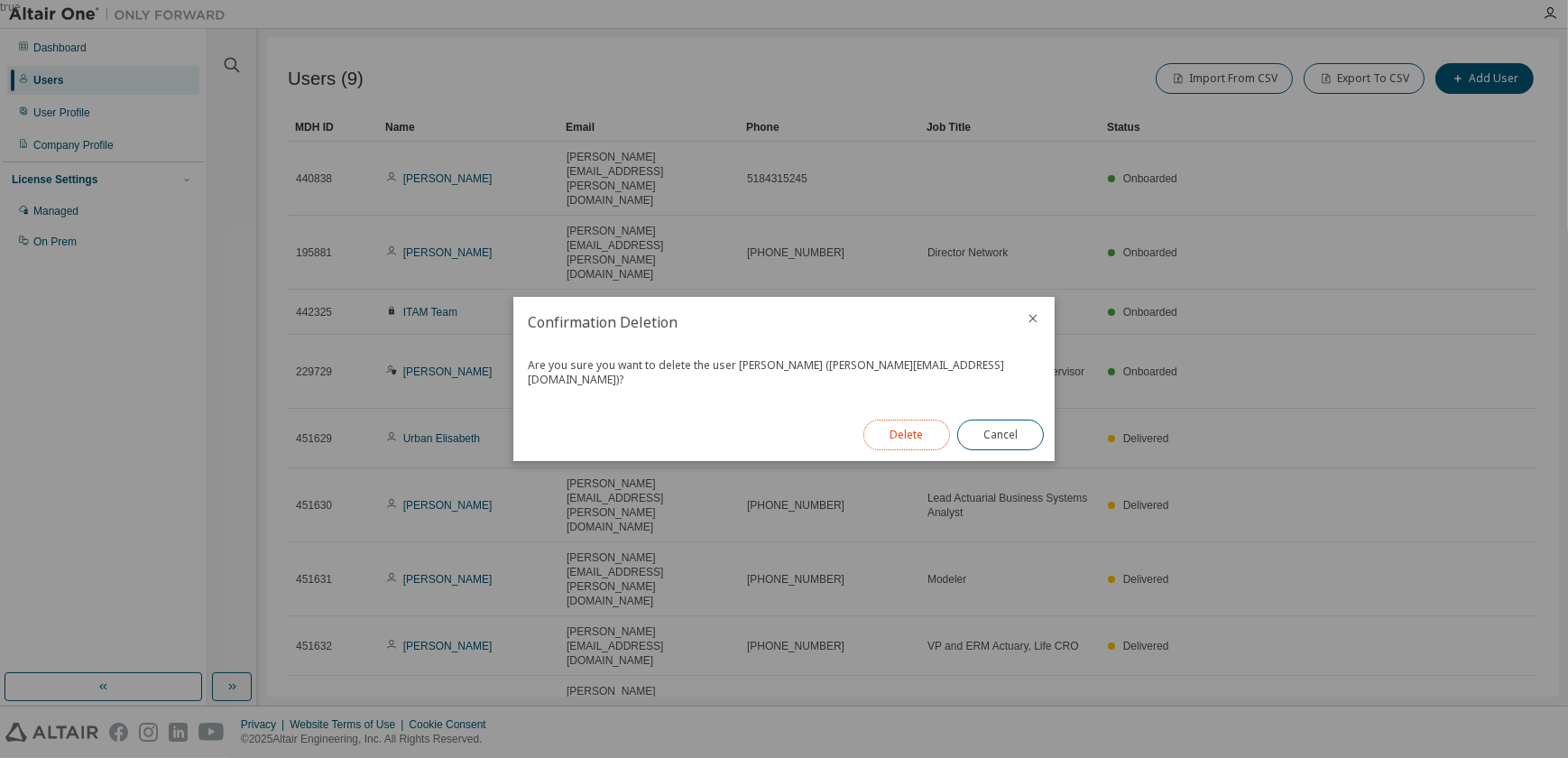
click at [893, 424] on button "Delete" at bounding box center [906, 435] width 87 height 30
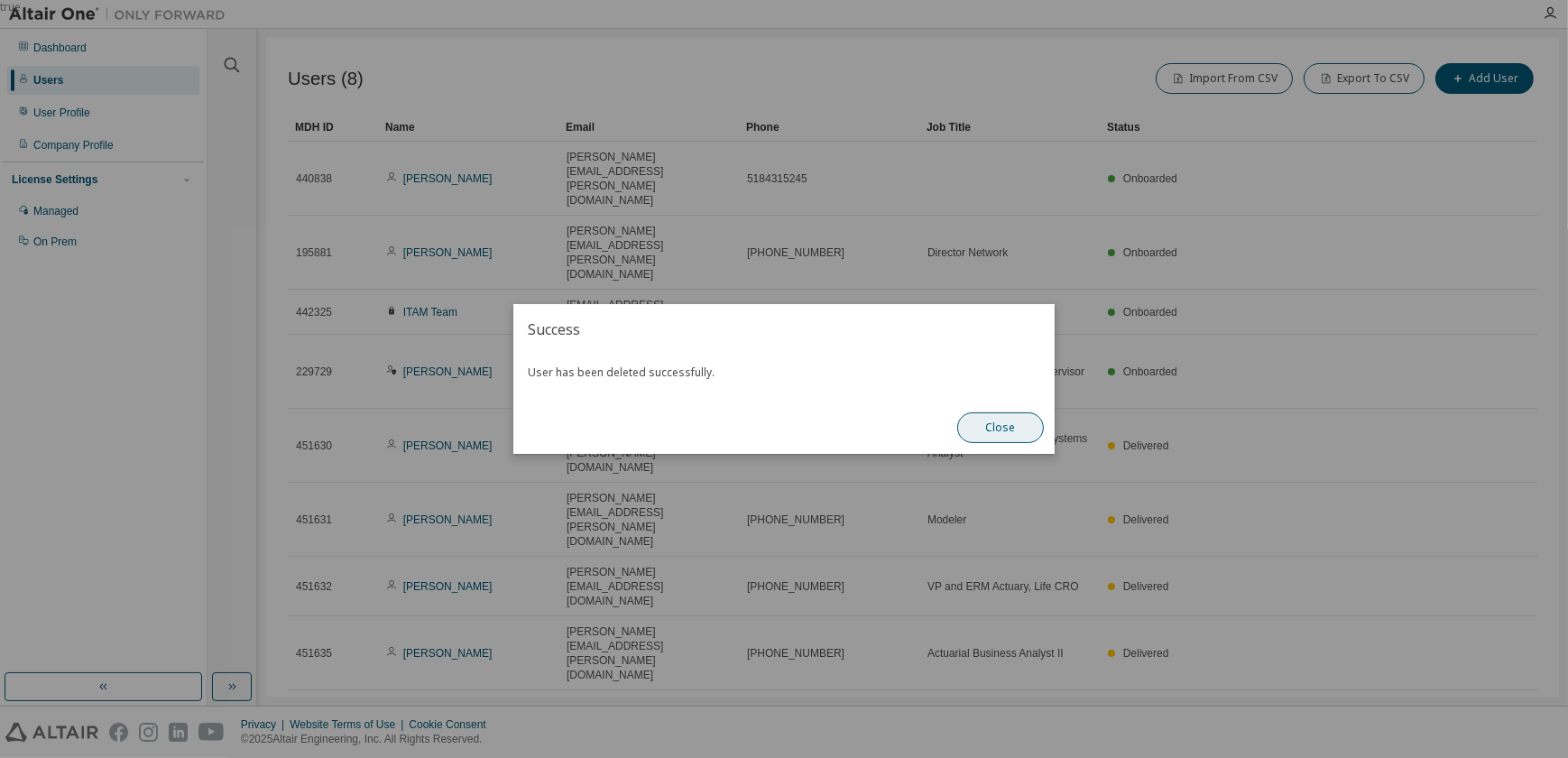
click at [1029, 432] on button "Close" at bounding box center [1001, 427] width 87 height 30
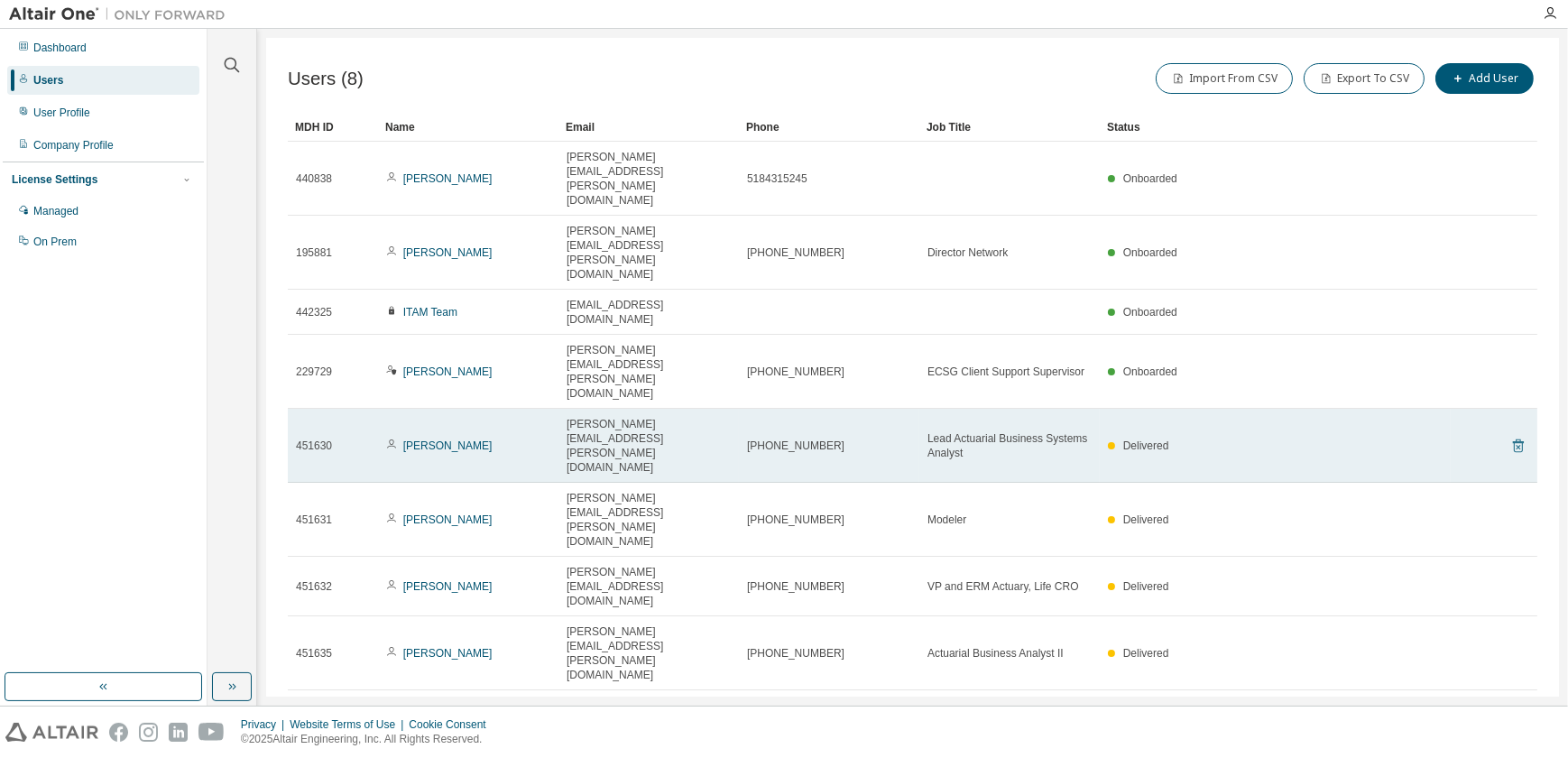
click at [1517, 435] on icon at bounding box center [1518, 445] width 17 height 22
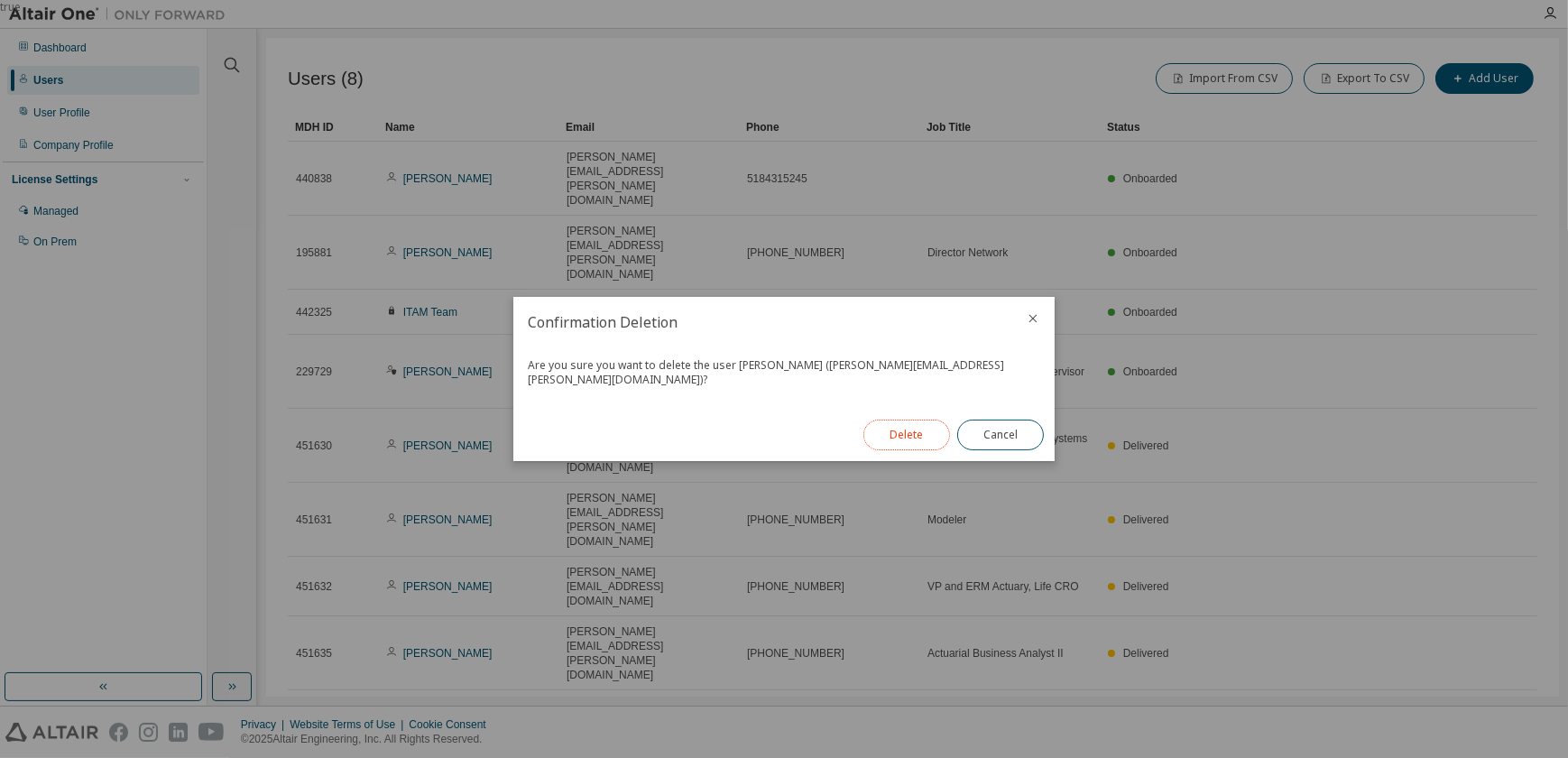
click at [902, 430] on button "Delete" at bounding box center [906, 435] width 87 height 30
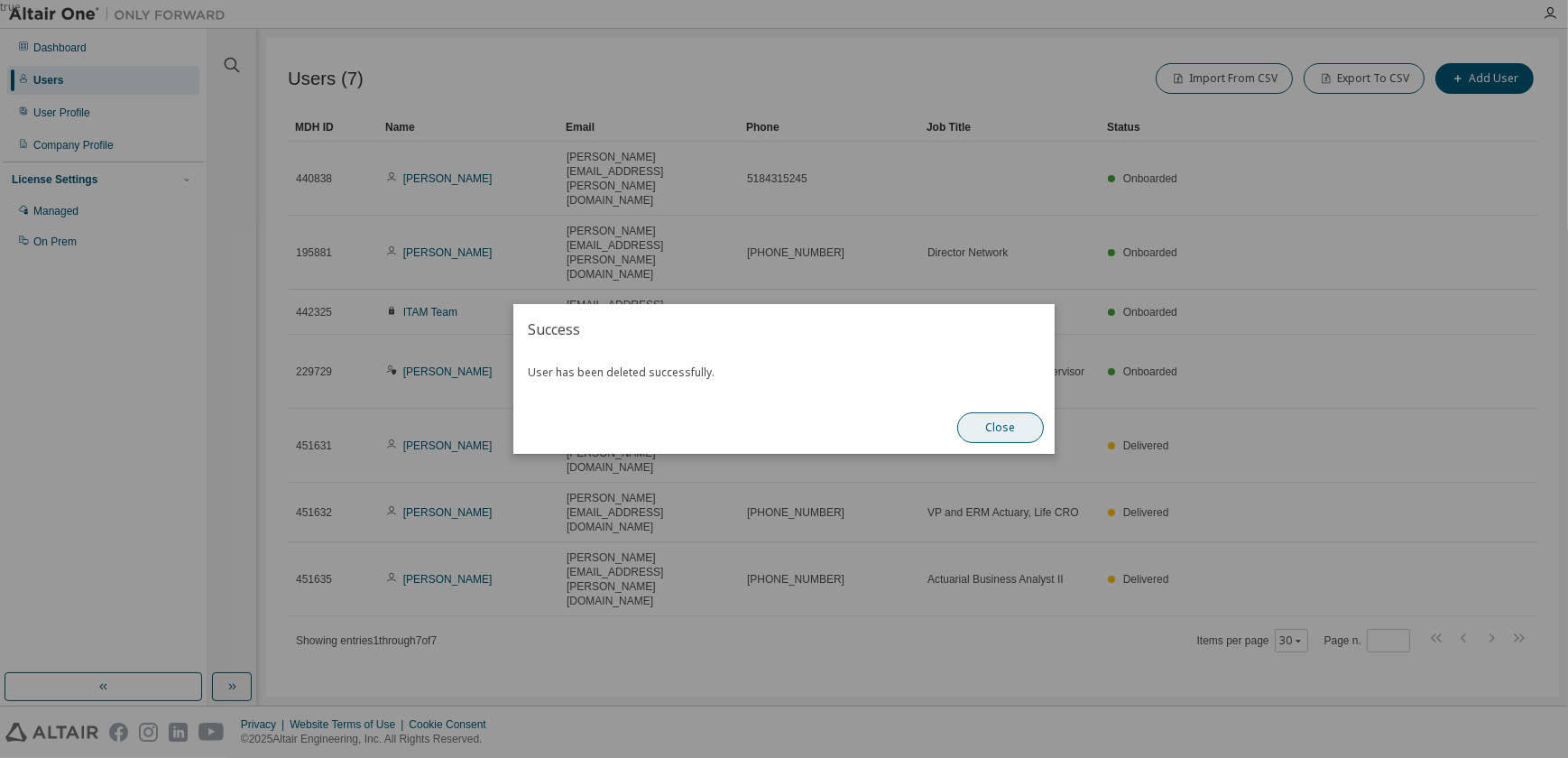
click at [1013, 422] on button "Close" at bounding box center [1001, 427] width 87 height 30
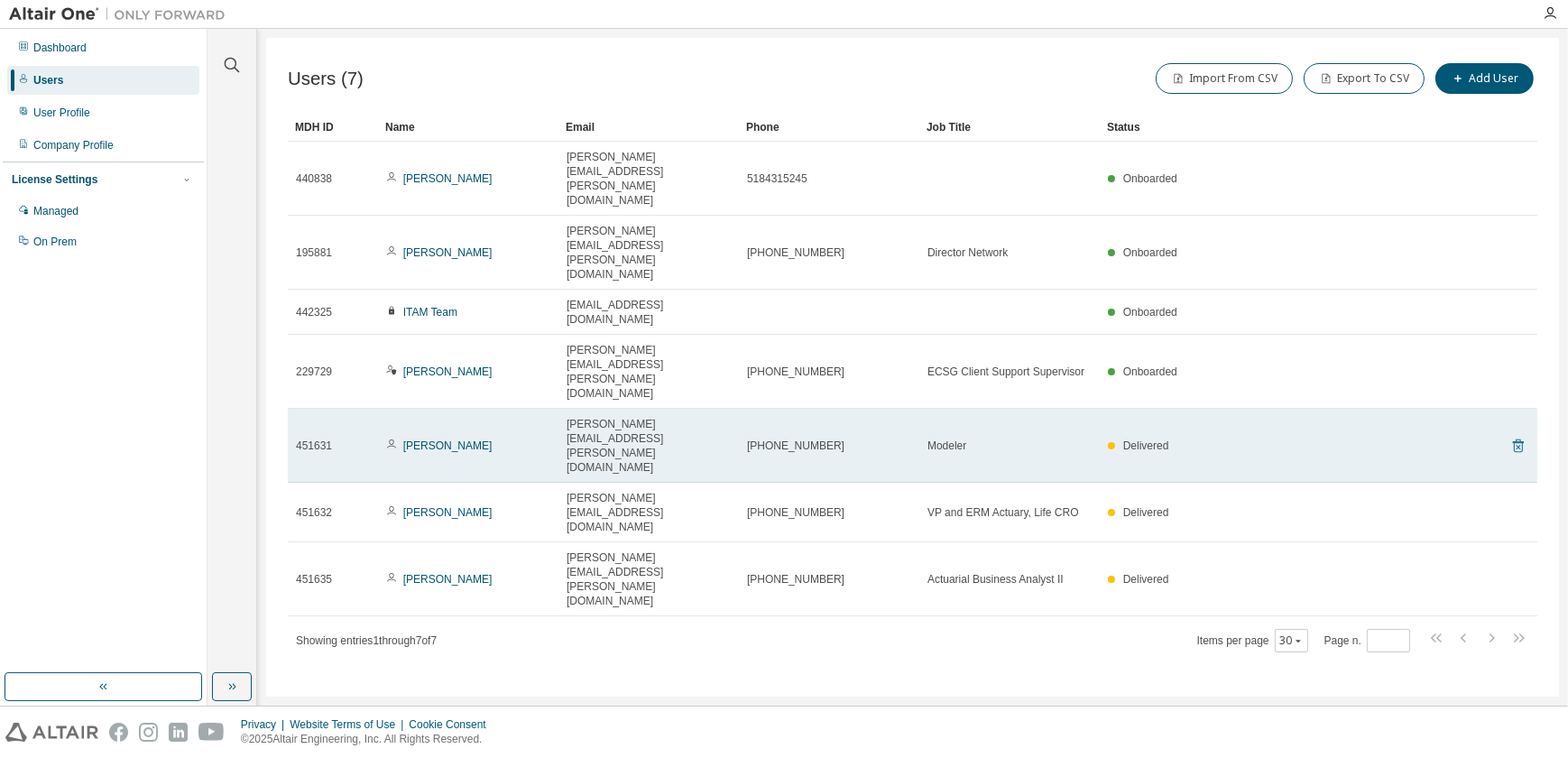
click at [1518, 435] on icon at bounding box center [1518, 445] width 17 height 22
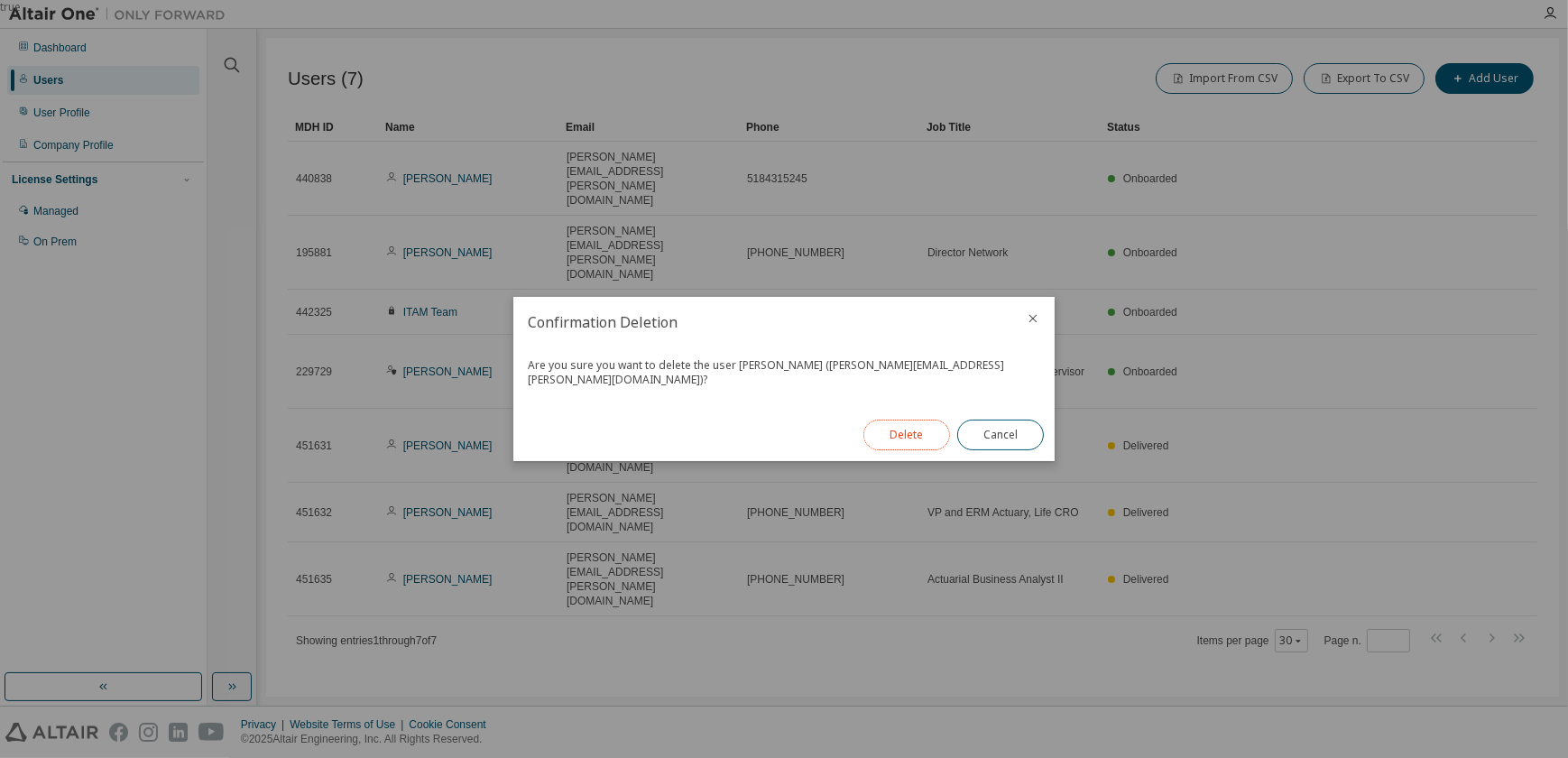
click at [908, 423] on button "Delete" at bounding box center [906, 435] width 87 height 30
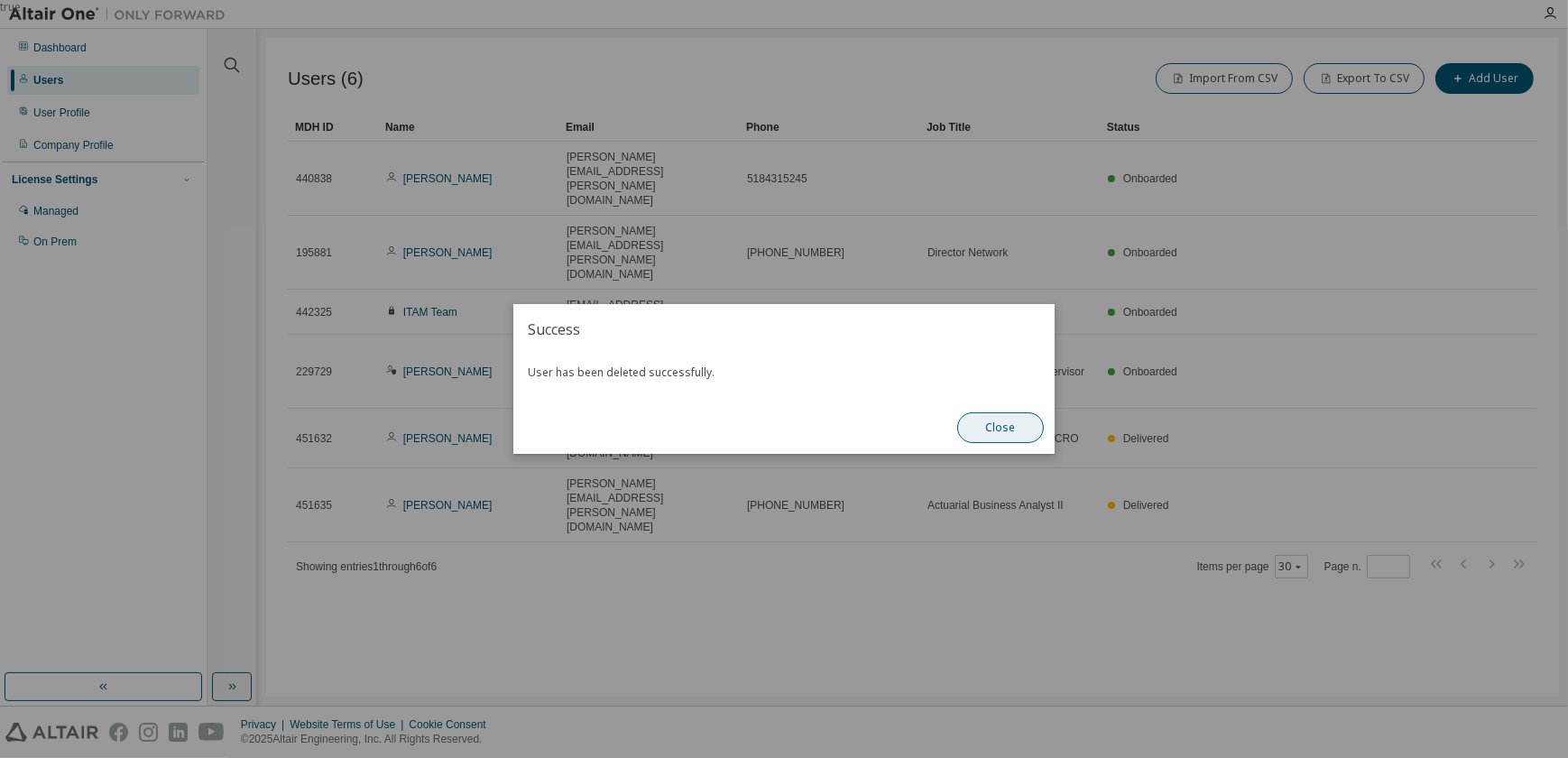
click at [1002, 422] on button "Close" at bounding box center [1001, 427] width 87 height 30
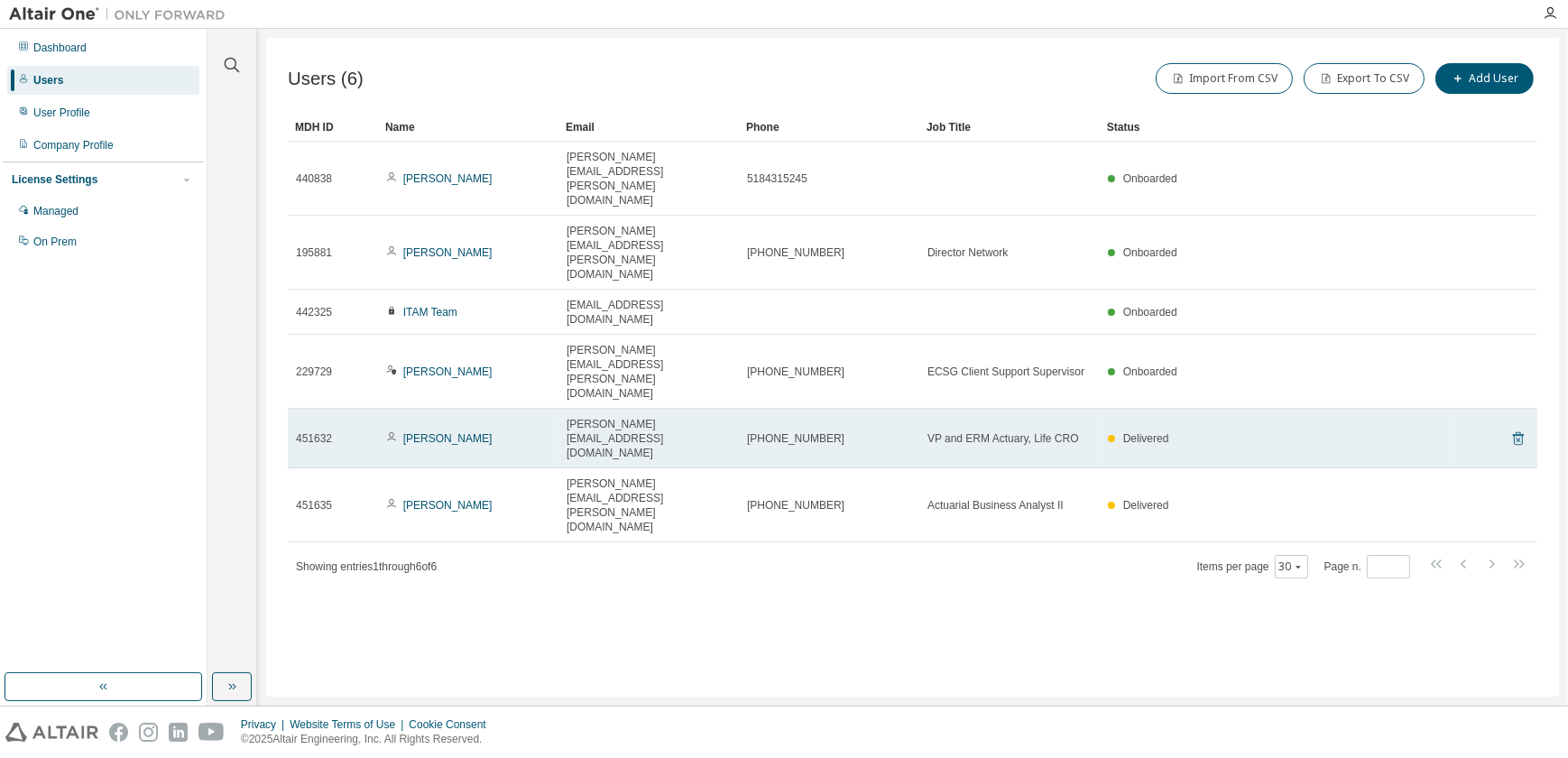
click at [1520, 428] on icon at bounding box center [1518, 438] width 17 height 22
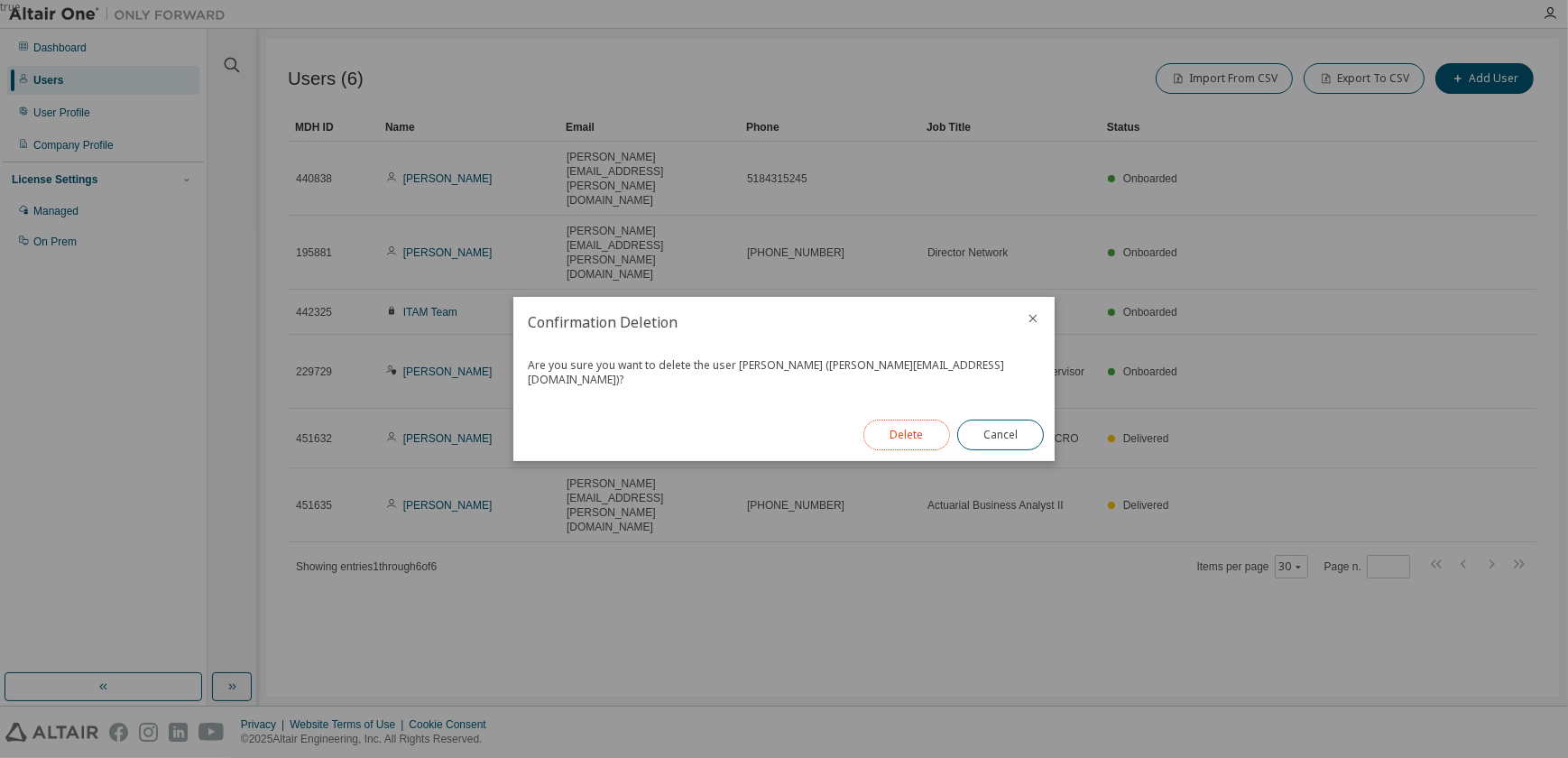
click at [909, 430] on button "Delete" at bounding box center [906, 435] width 87 height 30
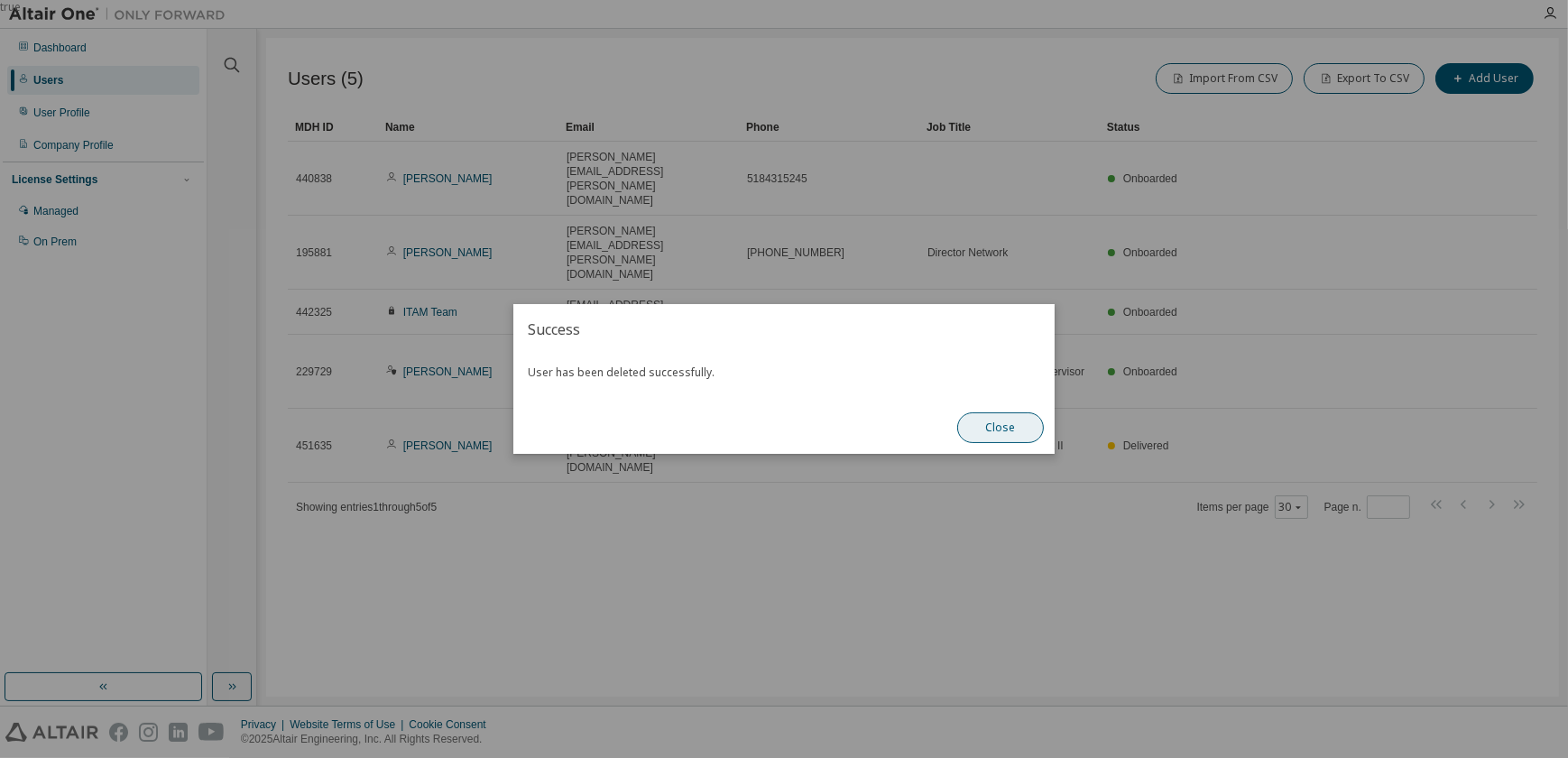
click at [980, 426] on button "Close" at bounding box center [1001, 427] width 87 height 30
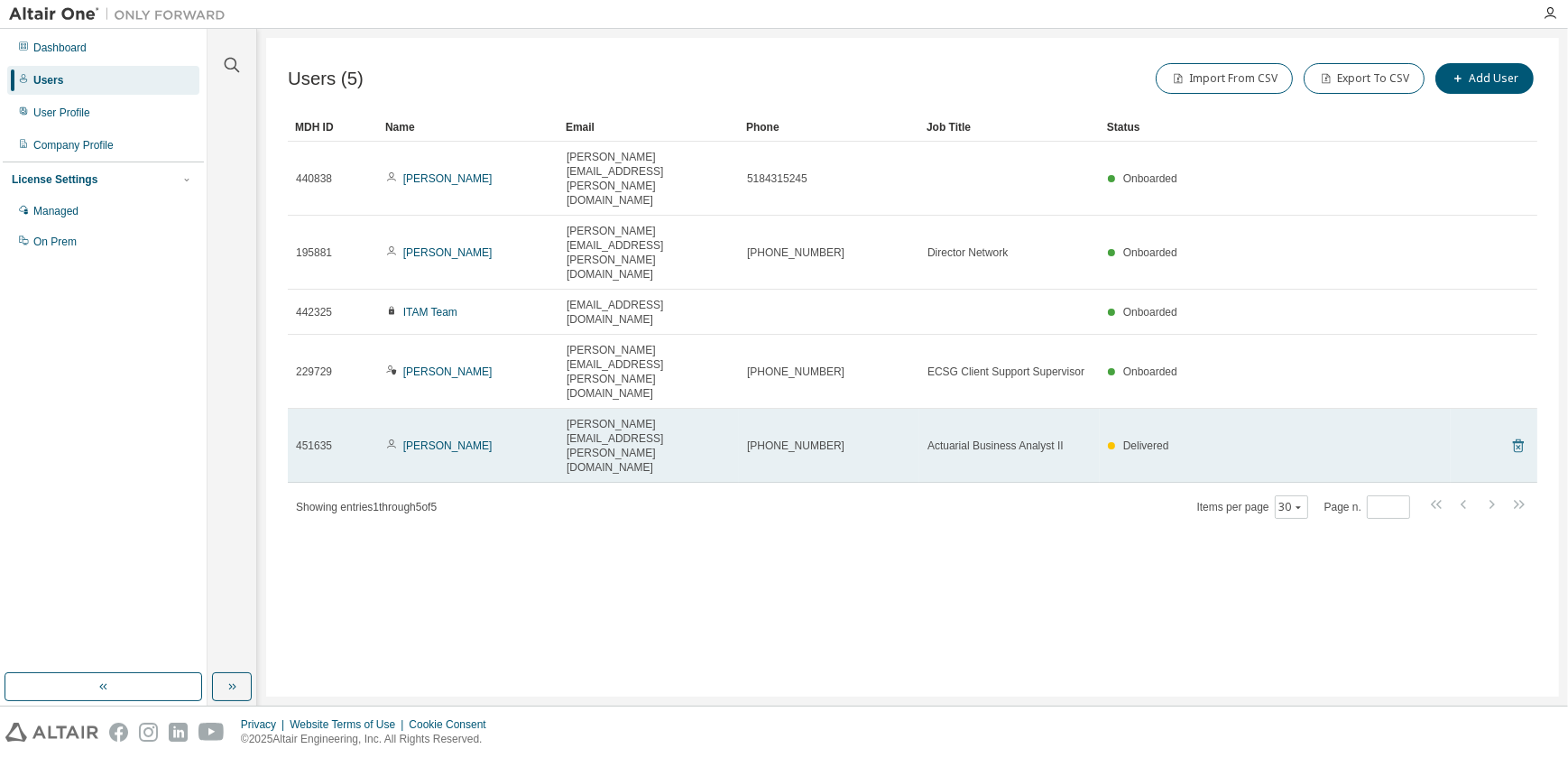
click at [1519, 435] on icon at bounding box center [1518, 445] width 17 height 22
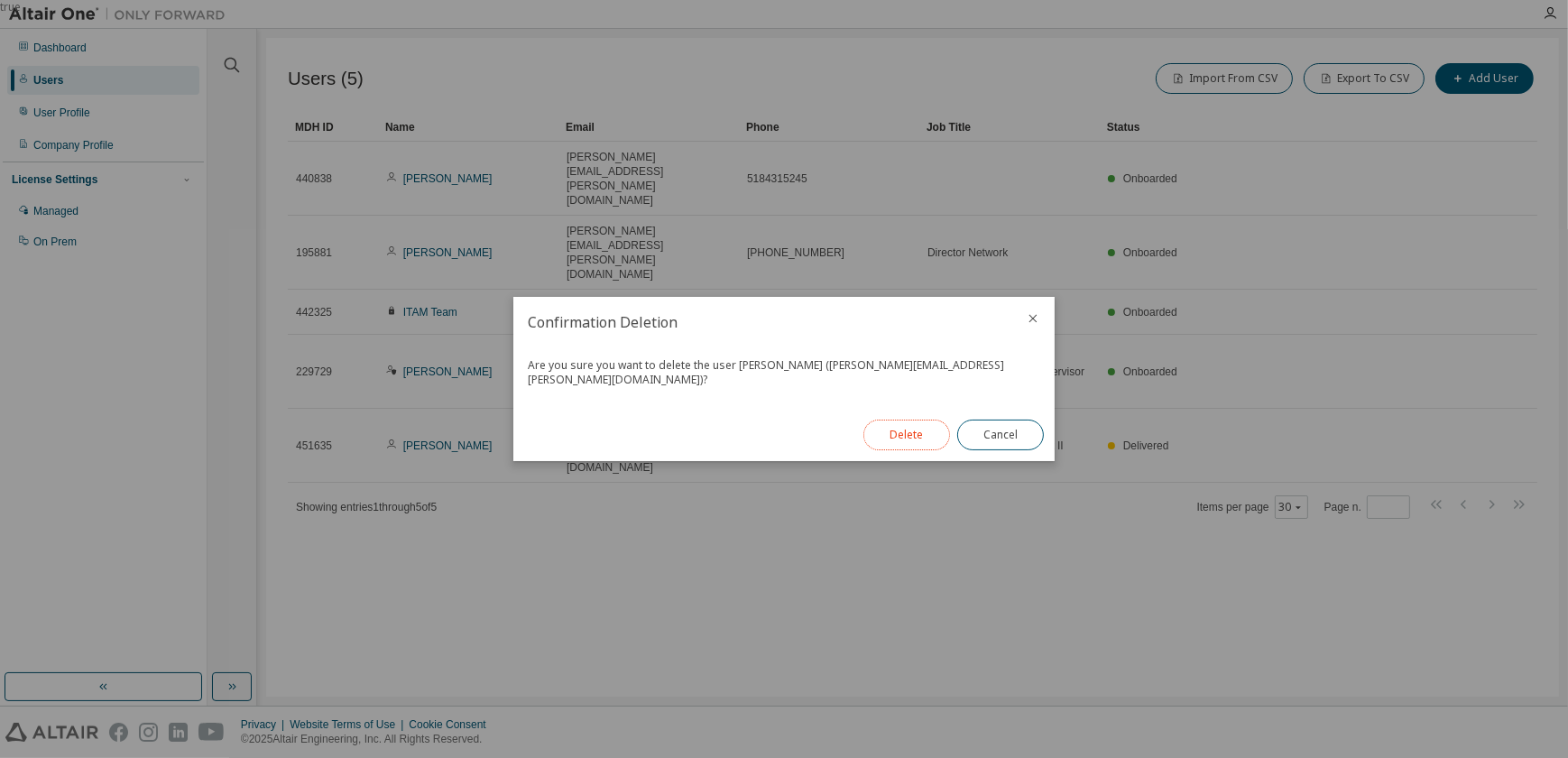
click at [903, 420] on button "Delete" at bounding box center [906, 435] width 87 height 30
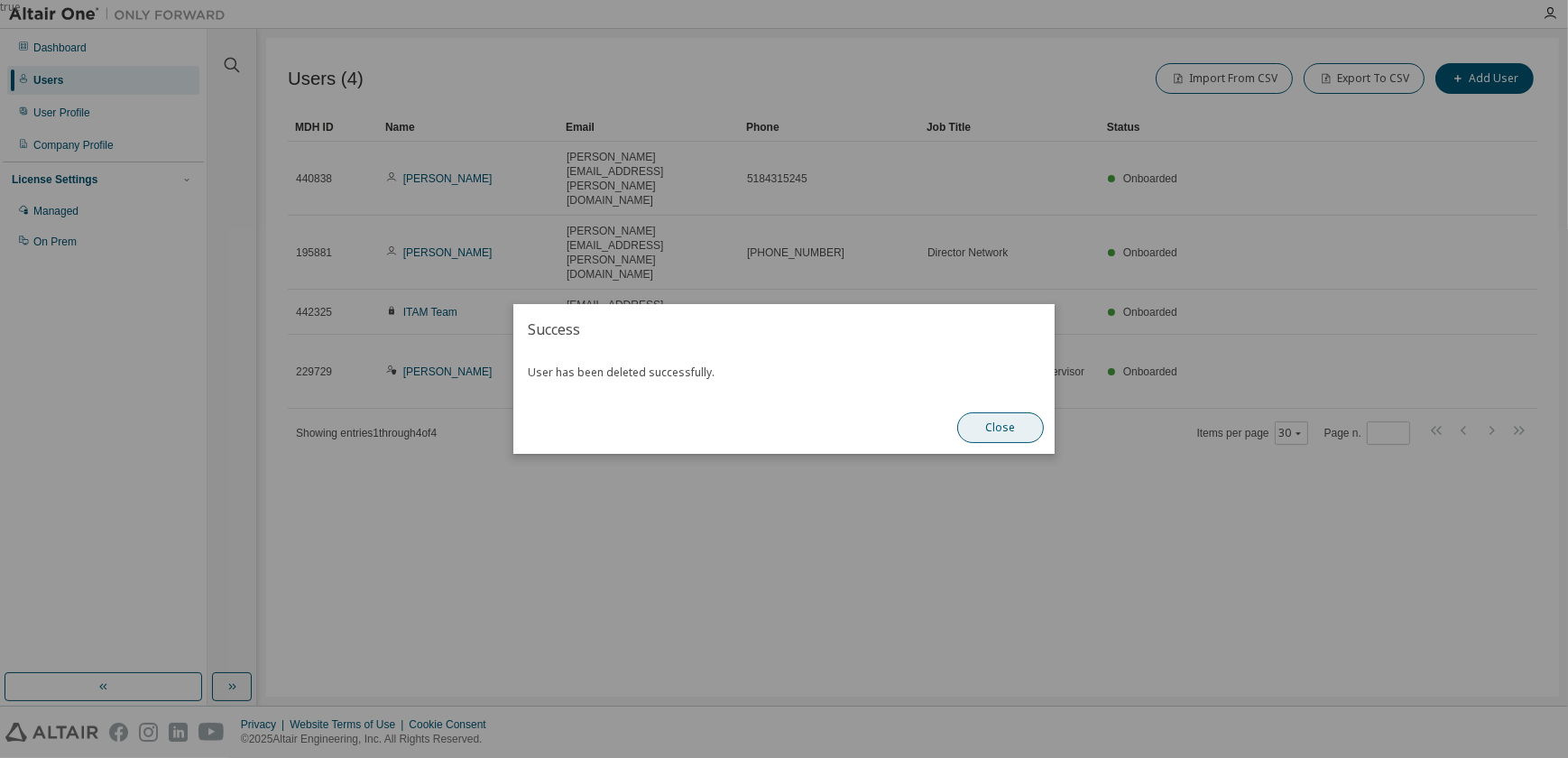
click at [1010, 430] on button "Close" at bounding box center [1001, 427] width 87 height 30
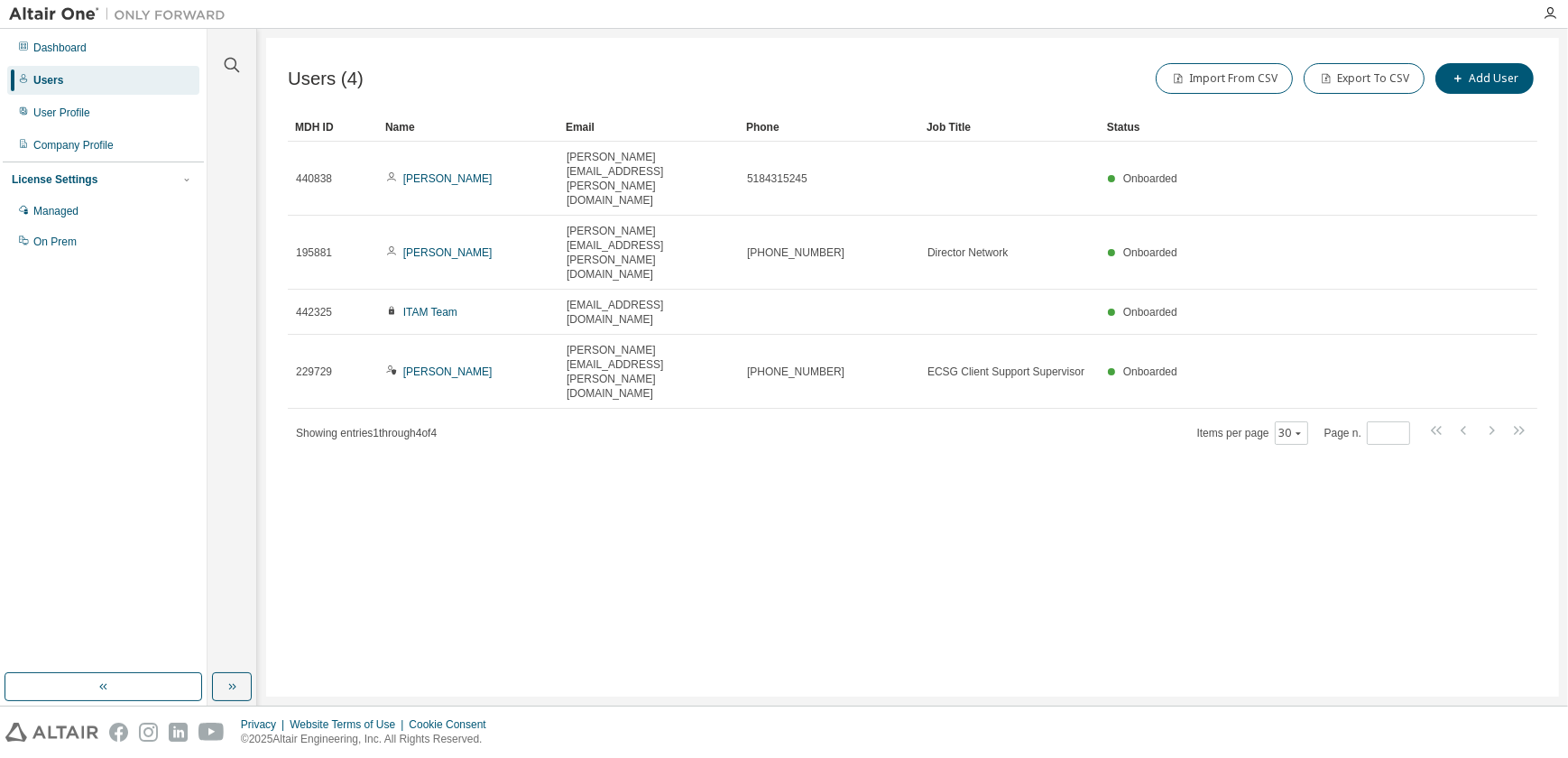
click at [410, 547] on div "Users (4) Import From CSV Export To CSV Add User Clear Load Save Save As Field …" at bounding box center [912, 368] width 1293 height 659
click at [368, 548] on div "Users (4) Import From CSV Export To CSV Add User Clear Load Save Save As Field …" at bounding box center [912, 368] width 1293 height 659
